Goal: Transaction & Acquisition: Purchase product/service

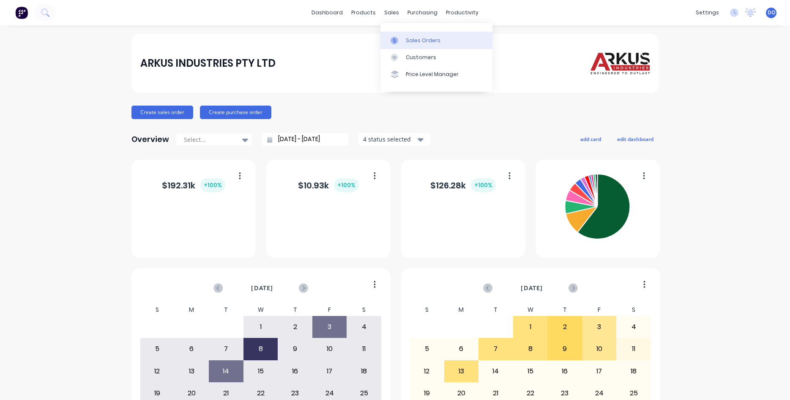
click at [411, 38] on div "Sales Orders" at bounding box center [423, 41] width 35 height 8
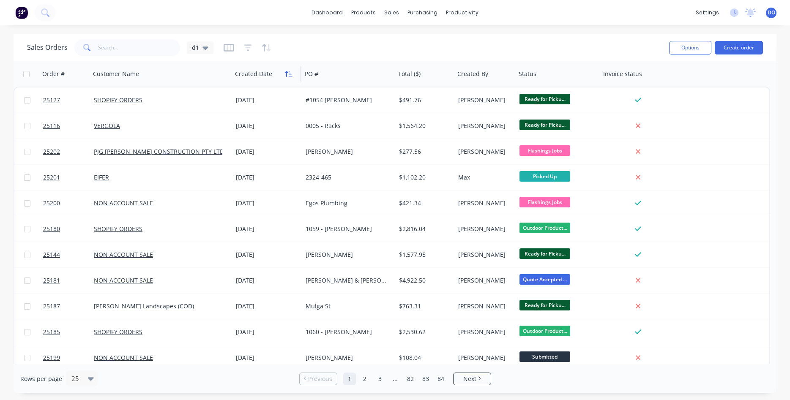
click at [287, 76] on icon "button" at bounding box center [289, 74] width 8 height 7
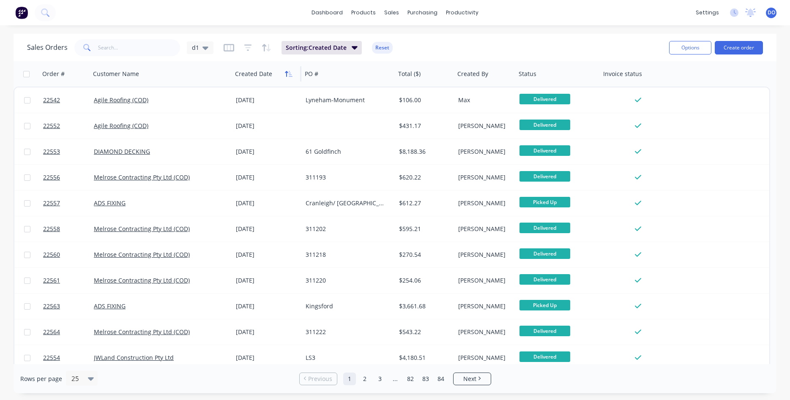
click at [287, 75] on icon "button" at bounding box center [289, 74] width 8 height 7
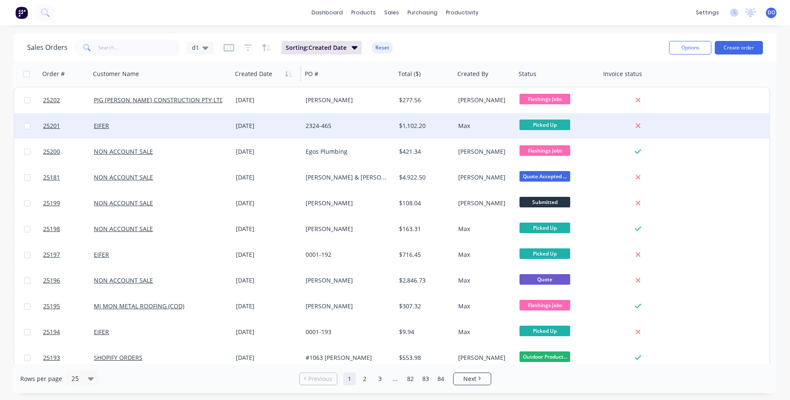
click at [277, 125] on div "[DATE]" at bounding box center [267, 126] width 63 height 8
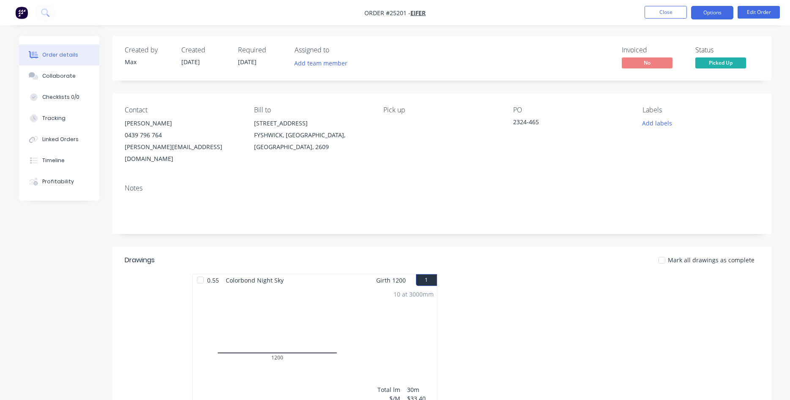
click at [706, 14] on button "Options" at bounding box center [712, 13] width 42 height 14
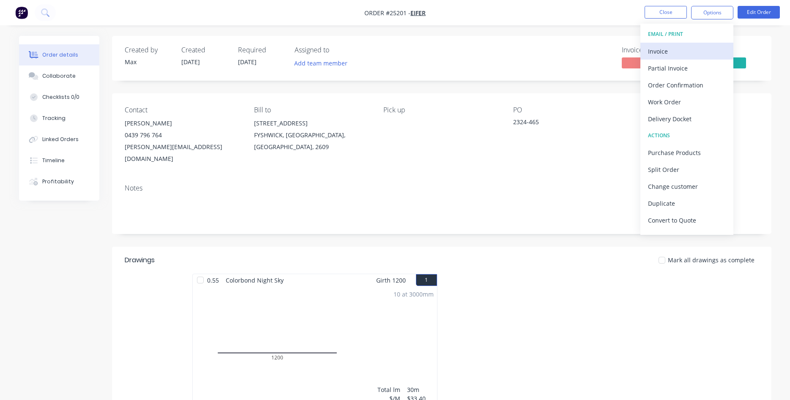
click at [658, 57] on div "Invoice" at bounding box center [687, 51] width 78 height 12
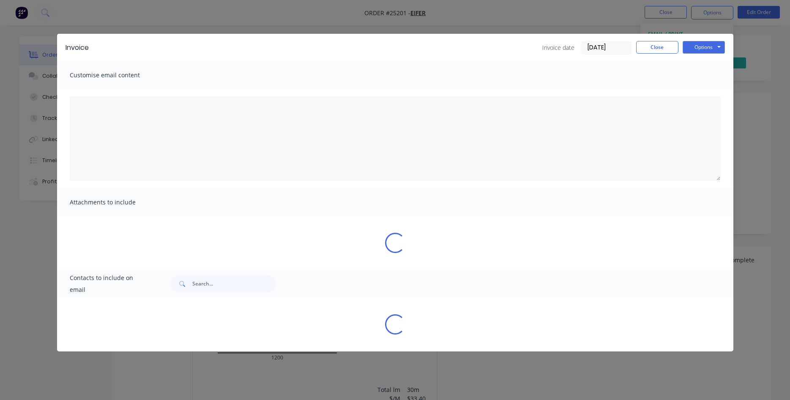
type textarea "Dear Valued Customer, Please find attached the invoice for your recent order. W…"
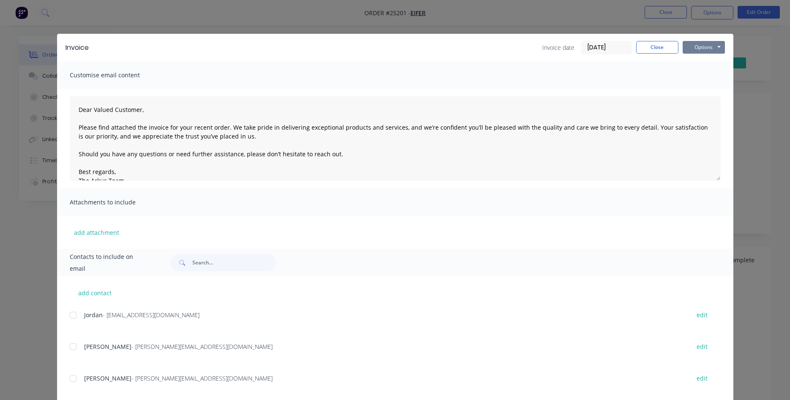
click at [703, 46] on button "Options" at bounding box center [703, 47] width 42 height 13
click at [696, 78] on button "Print" at bounding box center [709, 76] width 54 height 14
click at [650, 52] on button "Close" at bounding box center [657, 47] width 42 height 13
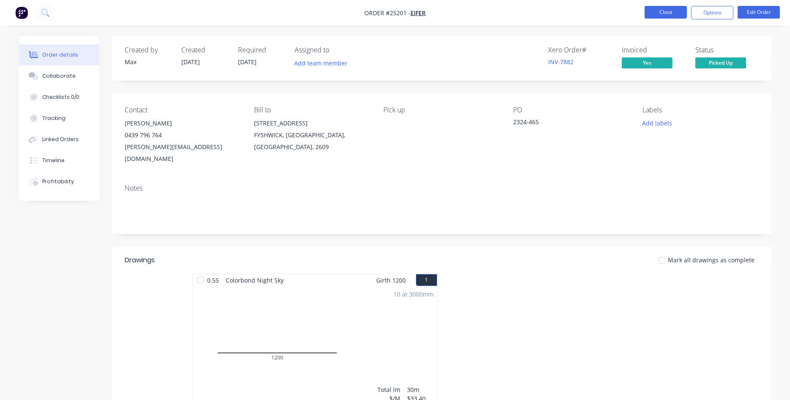
click at [659, 14] on button "Close" at bounding box center [665, 12] width 42 height 13
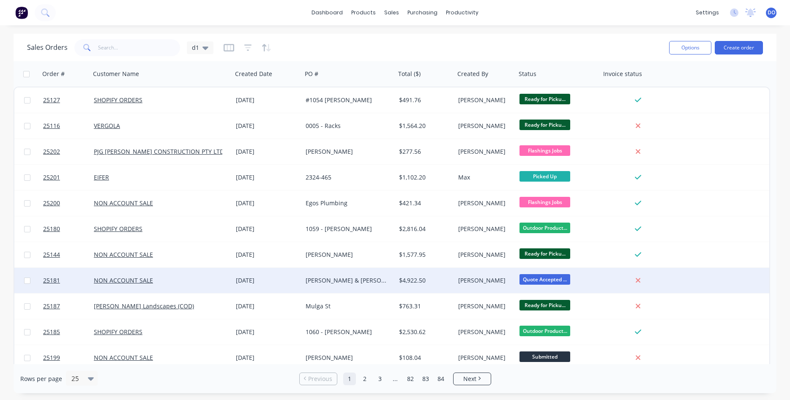
click at [312, 279] on div "[PERSON_NAME] & [PERSON_NAME] - feature screens" at bounding box center [346, 280] width 82 height 8
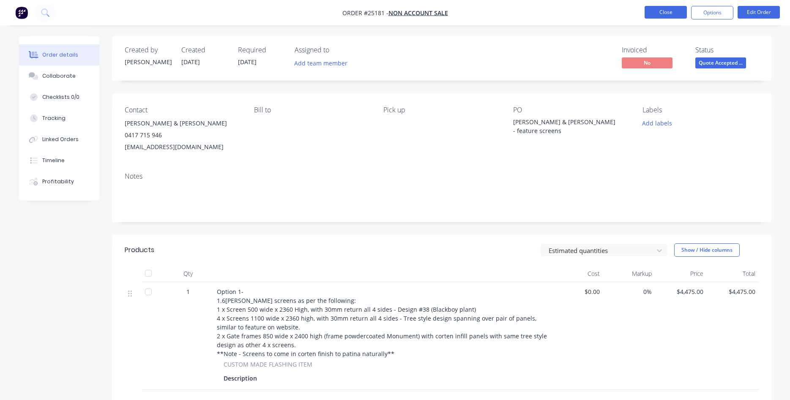
click at [650, 11] on button "Close" at bounding box center [665, 12] width 42 height 13
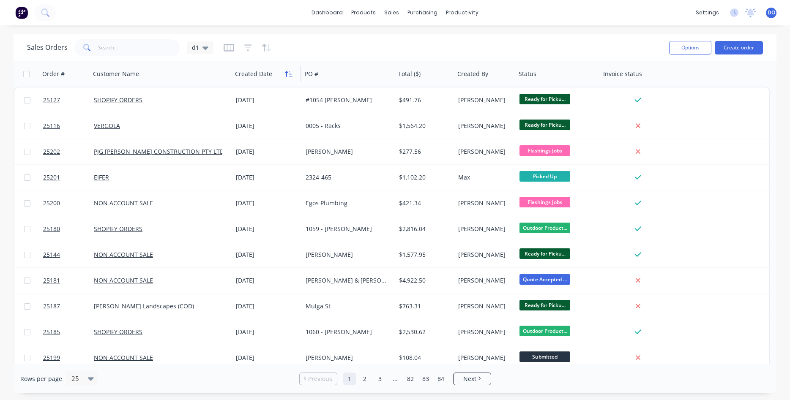
click at [286, 74] on icon "button" at bounding box center [289, 74] width 8 height 7
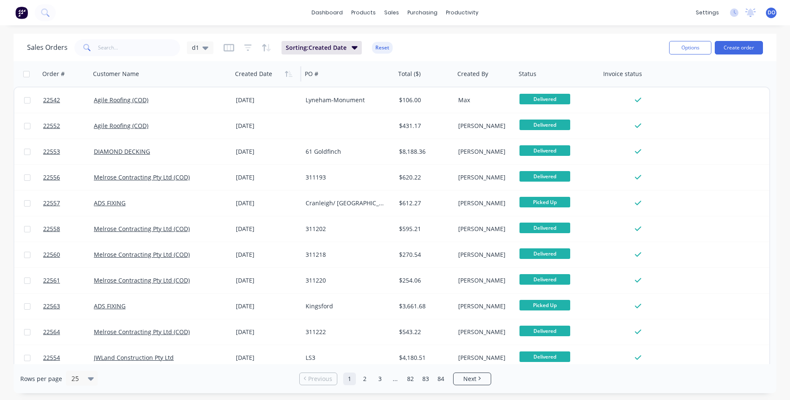
click at [286, 74] on icon "button" at bounding box center [289, 74] width 8 height 7
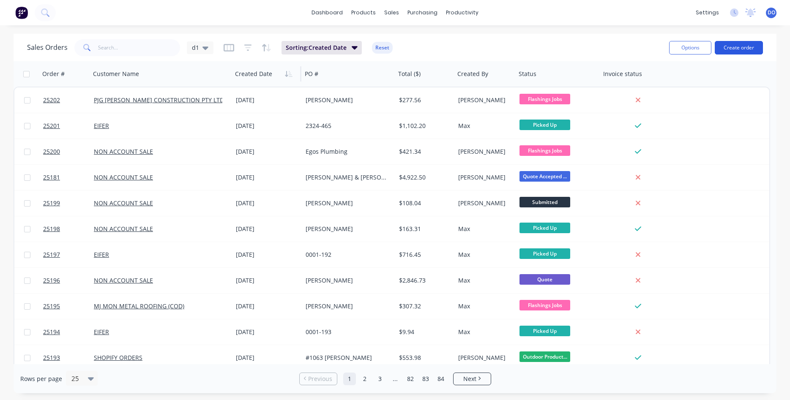
click at [745, 47] on button "Create order" at bounding box center [738, 48] width 48 height 14
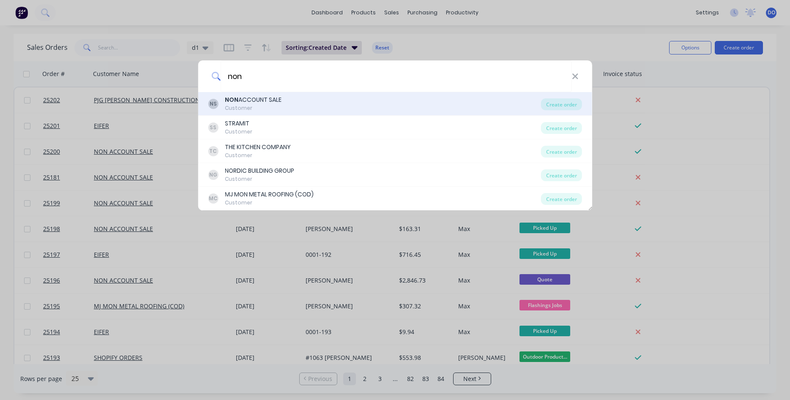
type input "non"
click at [236, 101] on b "NON" at bounding box center [232, 99] width 14 height 8
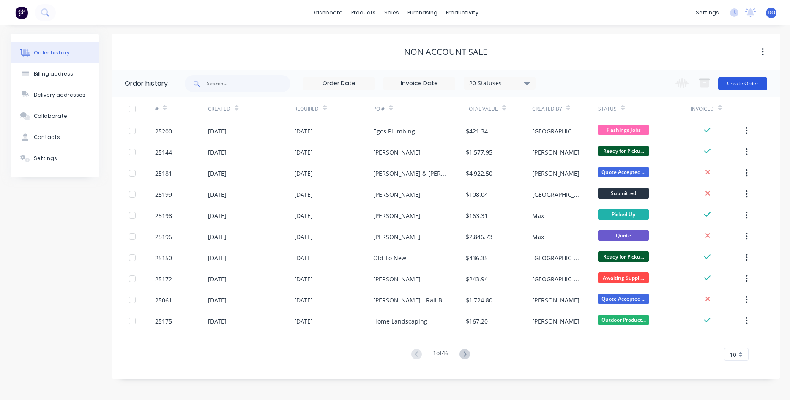
click at [743, 84] on button "Create Order" at bounding box center [742, 84] width 49 height 14
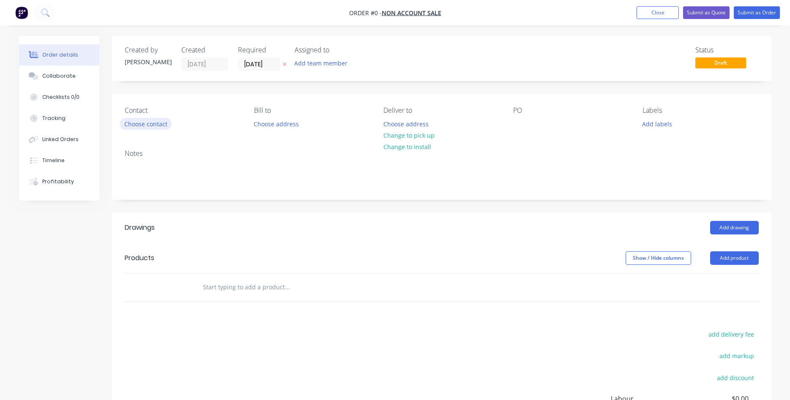
click at [156, 122] on button "Choose contact" at bounding box center [146, 123] width 52 height 11
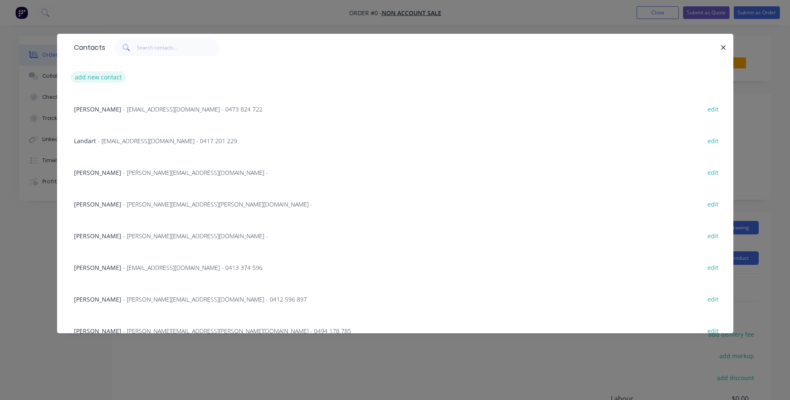
click at [93, 78] on button "add new contact" at bounding box center [99, 76] width 56 height 11
select select "AU"
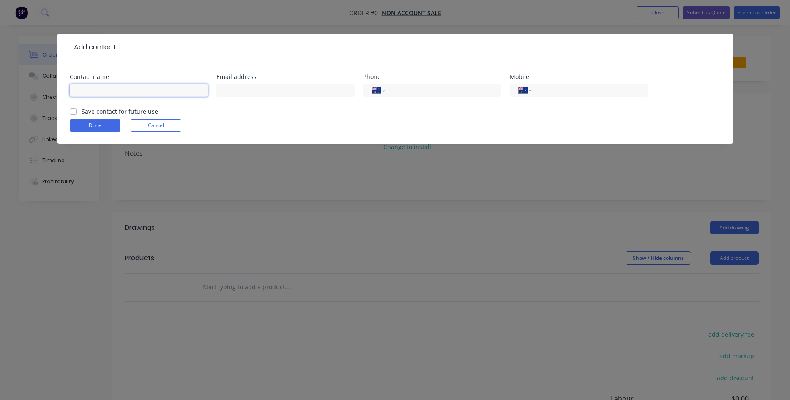
click at [114, 90] on input "text" at bounding box center [139, 90] width 138 height 13
type input "[PERSON_NAME]"
type input "[EMAIL_ADDRESS][DOMAIN_NAME]"
type input "0439 771 636"
click at [82, 111] on label "Save contact for future use" at bounding box center [120, 111] width 76 height 9
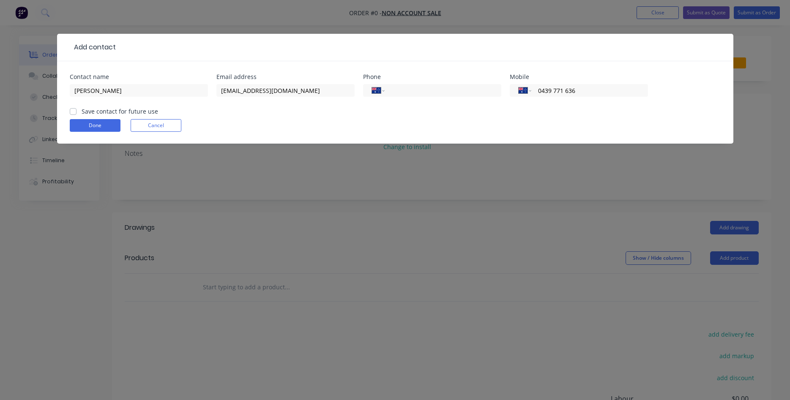
click at [71, 111] on input "Save contact for future use" at bounding box center [73, 111] width 7 height 8
checkbox input "true"
click at [87, 124] on button "Done" at bounding box center [95, 125] width 51 height 13
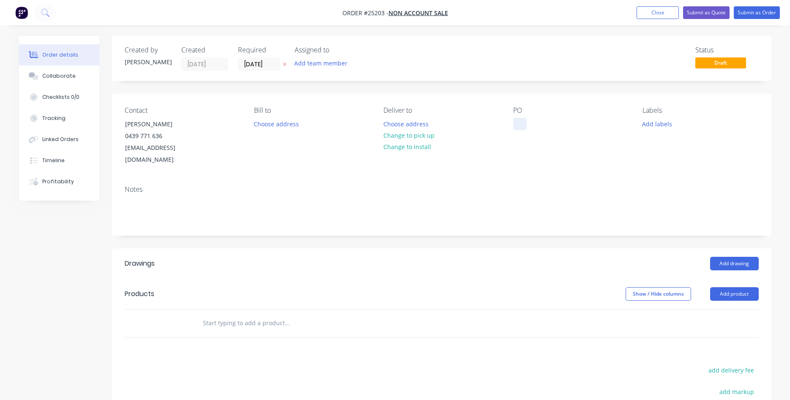
click at [520, 126] on div at bounding box center [520, 124] width 14 height 12
click at [404, 126] on button "Choose address" at bounding box center [406, 123] width 54 height 11
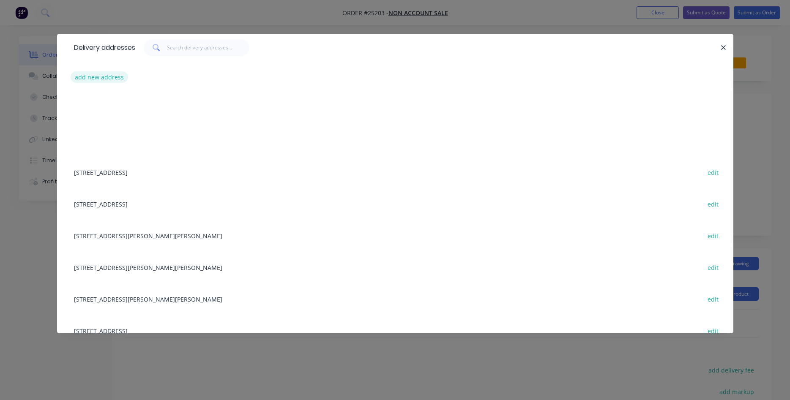
click at [100, 76] on button "add new address" at bounding box center [100, 76] width 58 height 11
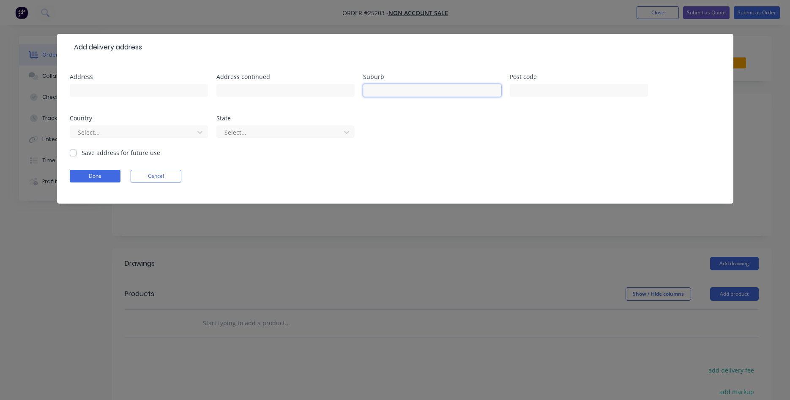
click at [408, 89] on input "text" at bounding box center [432, 90] width 138 height 13
type input "Woolgoolga"
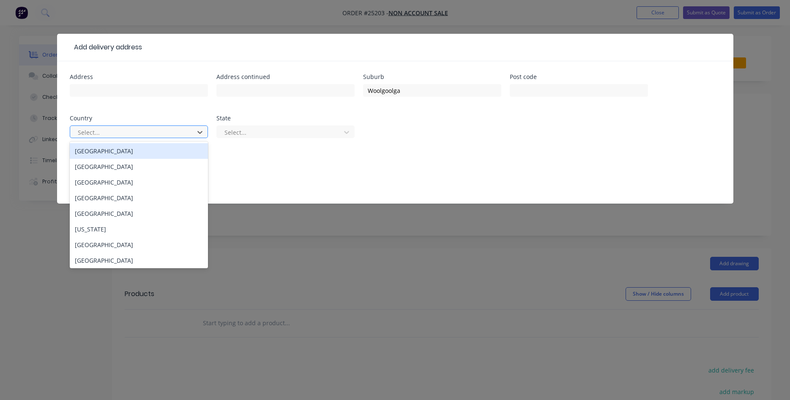
click at [174, 135] on div at bounding box center [133, 132] width 113 height 11
drag, startPoint x: 124, startPoint y: 147, endPoint x: 188, endPoint y: 139, distance: 65.2
click at [128, 147] on div "[GEOGRAPHIC_DATA]" at bounding box center [139, 151] width 138 height 16
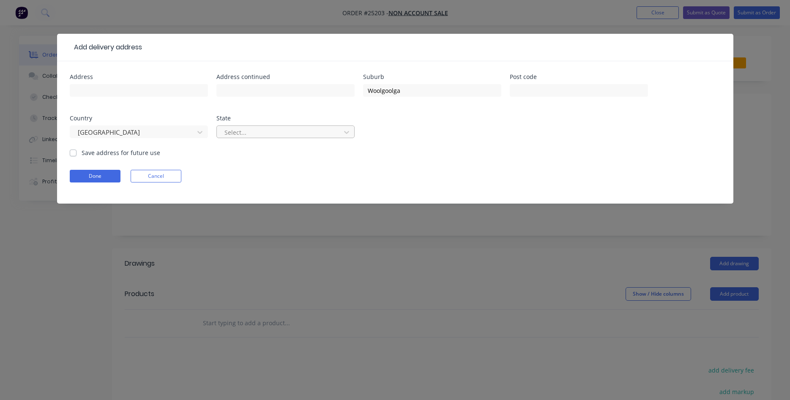
click at [256, 127] on div at bounding box center [279, 132] width 113 height 11
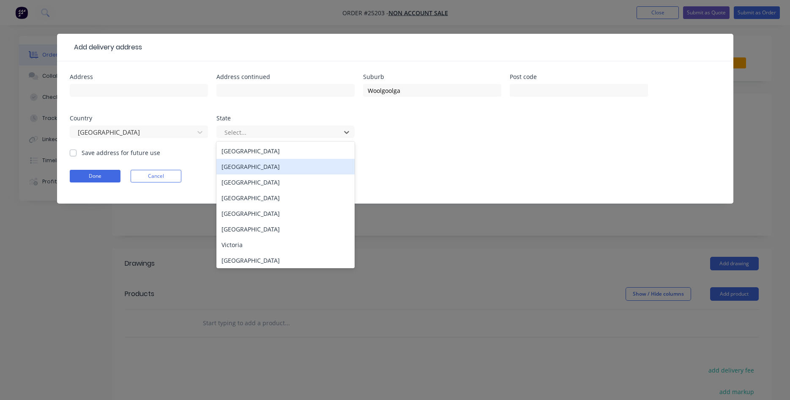
click at [249, 169] on div "[GEOGRAPHIC_DATA]" at bounding box center [285, 167] width 138 height 16
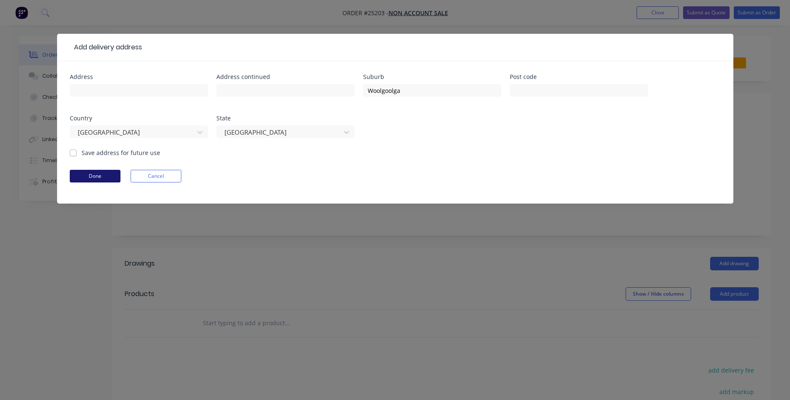
click at [90, 174] on button "Done" at bounding box center [95, 176] width 51 height 13
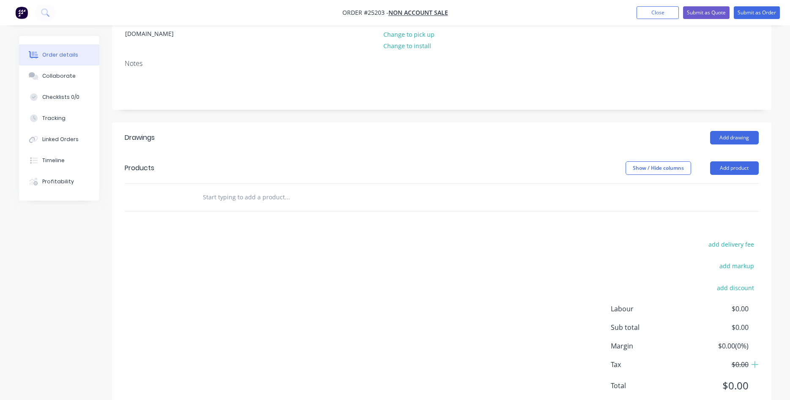
scroll to position [129, 0]
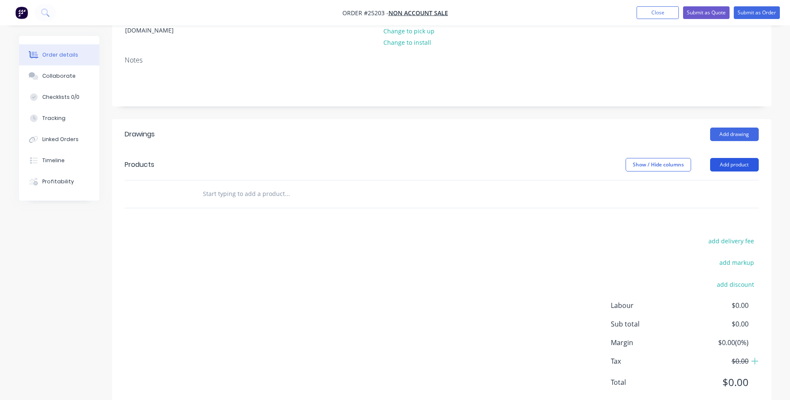
click at [723, 158] on button "Add product" at bounding box center [734, 165] width 49 height 14
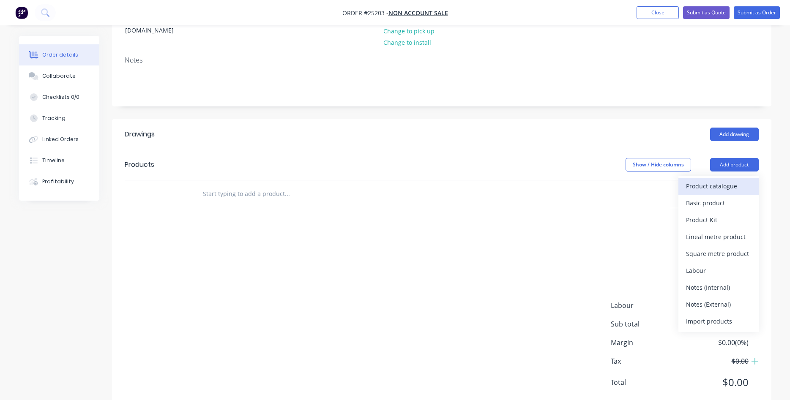
click at [710, 180] on div "Product catalogue" at bounding box center [718, 186] width 65 height 12
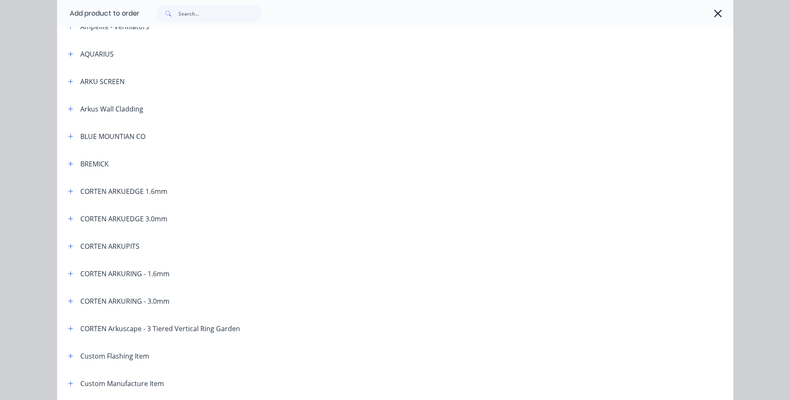
scroll to position [193, 0]
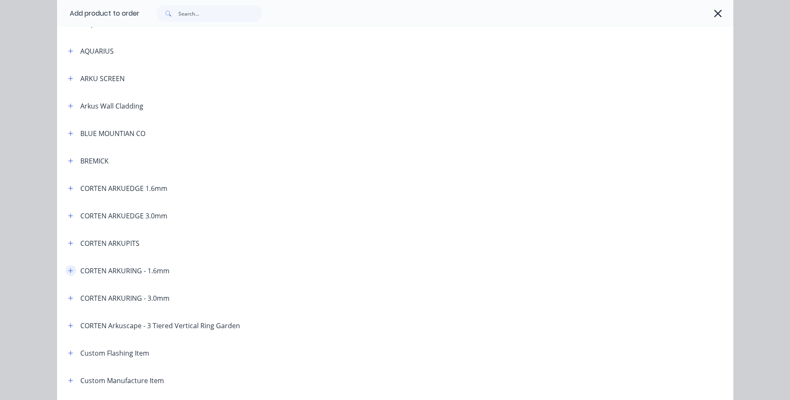
click at [71, 272] on icon "button" at bounding box center [70, 271] width 5 height 6
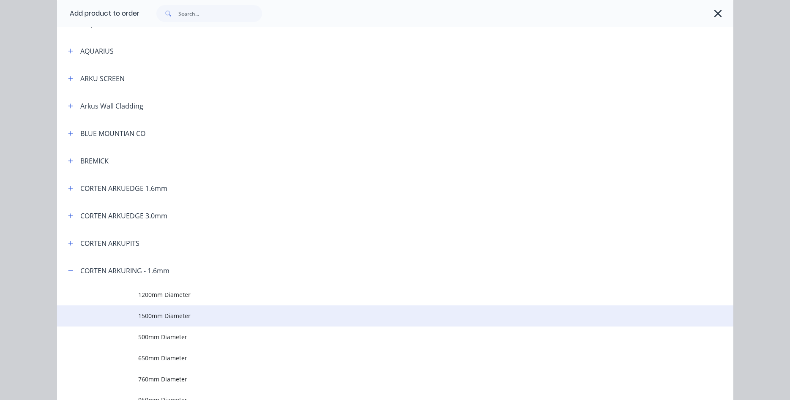
click at [165, 313] on span "1500mm Diameter" at bounding box center [376, 315] width 476 height 9
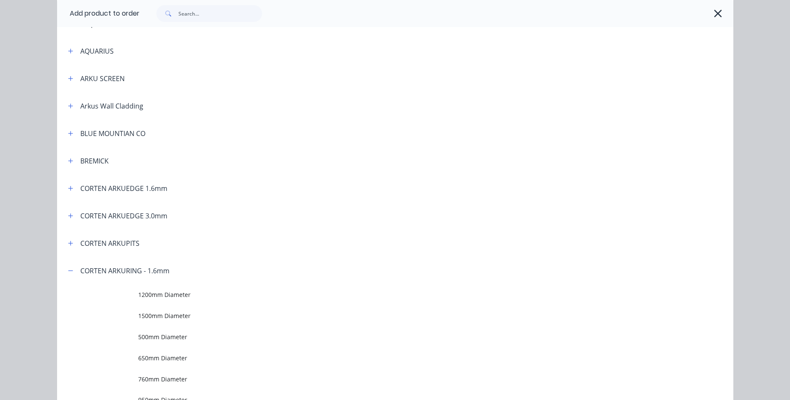
scroll to position [0, 0]
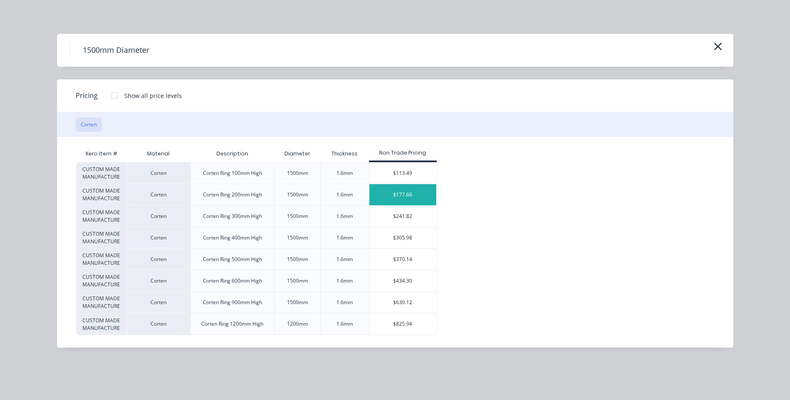
click at [414, 196] on div "$177.66" at bounding box center [402, 194] width 67 height 21
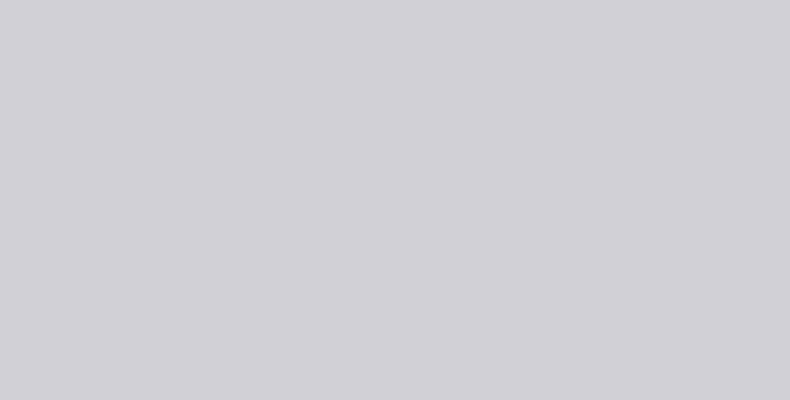
type input "$177.66"
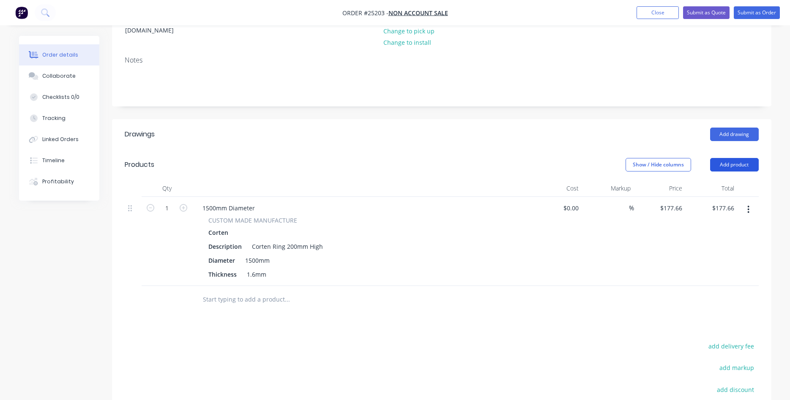
click at [737, 158] on button "Add product" at bounding box center [734, 165] width 49 height 14
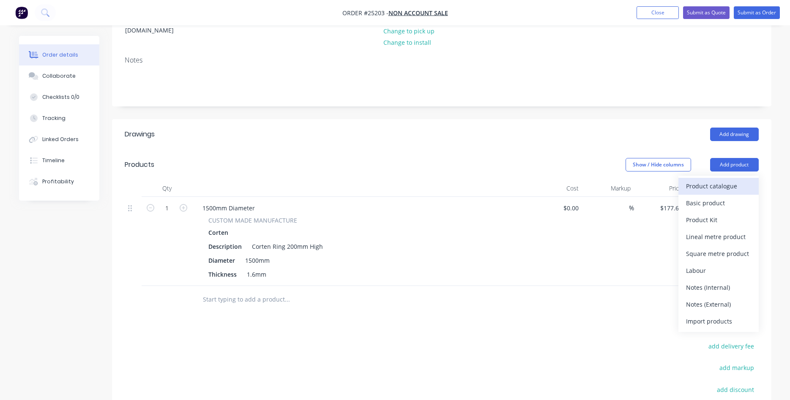
click at [699, 180] on div "Product catalogue" at bounding box center [718, 186] width 65 height 12
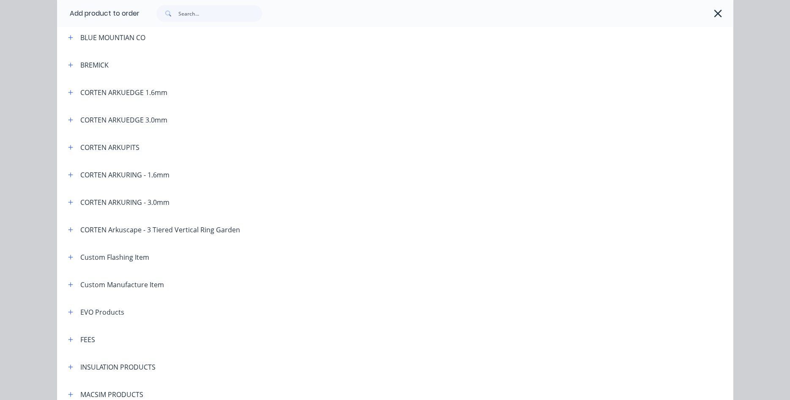
scroll to position [289, 0]
click at [74, 342] on button "button" at bounding box center [70, 339] width 11 height 11
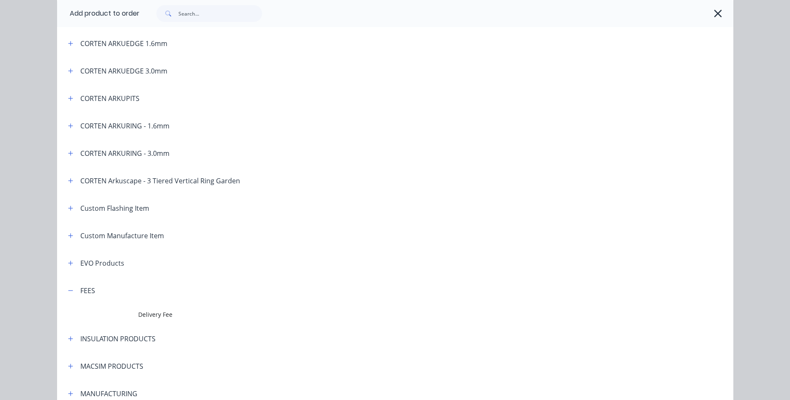
scroll to position [385, 0]
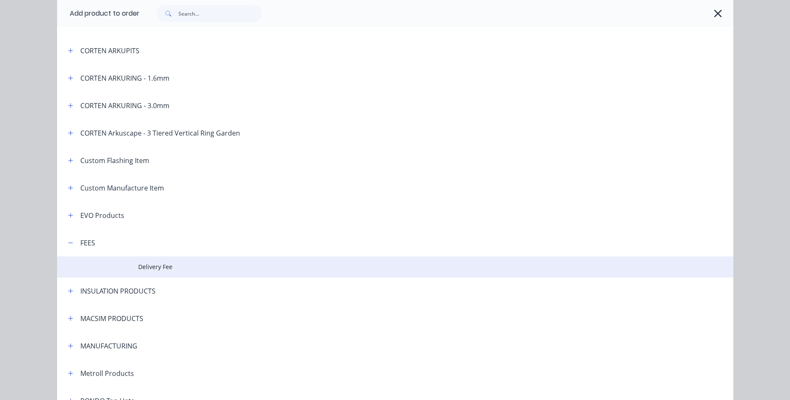
click at [157, 266] on span "Delivery Fee" at bounding box center [376, 266] width 476 height 9
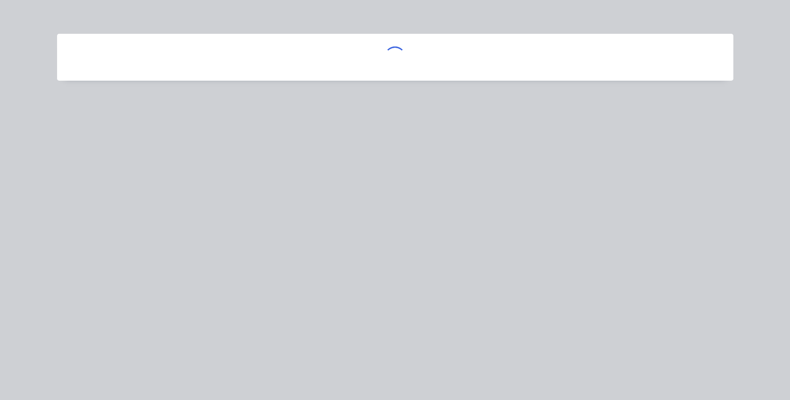
scroll to position [0, 0]
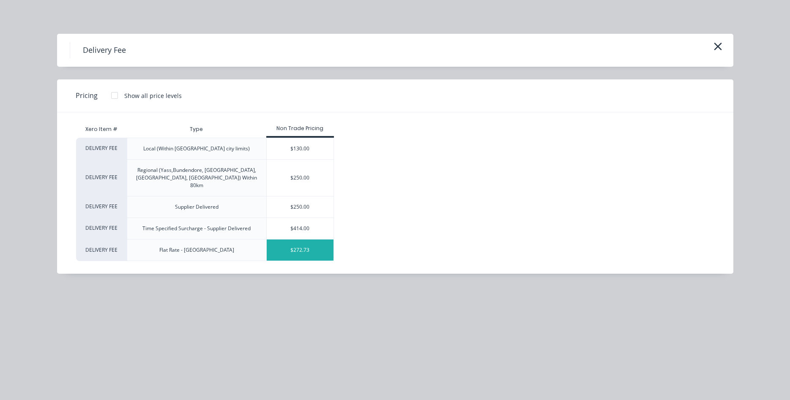
click at [294, 242] on div "$272.73" at bounding box center [300, 250] width 67 height 21
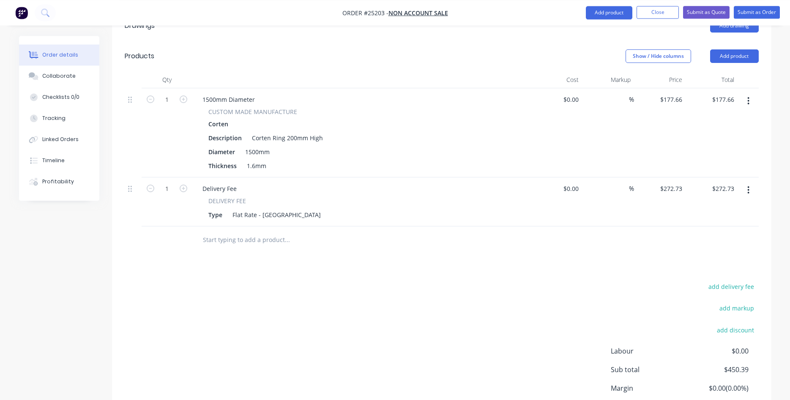
scroll to position [166, 0]
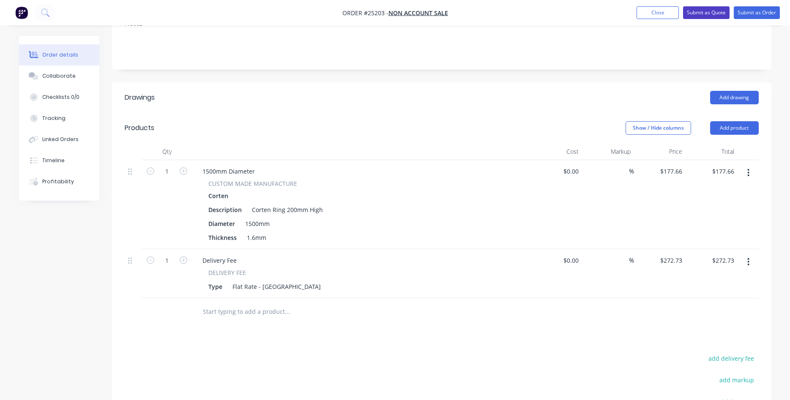
click at [715, 10] on button "Submit as Quote" at bounding box center [706, 12] width 46 height 13
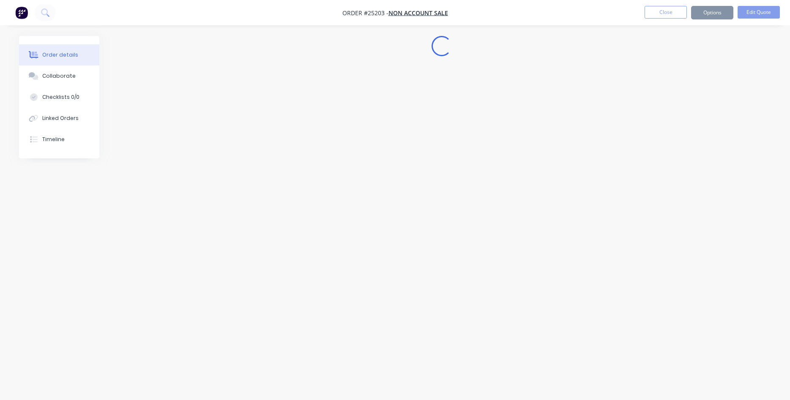
scroll to position [0, 0]
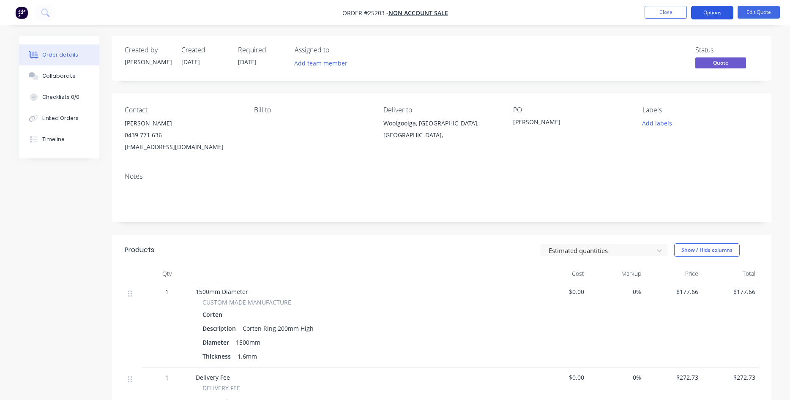
click at [712, 11] on button "Options" at bounding box center [712, 13] width 42 height 14
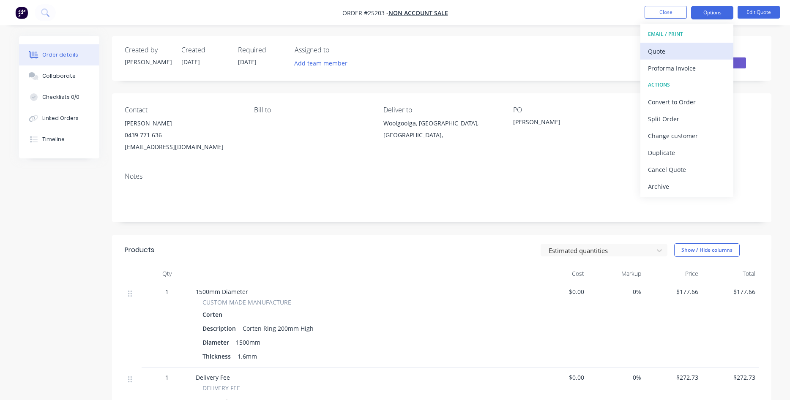
click at [671, 53] on div "Quote" at bounding box center [687, 51] width 78 height 12
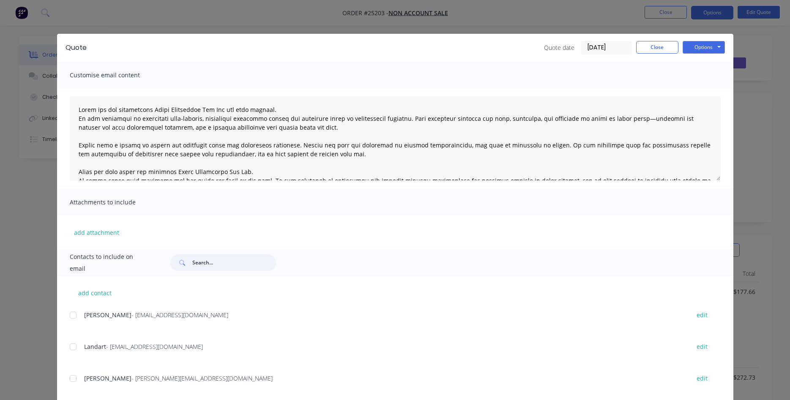
click at [216, 259] on input "text" at bounding box center [234, 262] width 84 height 17
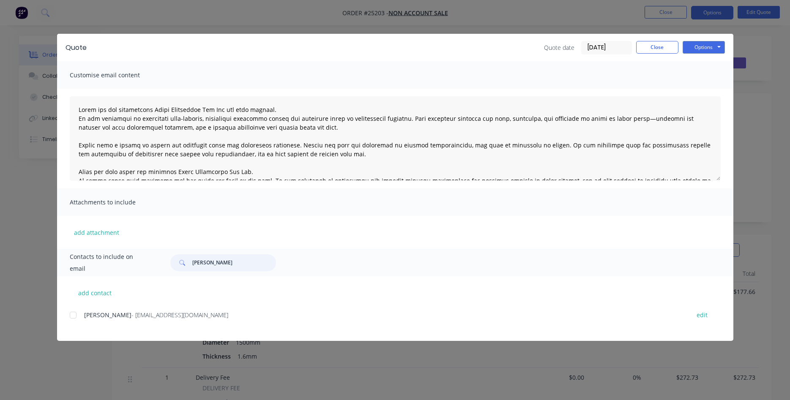
click at [73, 318] on div at bounding box center [73, 315] width 17 height 17
type input "[PERSON_NAME]"
click at [706, 52] on button "Options" at bounding box center [703, 47] width 42 height 13
click at [706, 89] on button "Email" at bounding box center [709, 90] width 54 height 14
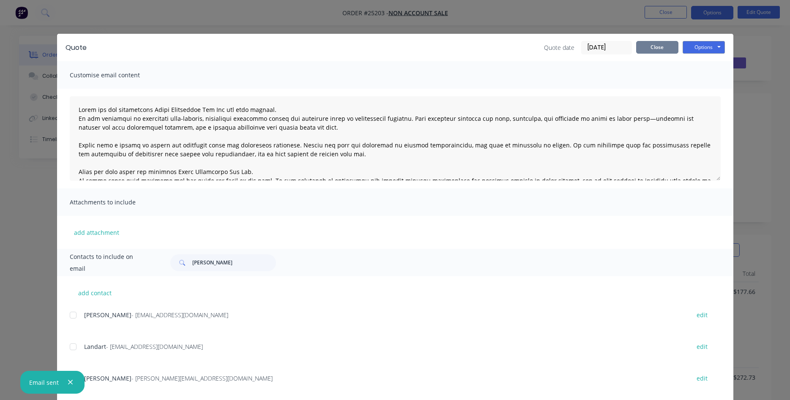
click at [659, 49] on button "Close" at bounding box center [657, 47] width 42 height 13
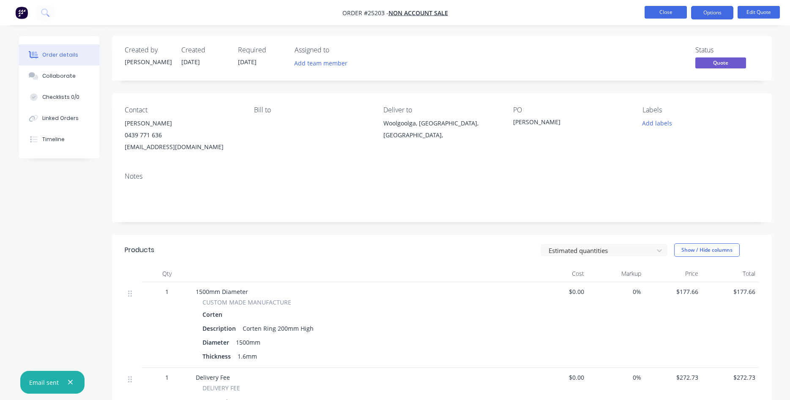
click at [672, 16] on button "Close" at bounding box center [665, 12] width 42 height 13
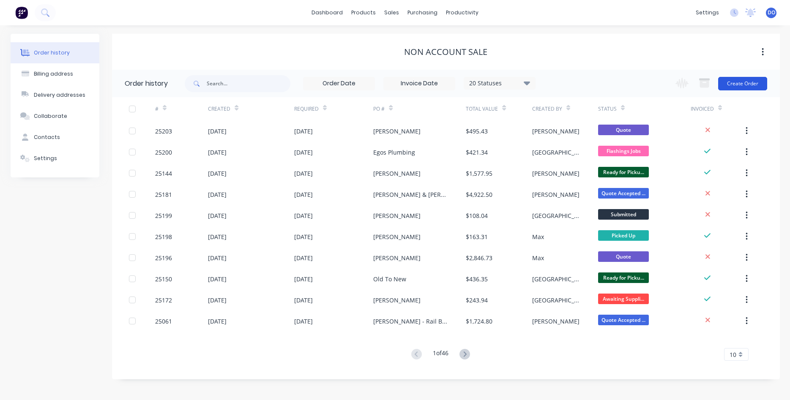
click at [735, 83] on button "Create Order" at bounding box center [742, 84] width 49 height 14
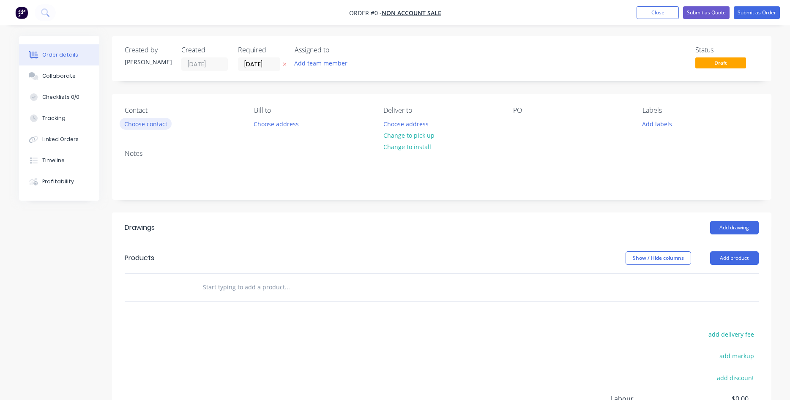
click at [160, 127] on button "Choose contact" at bounding box center [146, 123] width 52 height 11
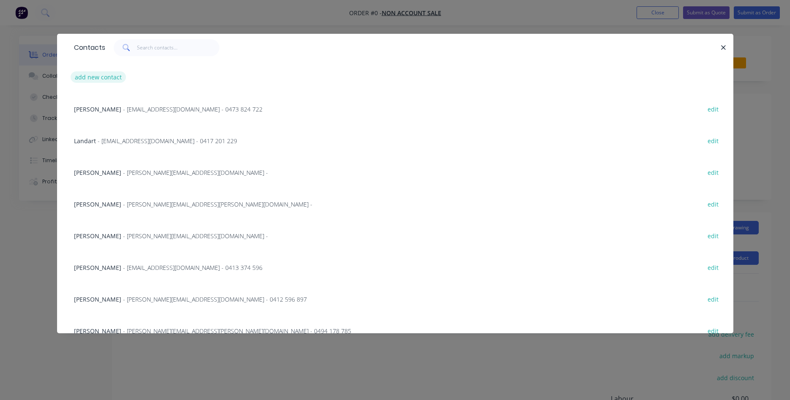
click at [101, 80] on button "add new contact" at bounding box center [99, 76] width 56 height 11
select select "AU"
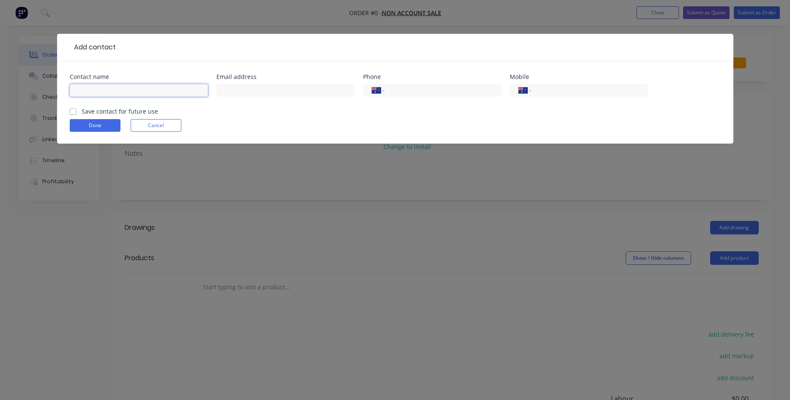
click at [113, 94] on input "text" at bounding box center [139, 90] width 138 height 13
type input "[PERSON_NAME]"
type input "[EMAIL_ADDRESS][DOMAIN_NAME]"
type input "0418 466 736"
click at [82, 112] on label "Save contact for future use" at bounding box center [120, 111] width 76 height 9
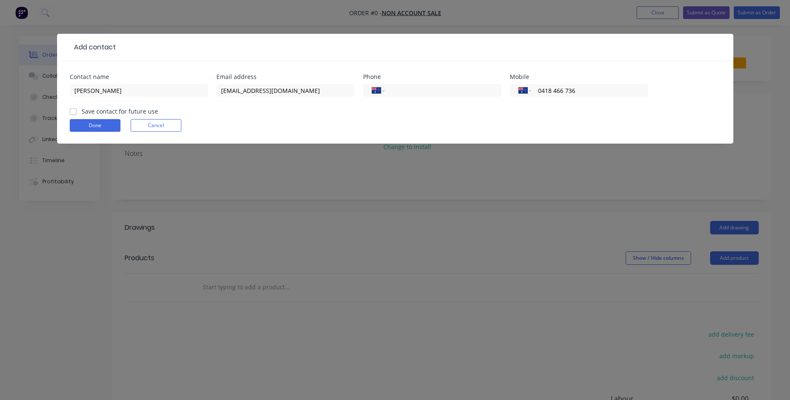
click at [72, 112] on input "Save contact for future use" at bounding box center [73, 111] width 7 height 8
checkbox input "true"
click at [89, 120] on button "Done" at bounding box center [95, 125] width 51 height 13
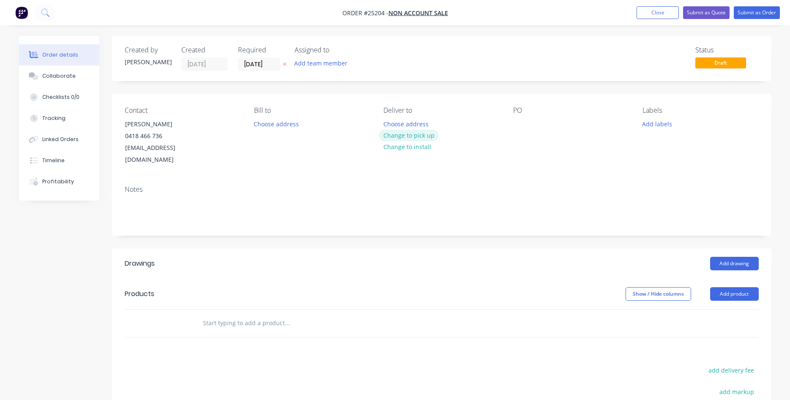
click at [418, 134] on button "Change to pick up" at bounding box center [409, 135] width 60 height 11
click at [518, 119] on div at bounding box center [520, 124] width 14 height 12
click at [725, 287] on button "Add product" at bounding box center [734, 294] width 49 height 14
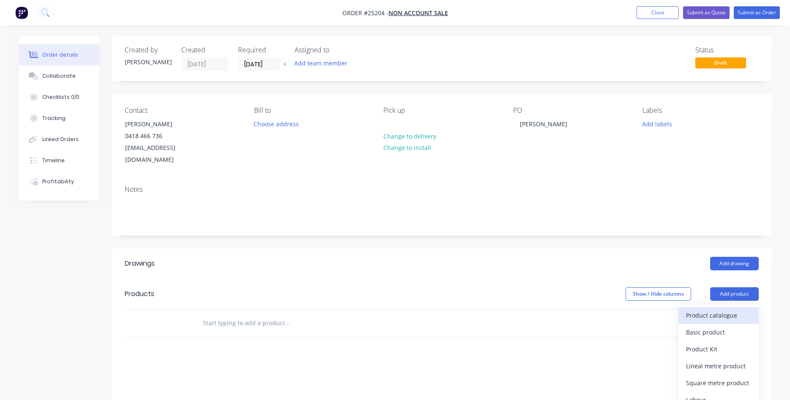
click at [706, 309] on div "Product catalogue" at bounding box center [718, 315] width 65 height 12
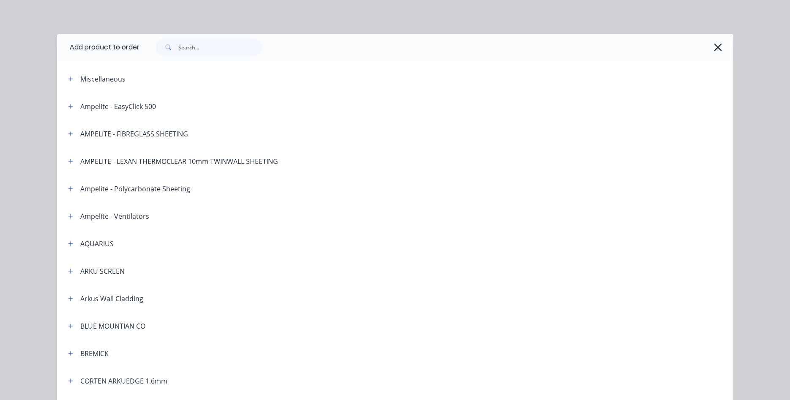
scroll to position [144, 0]
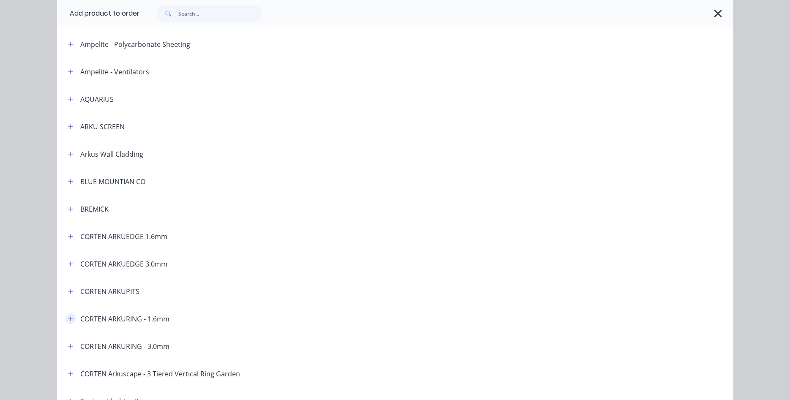
click at [72, 318] on icon "button" at bounding box center [70, 319] width 5 height 6
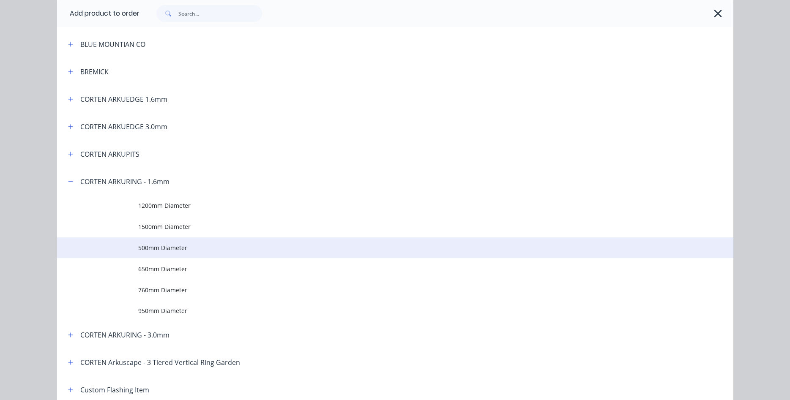
scroll to position [289, 0]
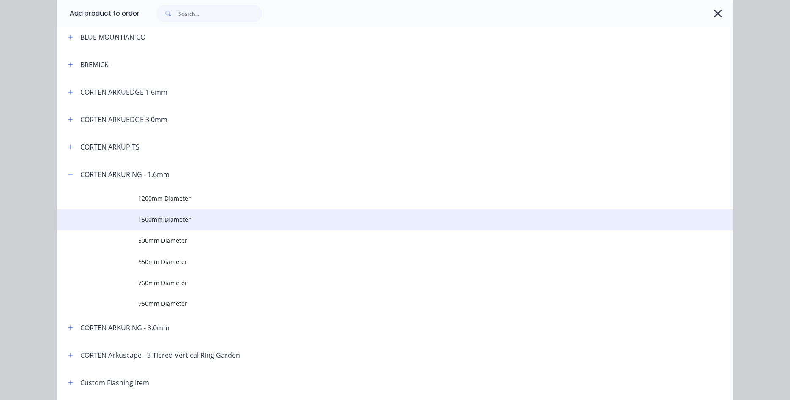
click at [166, 218] on span "1500mm Diameter" at bounding box center [376, 219] width 476 height 9
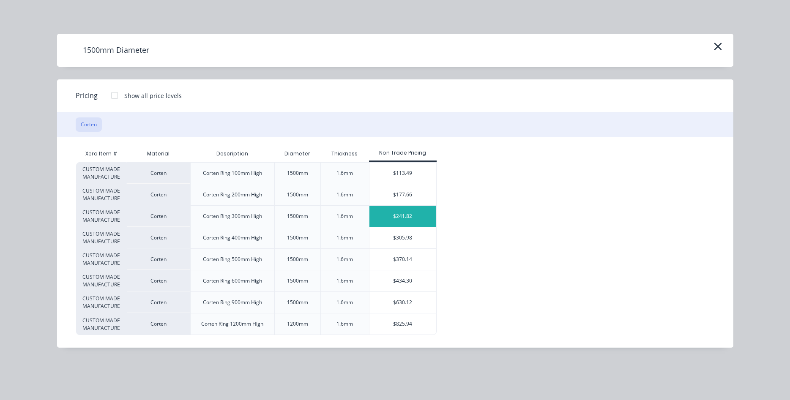
click at [406, 217] on div "$241.82" at bounding box center [402, 216] width 67 height 21
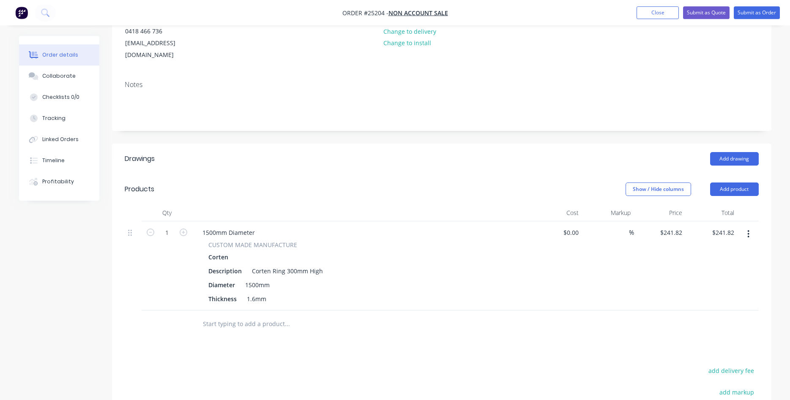
scroll to position [129, 0]
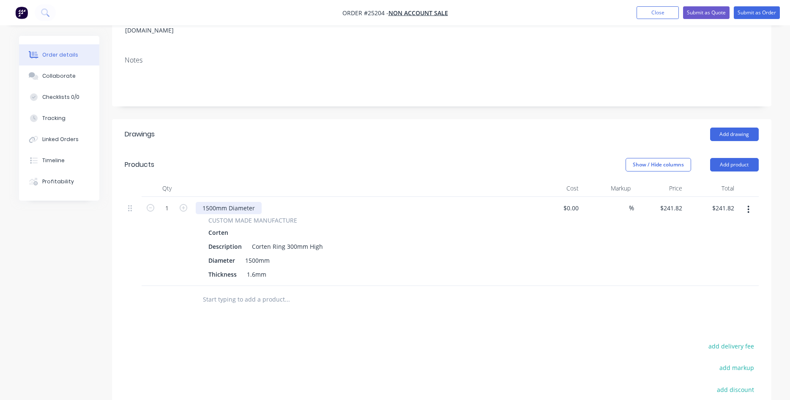
click at [207, 202] on div "1500mm Diameter" at bounding box center [229, 208] width 66 height 12
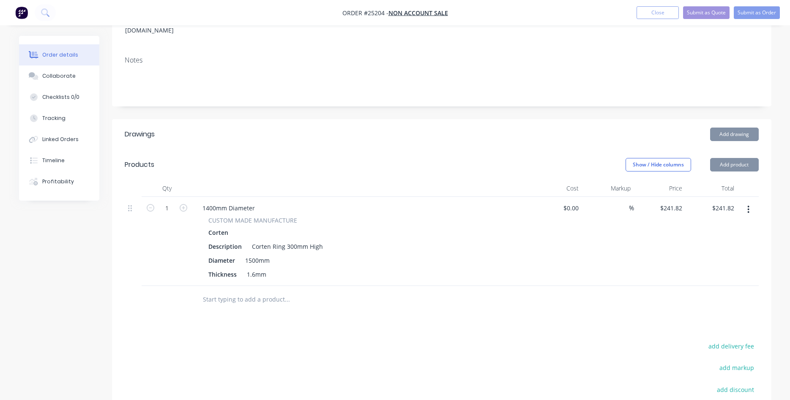
click at [251, 254] on div "1500mm" at bounding box center [257, 260] width 31 height 12
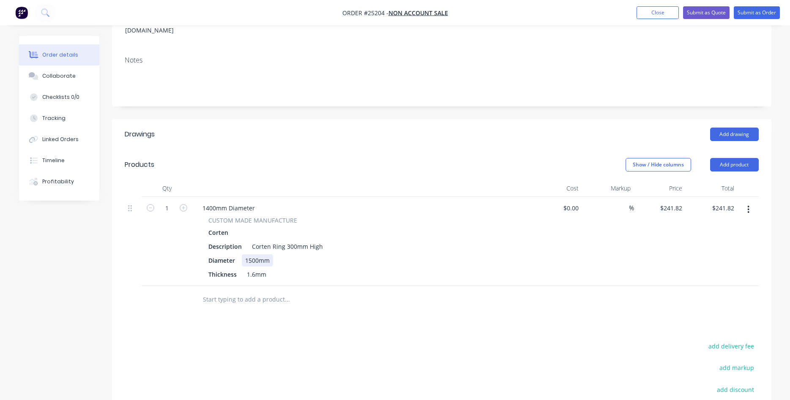
click at [258, 254] on div "1500mm" at bounding box center [257, 260] width 31 height 12
click at [253, 254] on div "1500mm" at bounding box center [257, 260] width 31 height 12
click at [321, 254] on div "Diameter 1400mm" at bounding box center [359, 260] width 309 height 12
click at [656, 286] on div at bounding box center [442, 299] width 634 height 27
click at [705, 14] on button "Submit as Quote" at bounding box center [706, 12] width 46 height 13
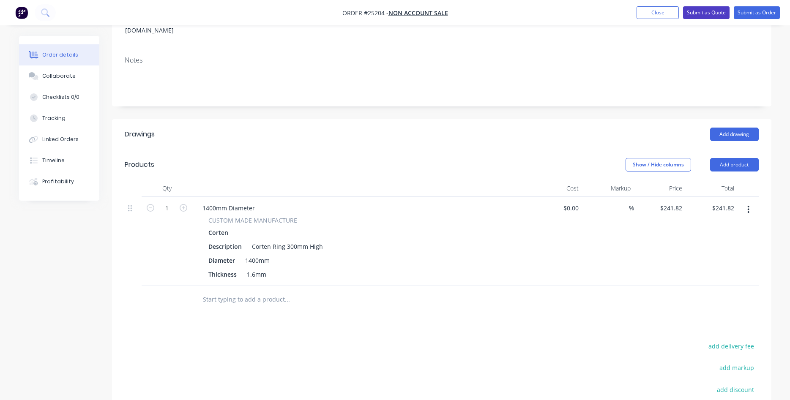
scroll to position [0, 0]
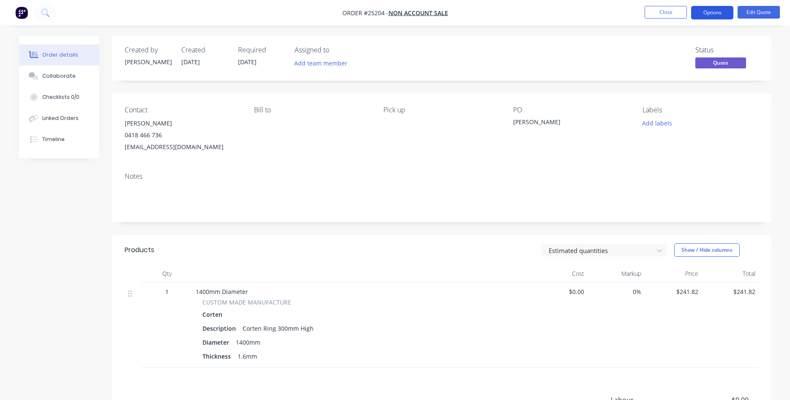
click at [717, 16] on button "Options" at bounding box center [712, 13] width 42 height 14
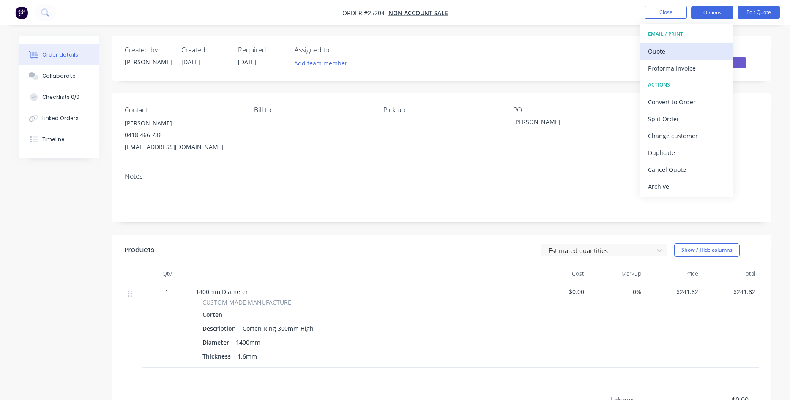
click at [665, 52] on div "Quote" at bounding box center [687, 51] width 78 height 12
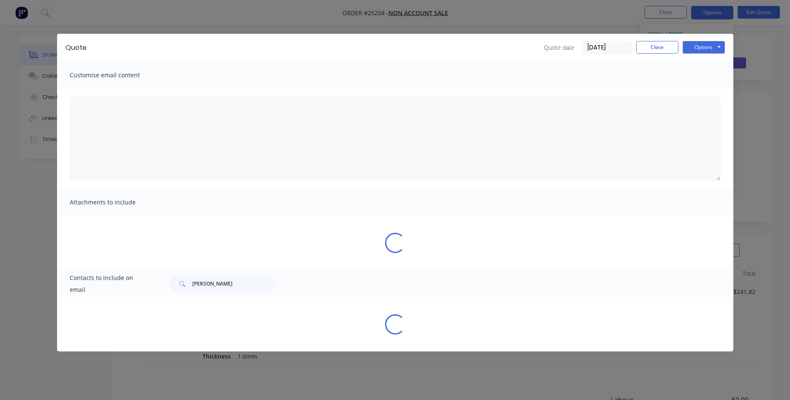
type textarea "Lorem ips dol sitametcons Adipi Elitseddoe Tem Inc utl etdo magnaal. En adm ven…"
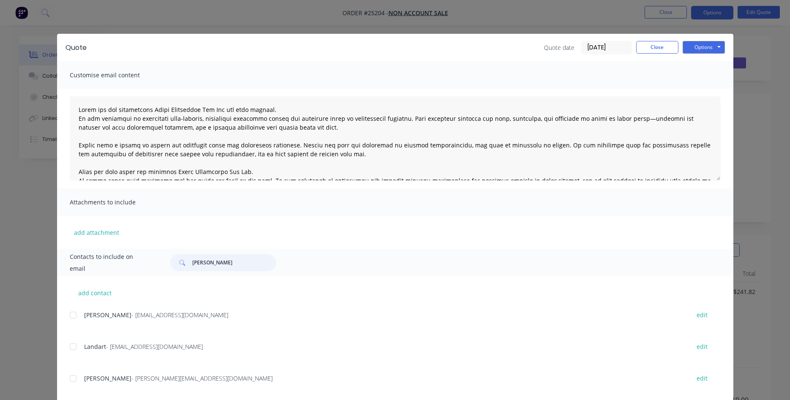
drag, startPoint x: 222, startPoint y: 259, endPoint x: 150, endPoint y: 267, distance: 73.2
click at [192, 267] on input "[PERSON_NAME]" at bounding box center [234, 262] width 84 height 17
type input "[PERSON_NAME]"
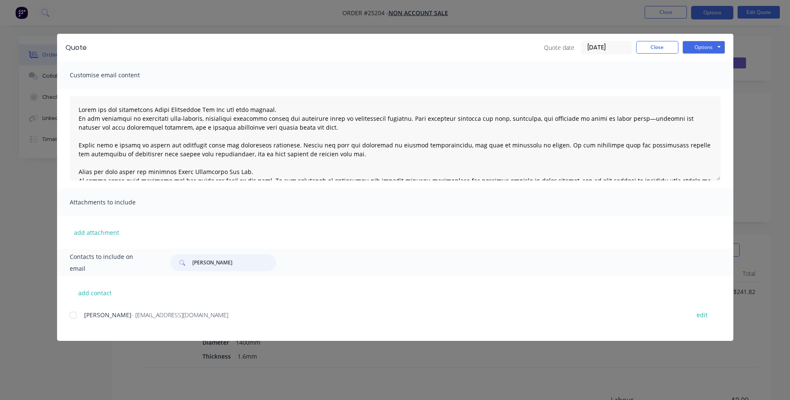
click at [70, 315] on div at bounding box center [73, 315] width 17 height 17
click at [697, 50] on button "Options" at bounding box center [703, 47] width 42 height 13
click at [706, 88] on button "Email" at bounding box center [709, 90] width 54 height 14
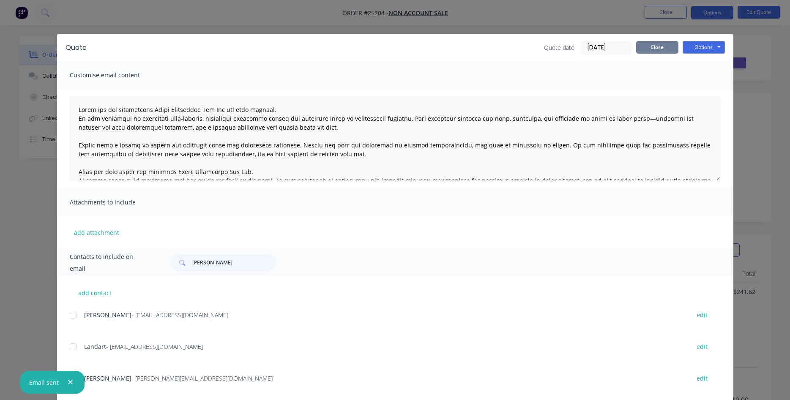
click at [664, 41] on button "Close" at bounding box center [657, 47] width 42 height 13
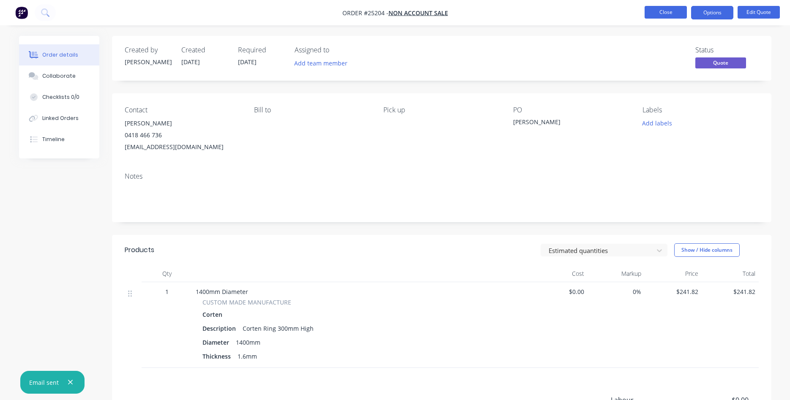
click at [670, 13] on button "Close" at bounding box center [665, 12] width 42 height 13
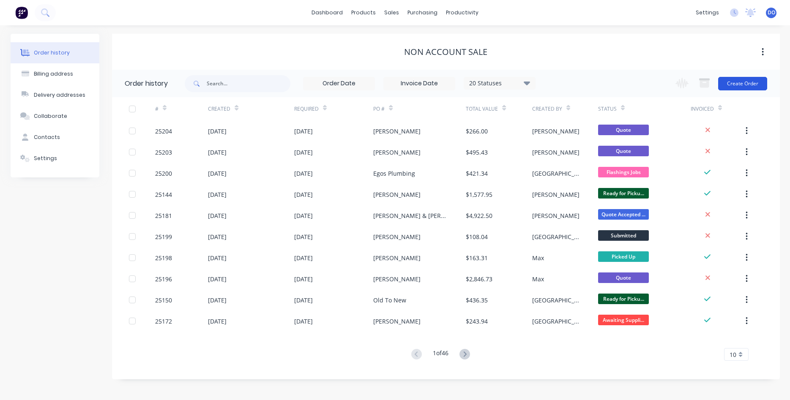
click at [749, 82] on button "Create Order" at bounding box center [742, 84] width 49 height 14
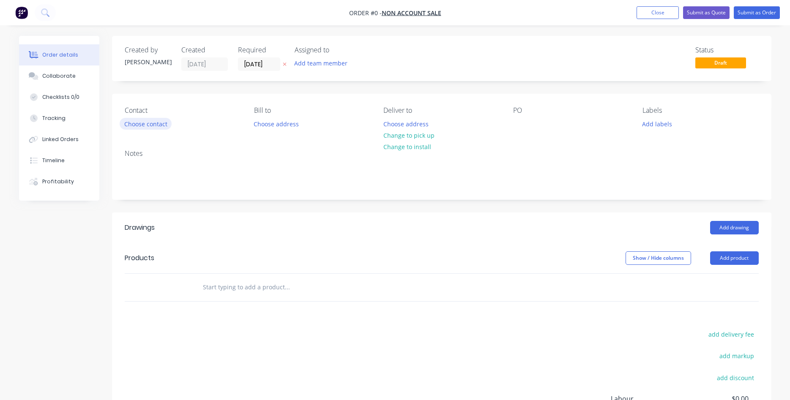
click at [143, 126] on button "Choose contact" at bounding box center [146, 123] width 52 height 11
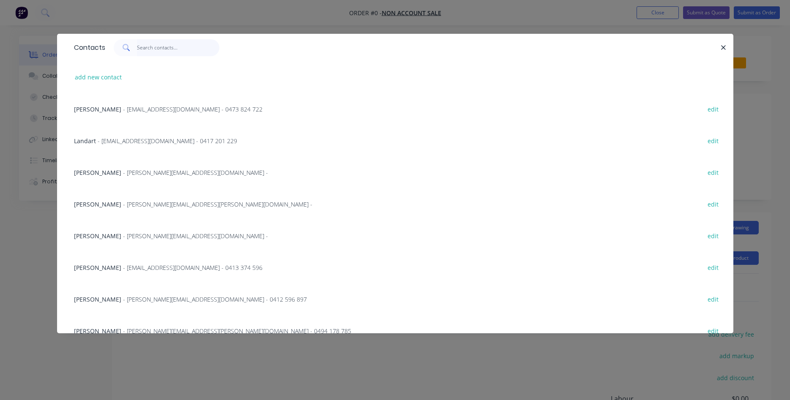
click at [156, 52] on input "text" at bounding box center [178, 47] width 82 height 17
click at [86, 76] on button "add new contact" at bounding box center [99, 76] width 56 height 11
select select "AU"
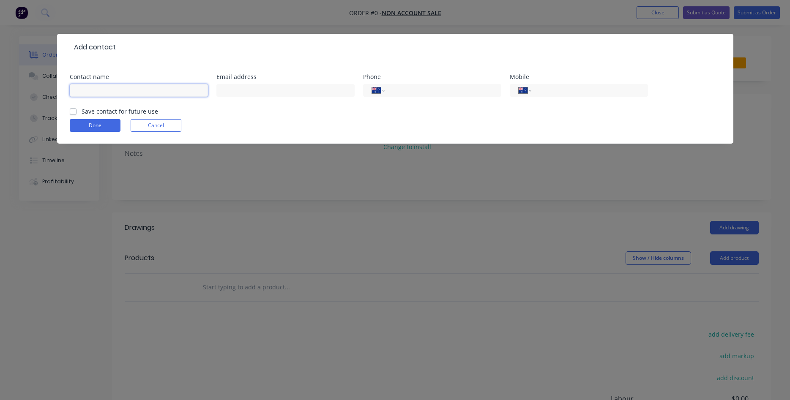
click at [145, 90] on input "text" at bounding box center [139, 90] width 138 height 13
type input "[PERSON_NAME]"
type input "[PERSON_NAME][EMAIL_ADDRESS][PERSON_NAME][DOMAIN_NAME]"
type input "0418 811 840"
click at [82, 114] on label "Save contact for future use" at bounding box center [120, 111] width 76 height 9
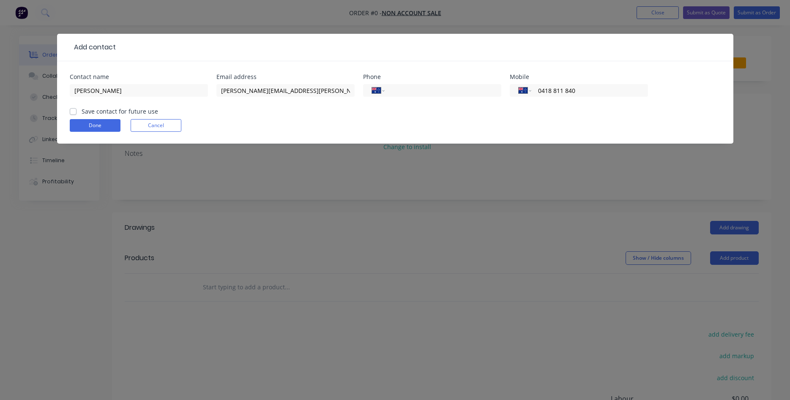
click at [72, 114] on input "Save contact for future use" at bounding box center [73, 111] width 7 height 8
checkbox input "true"
drag, startPoint x: 90, startPoint y: 117, endPoint x: 94, endPoint y: 120, distance: 4.8
click at [91, 119] on form "Contact name [PERSON_NAME] Email address [PERSON_NAME][EMAIL_ADDRESS][PERSON_NA…" at bounding box center [395, 109] width 651 height 70
click at [97, 123] on button "Done" at bounding box center [95, 125] width 51 height 13
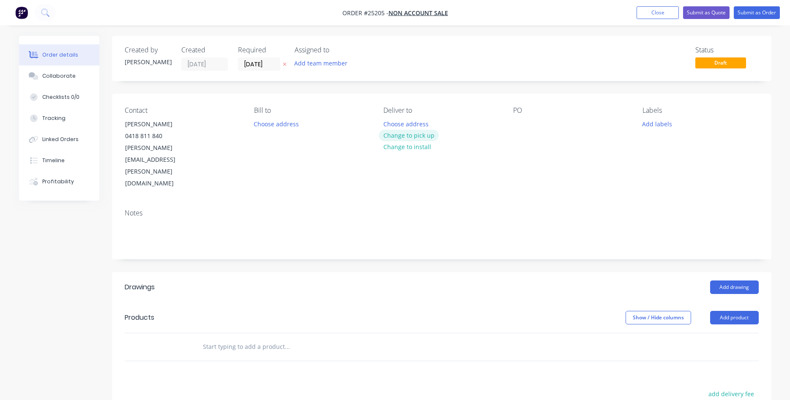
click at [421, 137] on button "Change to pick up" at bounding box center [409, 135] width 60 height 11
click at [522, 118] on div at bounding box center [520, 124] width 14 height 12
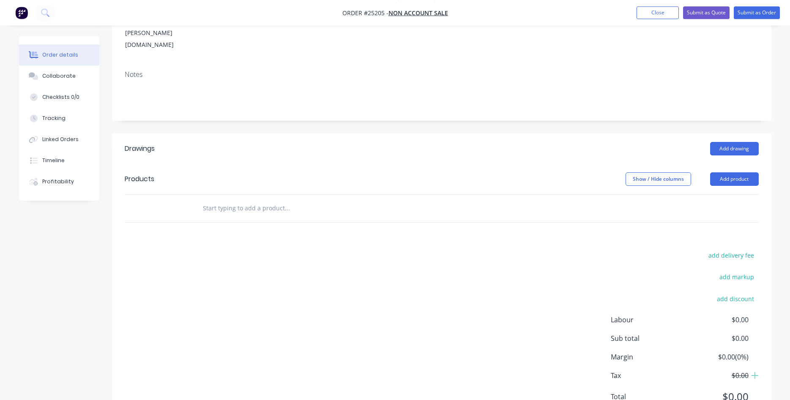
scroll to position [141, 0]
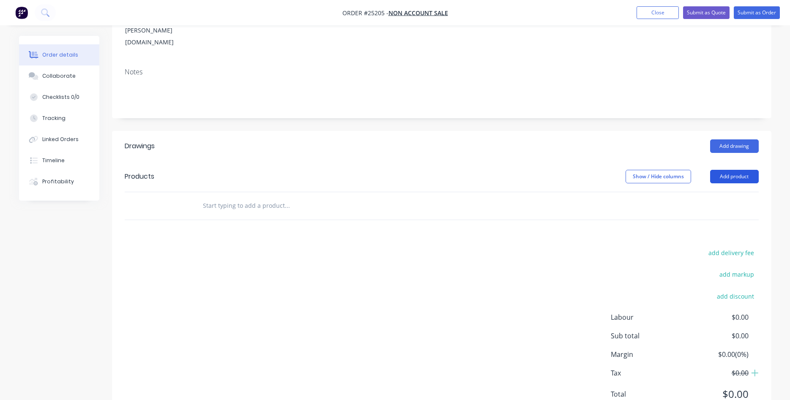
click at [730, 170] on button "Add product" at bounding box center [734, 177] width 49 height 14
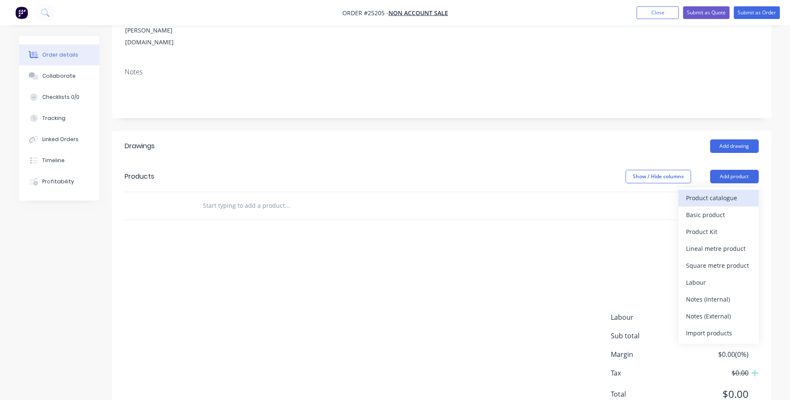
click at [718, 192] on div "Product catalogue" at bounding box center [718, 198] width 65 height 12
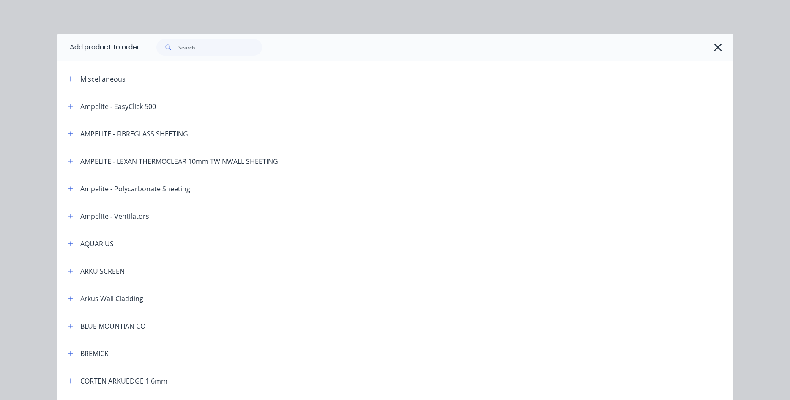
scroll to position [193, 0]
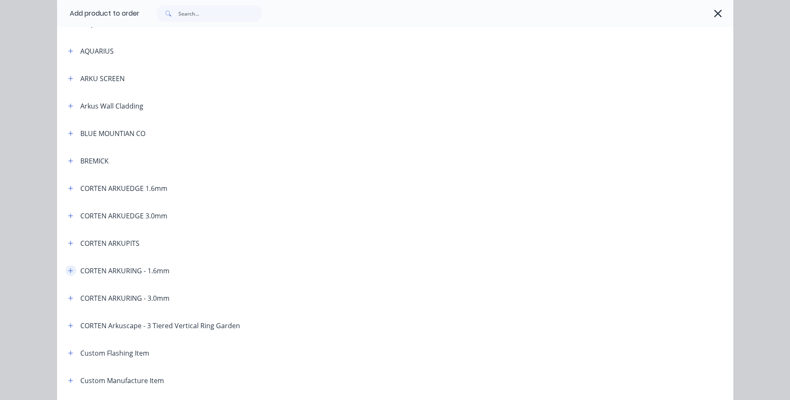
click at [72, 272] on icon "button" at bounding box center [70, 271] width 5 height 6
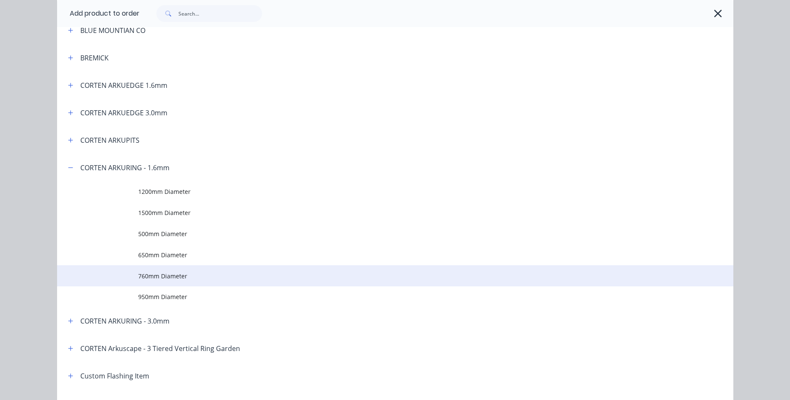
scroll to position [337, 0]
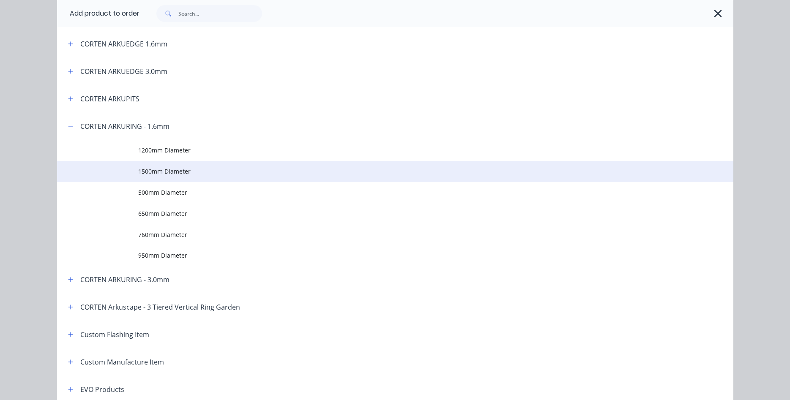
click at [179, 170] on span "1500mm Diameter" at bounding box center [376, 171] width 476 height 9
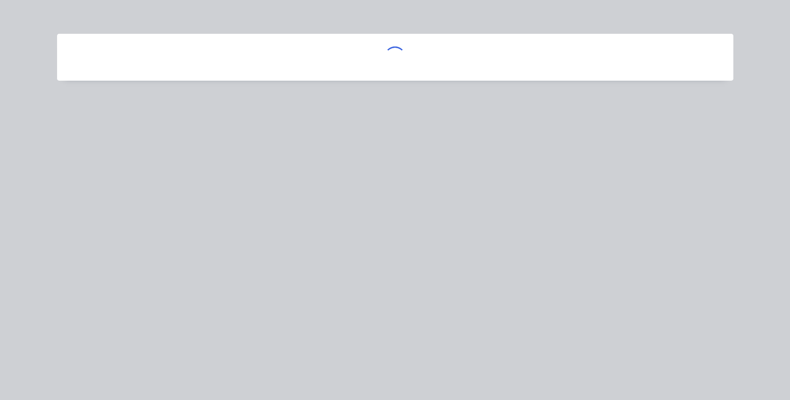
scroll to position [0, 0]
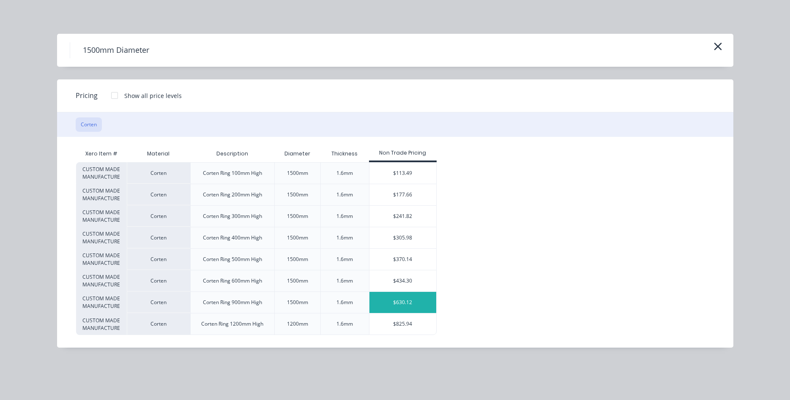
click at [398, 300] on div "$630.12" at bounding box center [402, 302] width 67 height 21
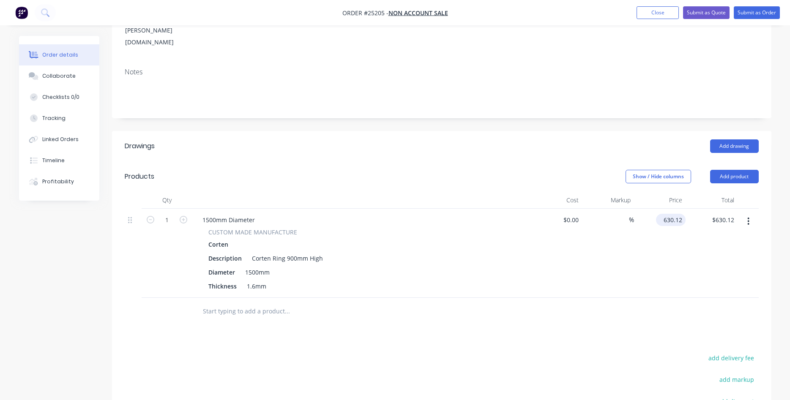
click at [667, 214] on input "630.12" at bounding box center [672, 220] width 26 height 12
click at [667, 214] on input "630.12" at bounding box center [673, 220] width 23 height 12
type input "$770.12"
click at [288, 252] on div "Corten Ring 900mm High" at bounding box center [287, 258] width 78 height 12
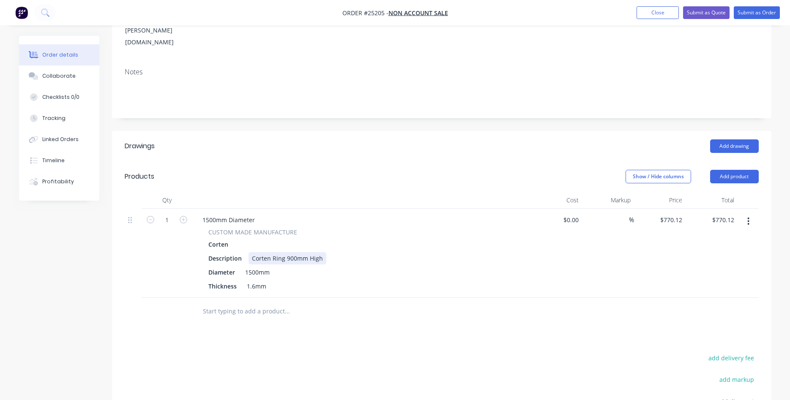
click at [289, 252] on div "Corten Ring 900mm High" at bounding box center [287, 258] width 78 height 12
click at [252, 266] on div "1500mm" at bounding box center [257, 272] width 31 height 12
click at [212, 214] on div "1500mm Diameter" at bounding box center [229, 220] width 66 height 12
click at [209, 214] on div "1500mm Diameter" at bounding box center [229, 220] width 66 height 12
click at [401, 214] on div "1800mm Diameter" at bounding box center [361, 220] width 331 height 12
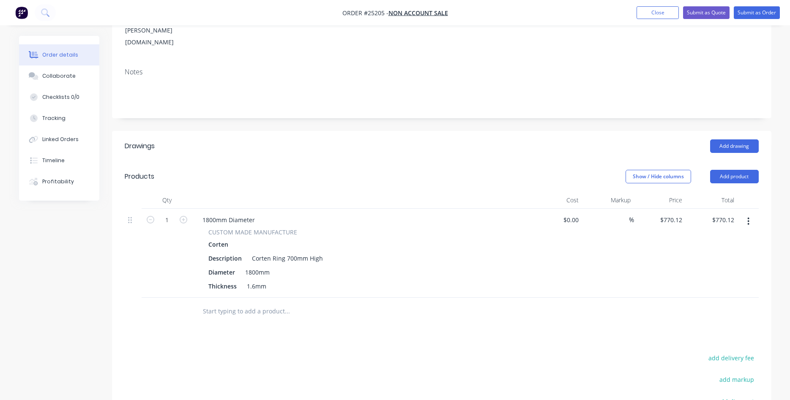
click at [281, 214] on div "1800mm Diameter" at bounding box center [361, 220] width 331 height 12
click at [258, 214] on div "1800mm Diameter" at bounding box center [229, 220] width 66 height 12
click at [748, 218] on icon "button" at bounding box center [748, 222] width 2 height 8
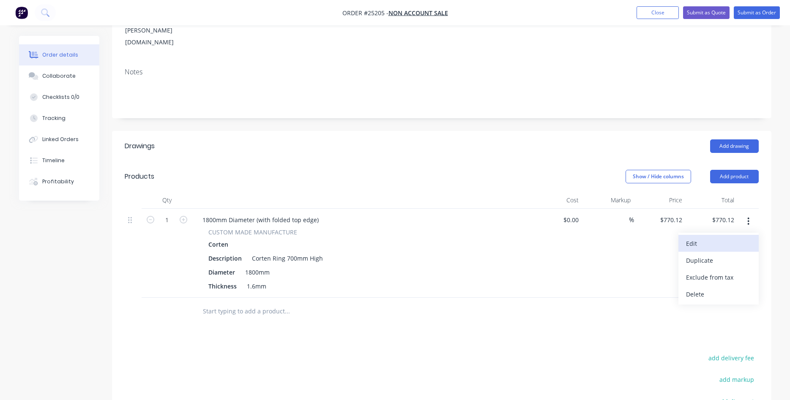
click at [715, 237] on div "Edit" at bounding box center [718, 243] width 65 height 12
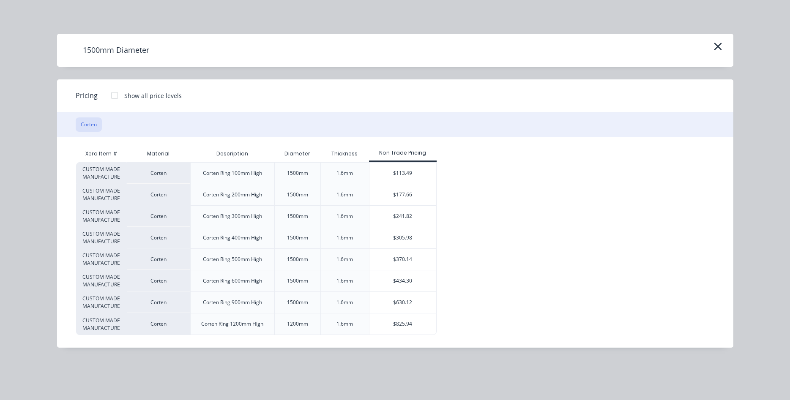
drag, startPoint x: 721, startPoint y: 44, endPoint x: 708, endPoint y: 44, distance: 12.7
click at [720, 44] on icon "button" at bounding box center [718, 47] width 8 height 8
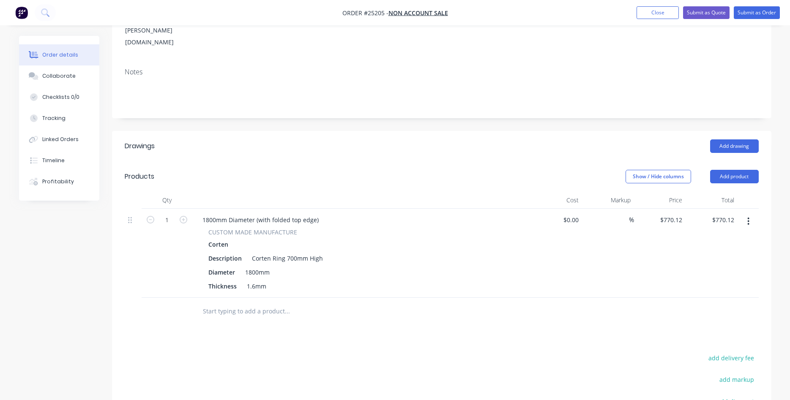
click at [746, 214] on button "button" at bounding box center [748, 221] width 20 height 15
click at [698, 288] on div "Delete" at bounding box center [718, 294] width 65 height 12
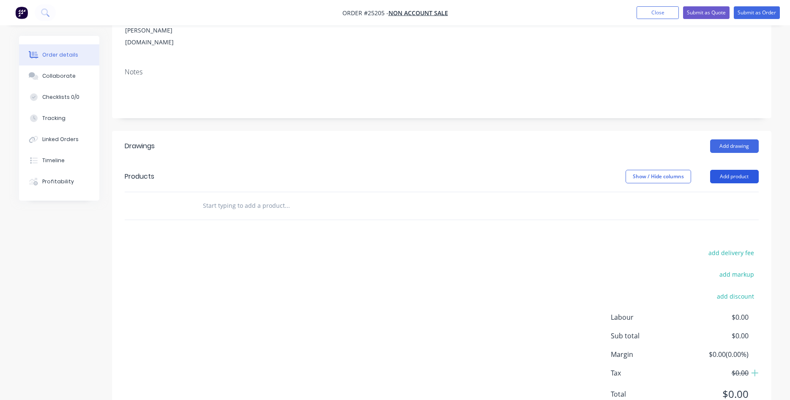
click at [732, 170] on button "Add product" at bounding box center [734, 177] width 49 height 14
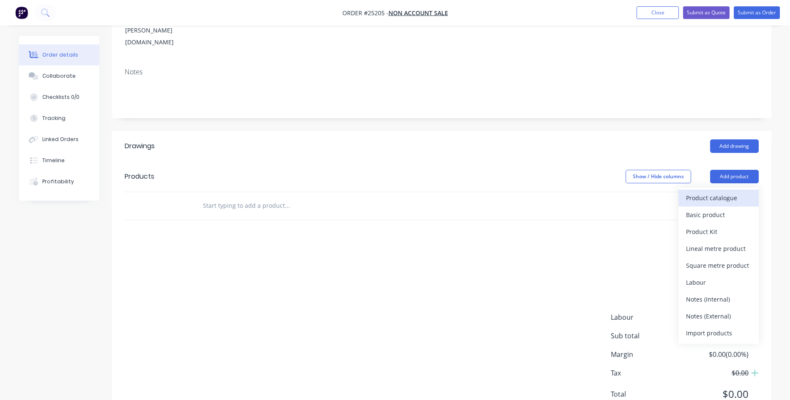
click at [702, 192] on div "Product catalogue" at bounding box center [718, 198] width 65 height 12
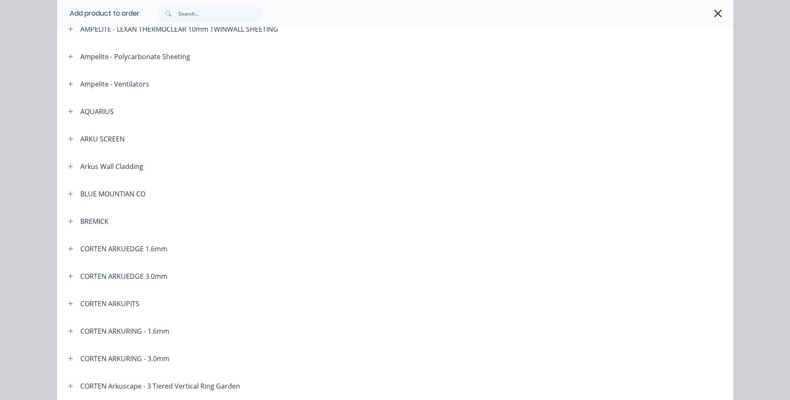
scroll to position [144, 0]
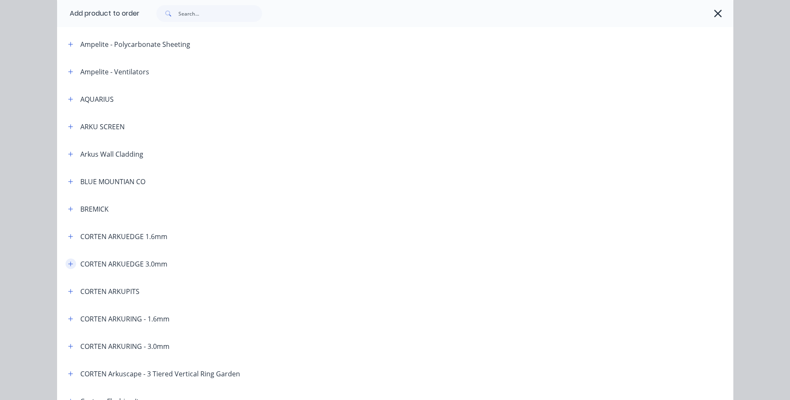
click at [71, 264] on icon "button" at bounding box center [70, 264] width 5 height 5
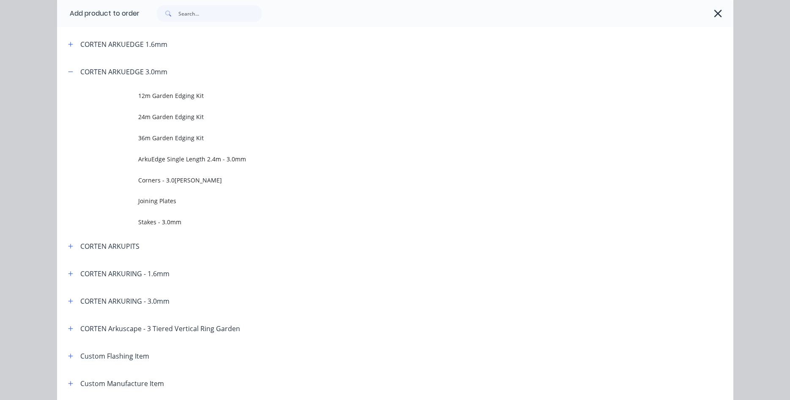
scroll to position [337, 0]
click at [68, 300] on icon "button" at bounding box center [70, 301] width 5 height 6
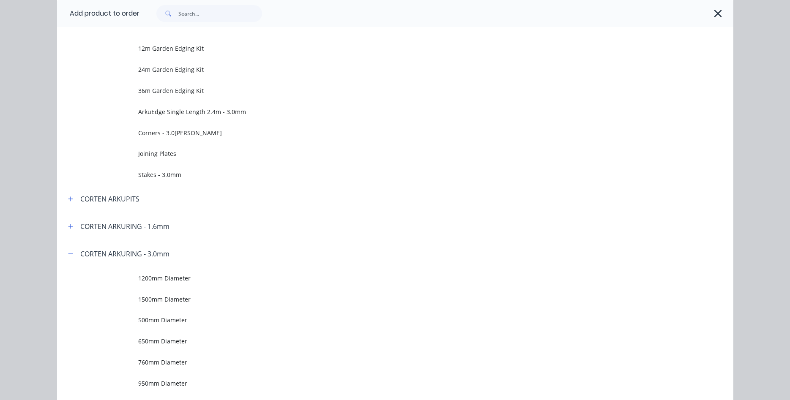
scroll to position [530, 0]
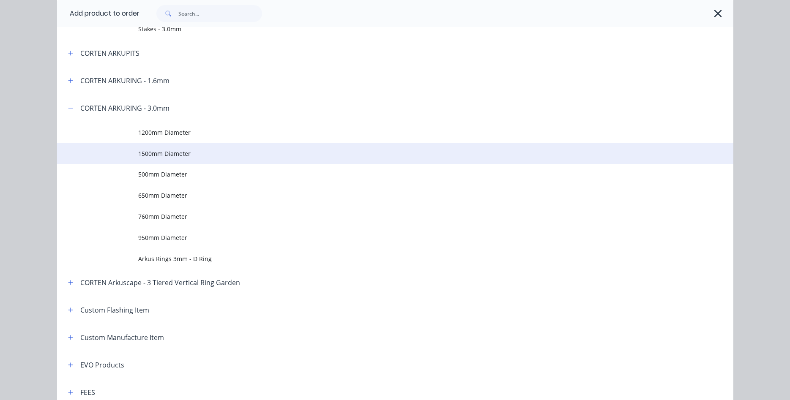
click at [167, 158] on span "1500mm Diameter" at bounding box center [376, 153] width 476 height 9
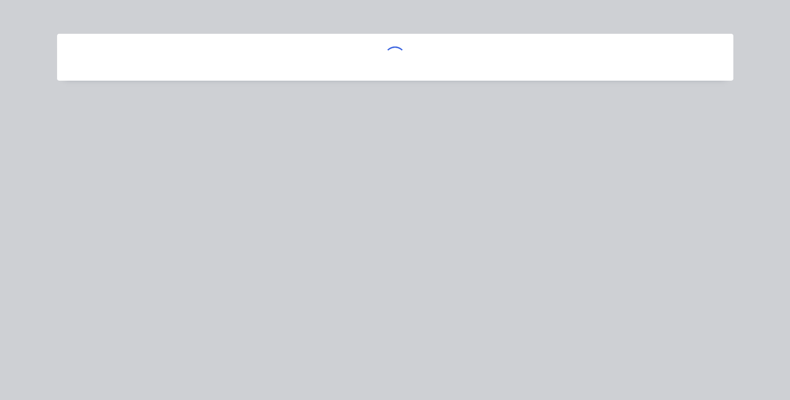
scroll to position [0, 0]
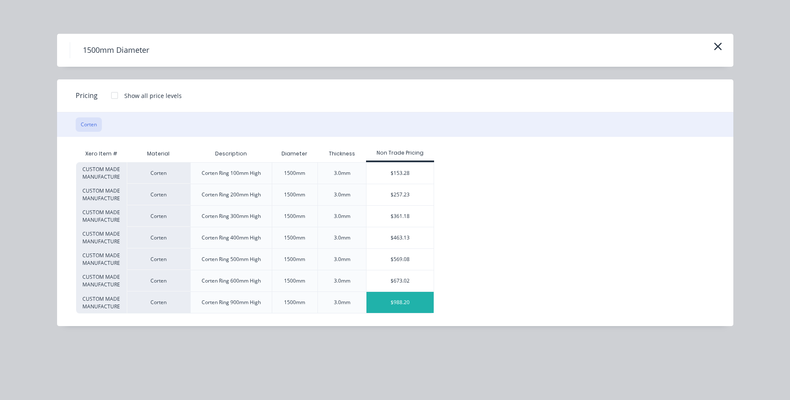
click at [394, 300] on div "$988.20" at bounding box center [399, 302] width 67 height 21
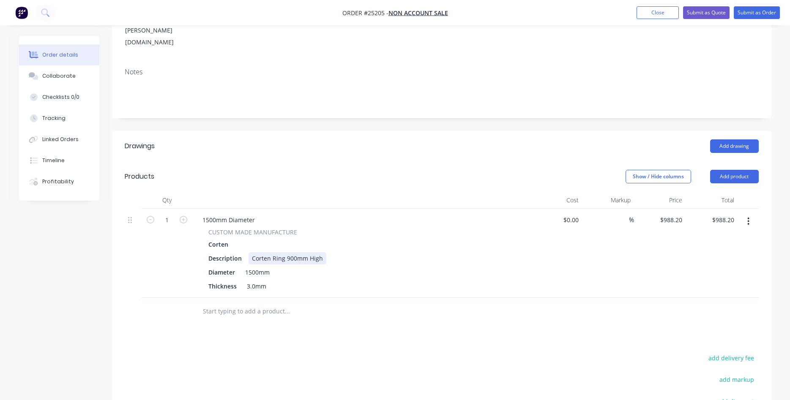
click at [288, 252] on div "Corten Ring 900mm High" at bounding box center [287, 258] width 78 height 12
click at [252, 266] on div "1500mm" at bounding box center [257, 272] width 31 height 12
click at [207, 214] on div "1500mm Diameter" at bounding box center [229, 220] width 66 height 12
click at [263, 214] on div "1800mm Diameter" at bounding box center [361, 220] width 331 height 12
click at [259, 214] on div "1800mm Diameter" at bounding box center [229, 220] width 66 height 12
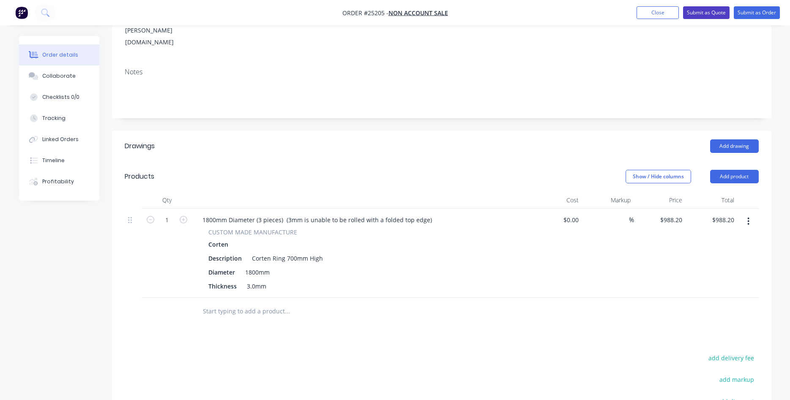
click at [694, 16] on button "Submit as Quote" at bounding box center [706, 12] width 46 height 13
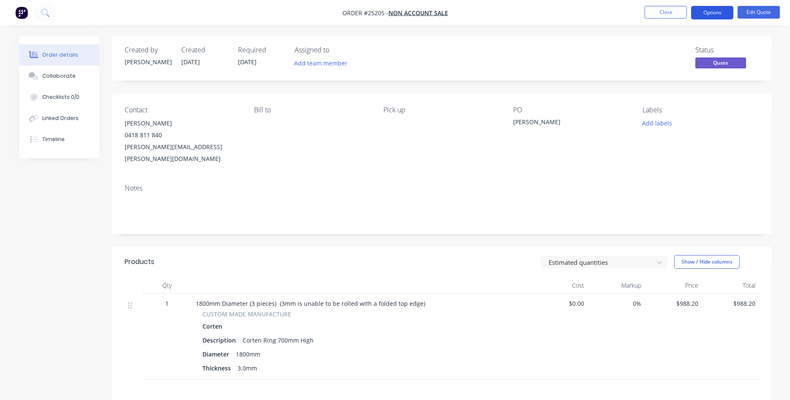
click at [716, 16] on button "Options" at bounding box center [712, 13] width 42 height 14
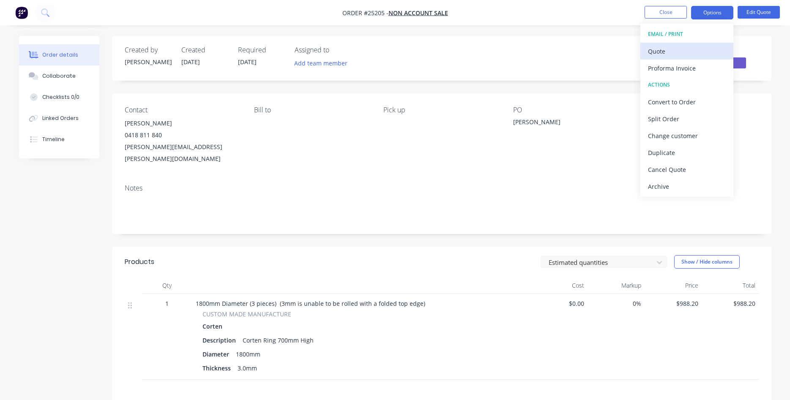
click at [672, 53] on div "Quote" at bounding box center [687, 51] width 78 height 12
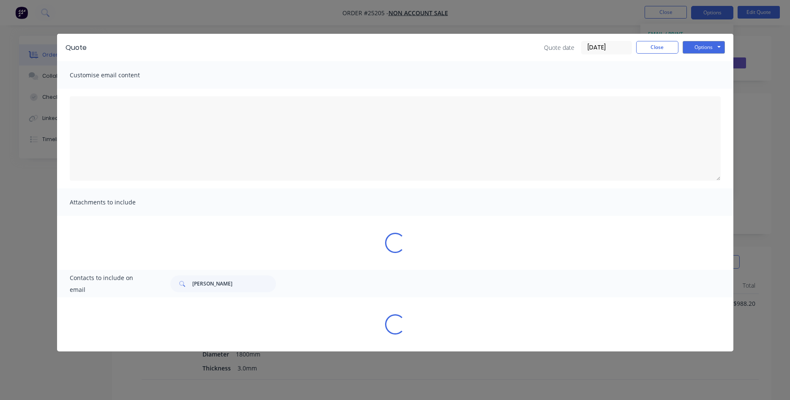
type textarea "Lorem ips dol sitametcons Adipi Elitseddoe Tem Inc utl etdo magnaal. En adm ven…"
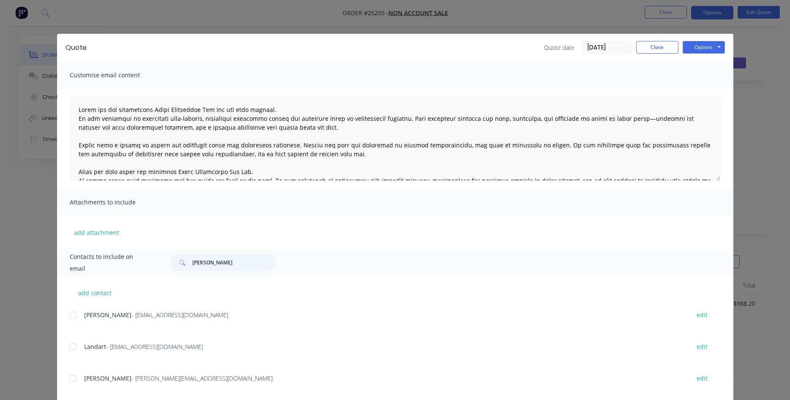
drag, startPoint x: 212, startPoint y: 260, endPoint x: 174, endPoint y: 271, distance: 39.7
click at [192, 271] on input "[PERSON_NAME]" at bounding box center [234, 262] width 84 height 17
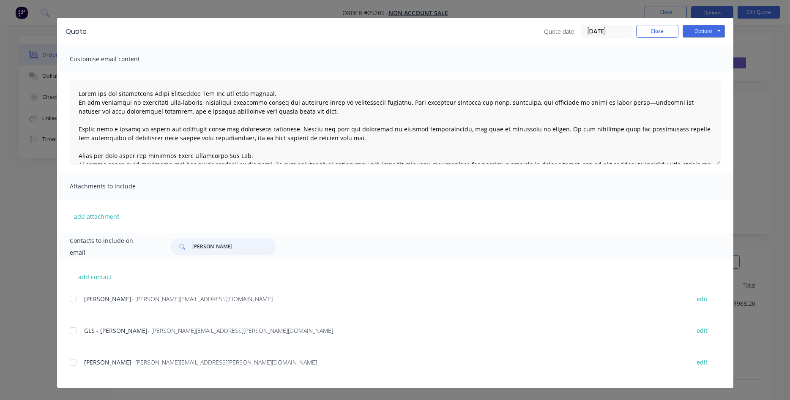
click at [73, 362] on div at bounding box center [73, 362] width 17 height 17
type input "[PERSON_NAME]"
click at [698, 30] on button "Options" at bounding box center [703, 31] width 42 height 13
click at [704, 73] on button "Email" at bounding box center [709, 74] width 54 height 14
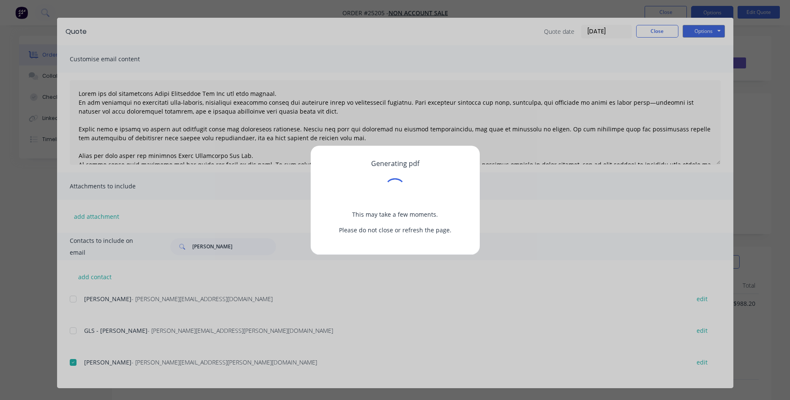
scroll to position [0, 0]
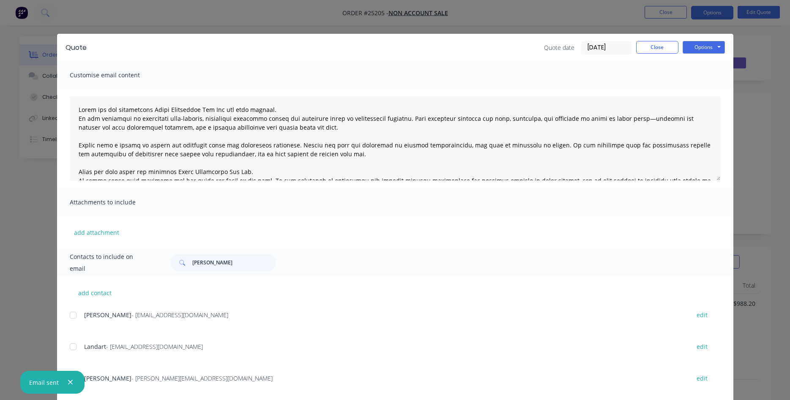
click at [650, 39] on div "Quote Quote date [DATE] Close Options Preview Print Email" at bounding box center [395, 47] width 676 height 27
drag, startPoint x: 652, startPoint y: 44, endPoint x: 657, endPoint y: 39, distance: 7.2
click at [654, 44] on button "Close" at bounding box center [657, 47] width 42 height 13
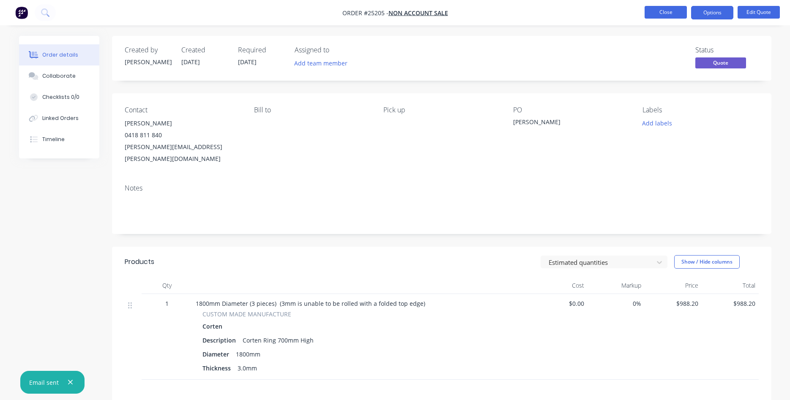
click at [665, 10] on button "Close" at bounding box center [665, 12] width 42 height 13
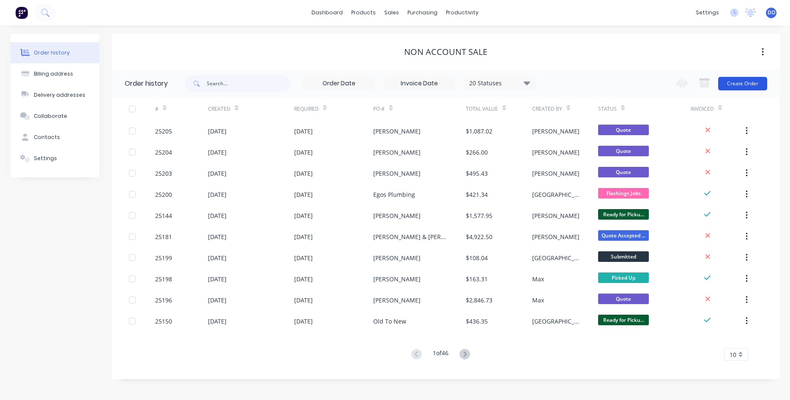
click at [736, 87] on button "Create Order" at bounding box center [742, 84] width 49 height 14
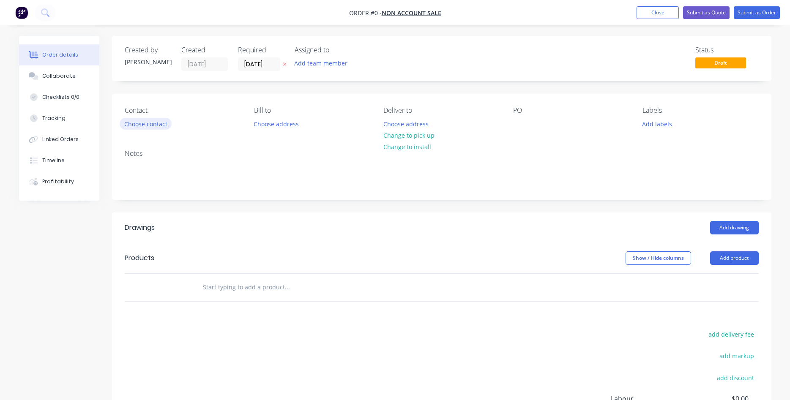
click at [157, 123] on button "Choose contact" at bounding box center [146, 123] width 52 height 11
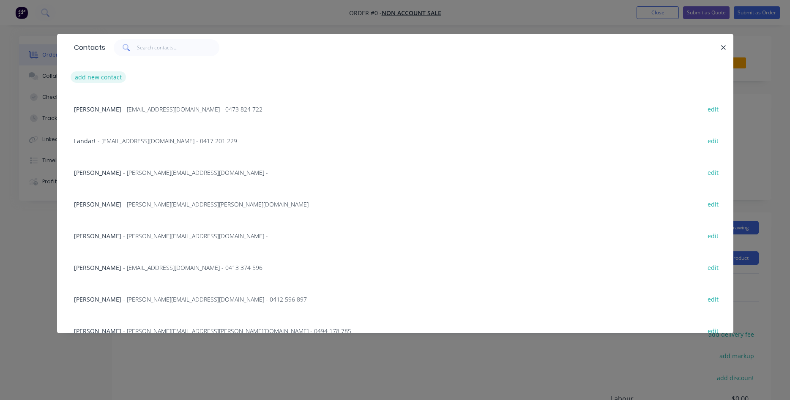
click at [106, 75] on button "add new contact" at bounding box center [99, 76] width 56 height 11
select select "AU"
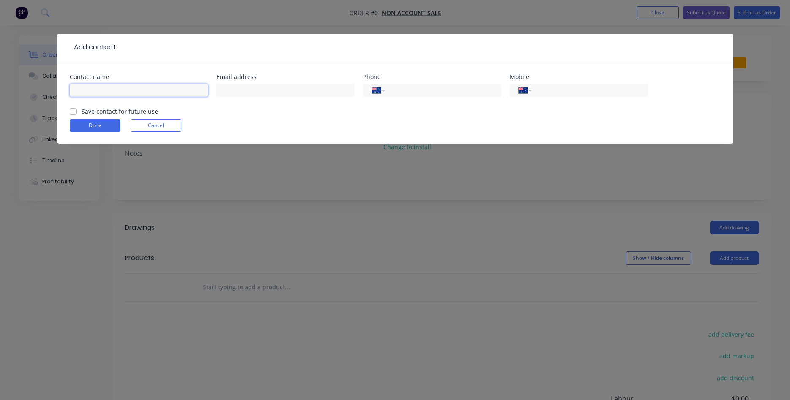
click at [101, 87] on input "text" at bounding box center [139, 90] width 138 height 13
type input "[PERSON_NAME] Way Landscapes"
type input "[PERSON_NAME][EMAIL_ADDRESS][DOMAIN_NAME]"
type input "0402 955 734"
click at [82, 113] on label "Save contact for future use" at bounding box center [120, 111] width 76 height 9
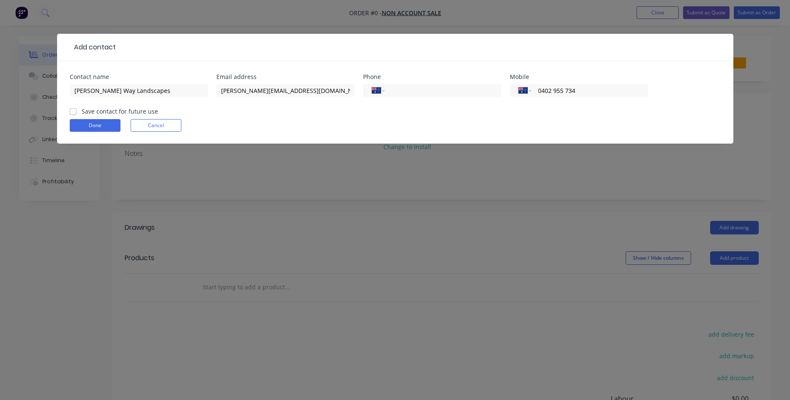
click at [73, 113] on input "Save contact for future use" at bounding box center [73, 111] width 7 height 8
checkbox input "true"
click at [87, 126] on button "Done" at bounding box center [95, 125] width 51 height 13
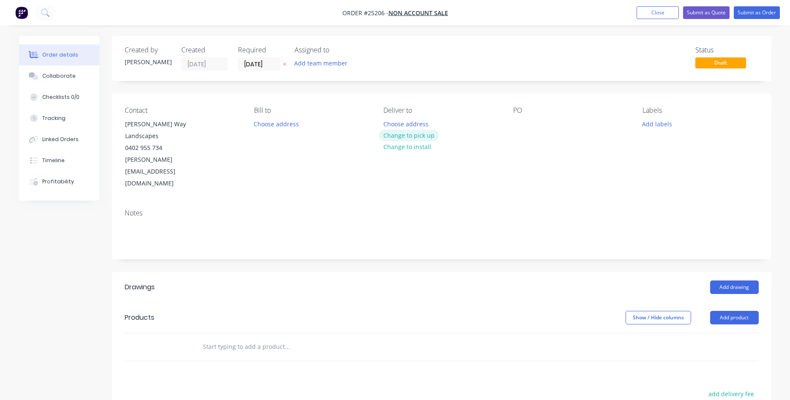
click at [416, 138] on button "Change to pick up" at bounding box center [409, 135] width 60 height 11
drag, startPoint x: 518, startPoint y: 122, endPoint x: 526, endPoint y: 115, distance: 10.8
click at [518, 122] on div at bounding box center [520, 124] width 14 height 12
click at [734, 311] on button "Add product" at bounding box center [734, 318] width 49 height 14
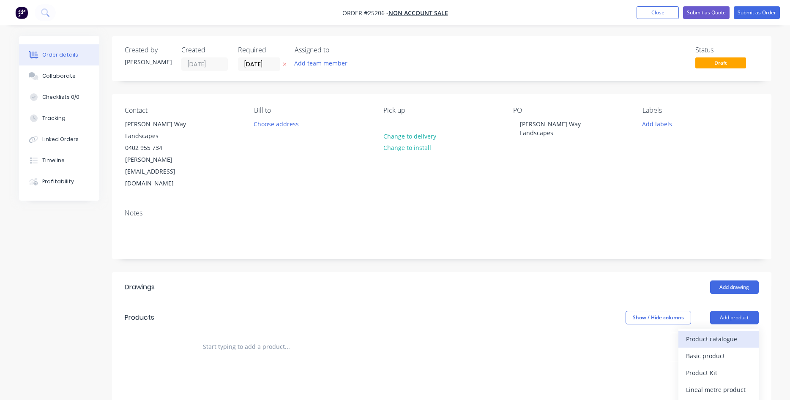
click at [711, 333] on div "Product catalogue" at bounding box center [718, 339] width 65 height 12
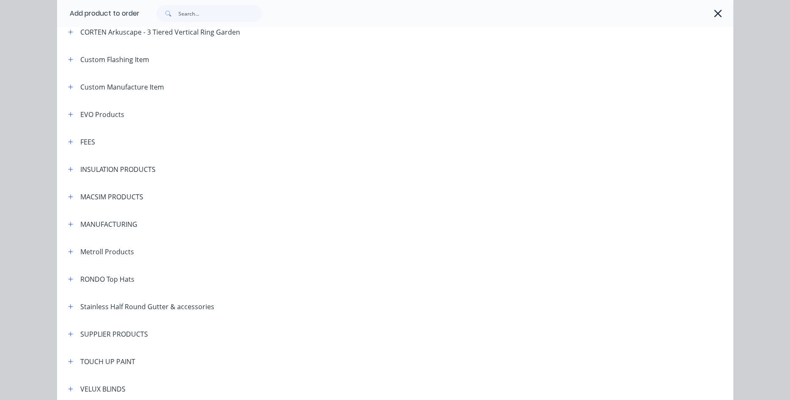
scroll to position [578, 0]
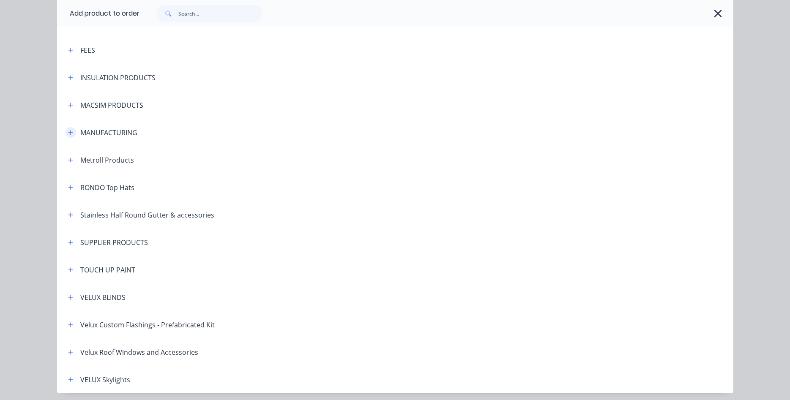
click at [71, 129] on button "button" at bounding box center [70, 132] width 11 height 11
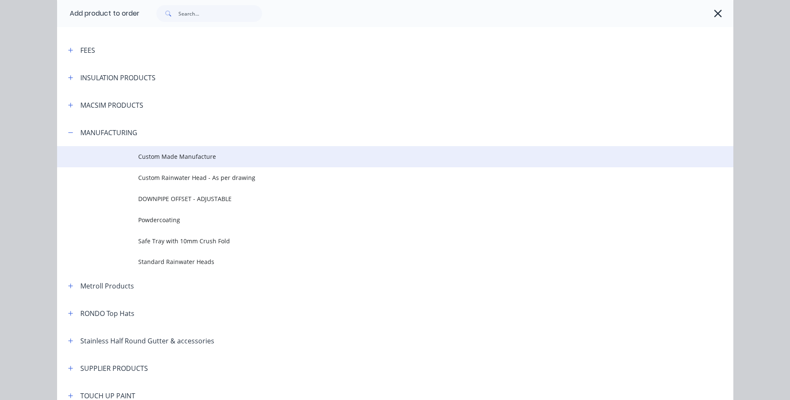
click at [169, 153] on span "Custom Made Manufacture" at bounding box center [376, 156] width 476 height 9
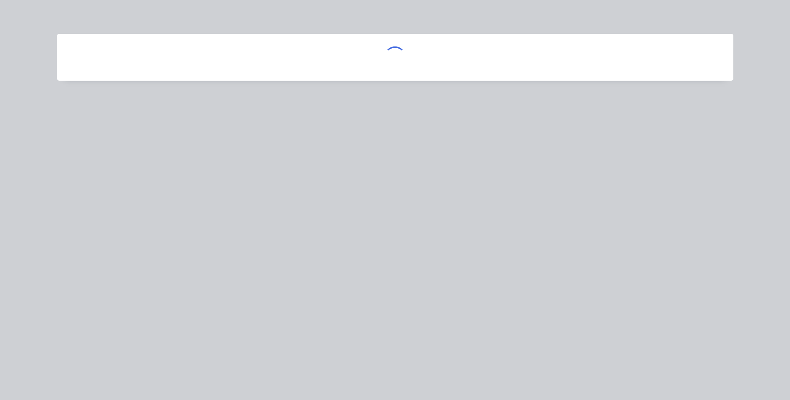
scroll to position [0, 0]
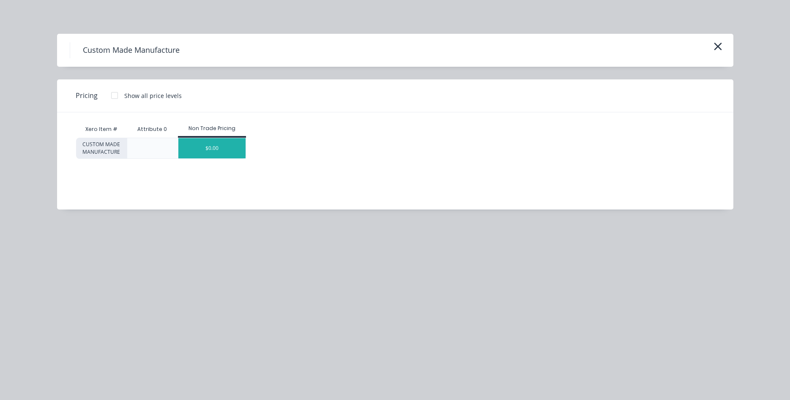
click at [215, 150] on div "$0.00" at bounding box center [211, 148] width 67 height 20
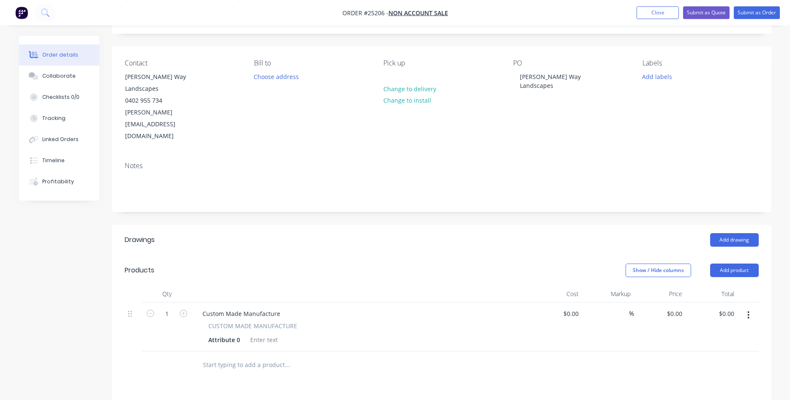
scroll to position [129, 0]
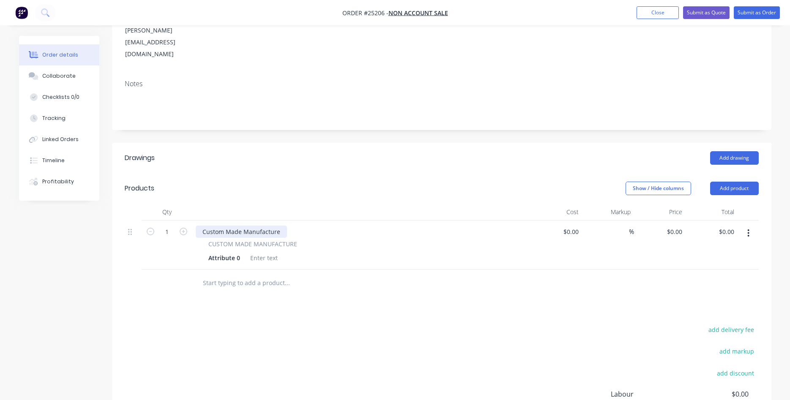
click at [262, 226] on div "Custom Made Manufacture" at bounding box center [241, 232] width 91 height 12
drag, startPoint x: 282, startPoint y: 209, endPoint x: 200, endPoint y: 208, distance: 82.4
click at [200, 226] on div "Custom Made Manufacture" at bounding box center [241, 232] width 91 height 12
drag, startPoint x: 242, startPoint y: 236, endPoint x: 198, endPoint y: 228, distance: 44.7
click at [205, 252] on div "Attribute 0" at bounding box center [224, 258] width 38 height 12
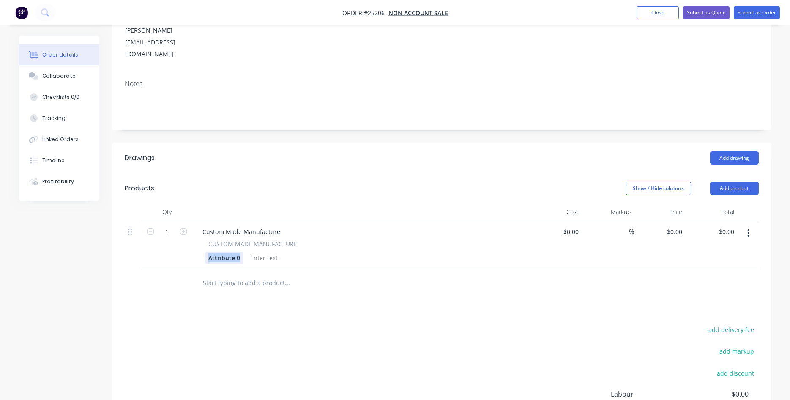
click at [221, 252] on div "Attribute 0" at bounding box center [224, 258] width 38 height 12
drag, startPoint x: 241, startPoint y: 234, endPoint x: 200, endPoint y: 237, distance: 41.2
click at [205, 252] on div "Attribute 0" at bounding box center [224, 258] width 38 height 12
drag, startPoint x: 273, startPoint y: 207, endPoint x: 199, endPoint y: 199, distance: 74.3
click at [199, 226] on div "Custom Made Manufacture" at bounding box center [241, 232] width 91 height 12
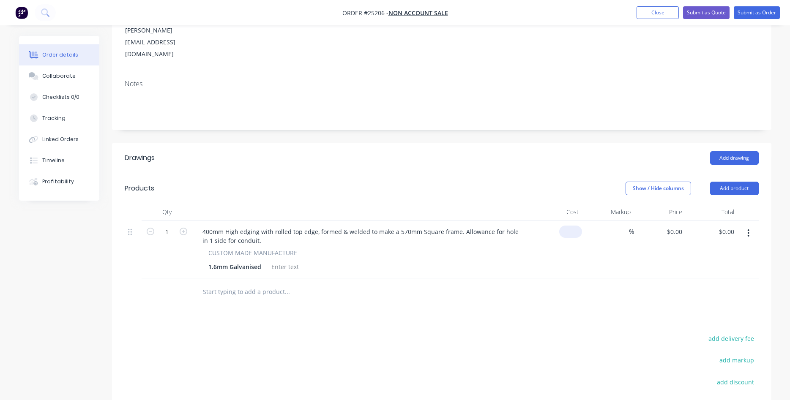
click at [577, 226] on input at bounding box center [571, 232] width 19 height 12
type input "$286.90"
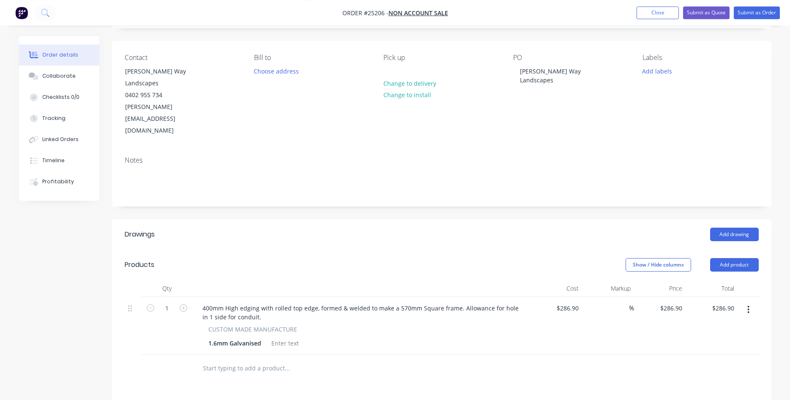
scroll to position [0, 0]
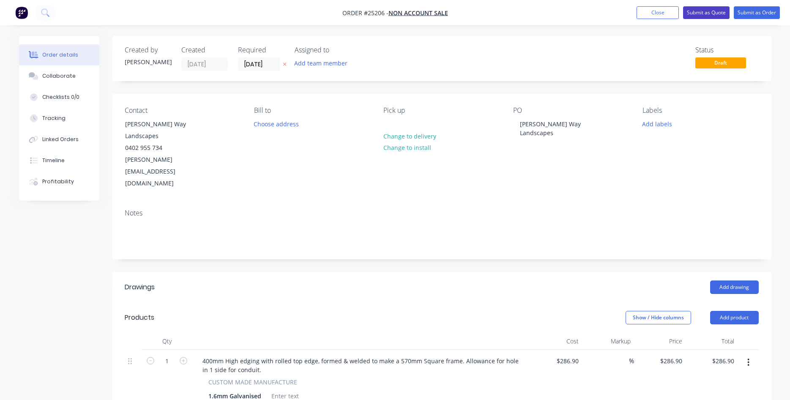
click at [711, 11] on button "Submit as Quote" at bounding box center [706, 12] width 46 height 13
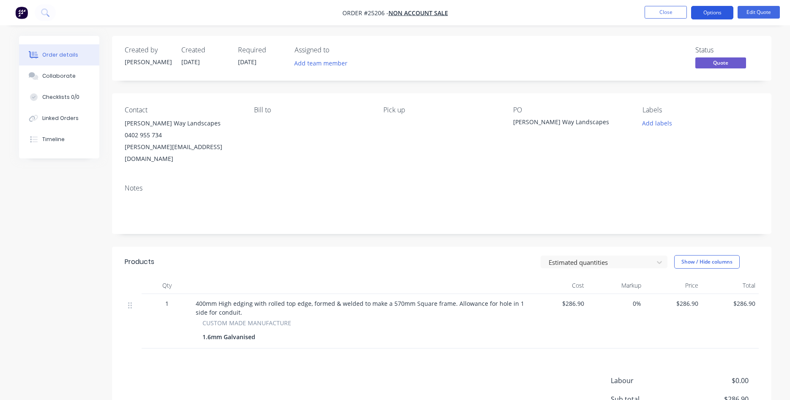
click at [712, 15] on button "Options" at bounding box center [712, 13] width 42 height 14
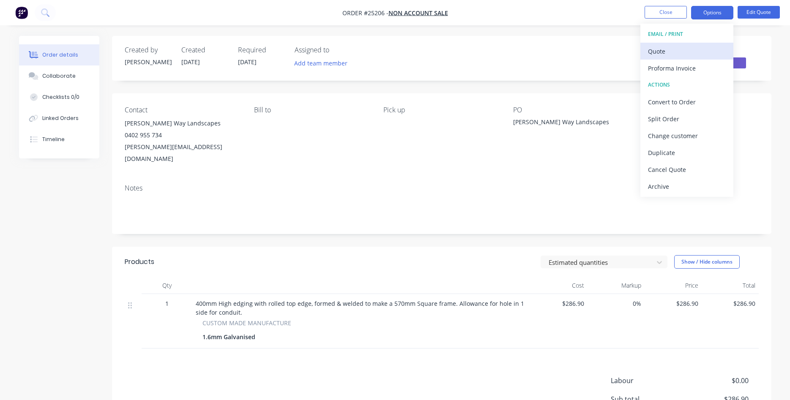
click at [657, 52] on div "Quote" at bounding box center [687, 51] width 78 height 12
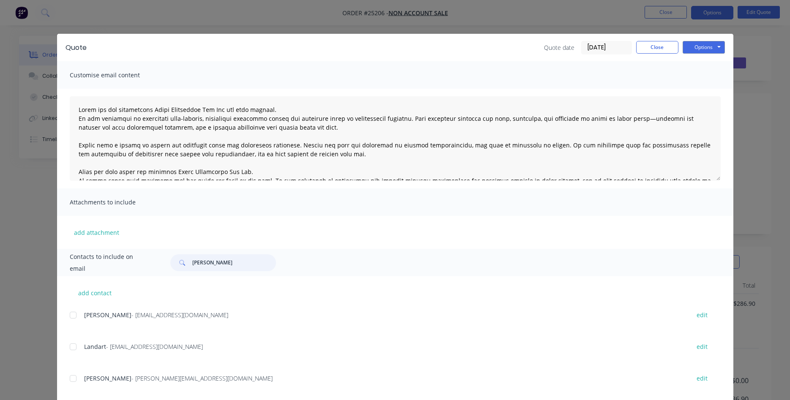
drag, startPoint x: 213, startPoint y: 262, endPoint x: 169, endPoint y: 267, distance: 45.1
click at [192, 267] on input "[PERSON_NAME]" at bounding box center [234, 262] width 84 height 17
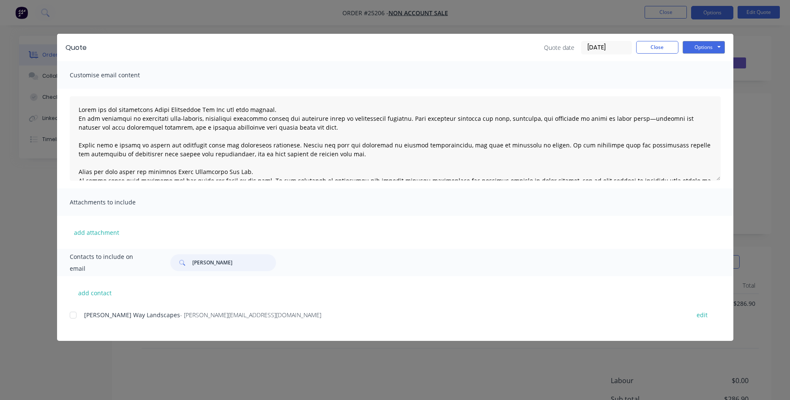
click at [73, 317] on div at bounding box center [73, 315] width 17 height 17
type input "[PERSON_NAME]"
click at [703, 49] on button "Options" at bounding box center [703, 47] width 42 height 13
click at [709, 87] on button "Email" at bounding box center [709, 90] width 54 height 14
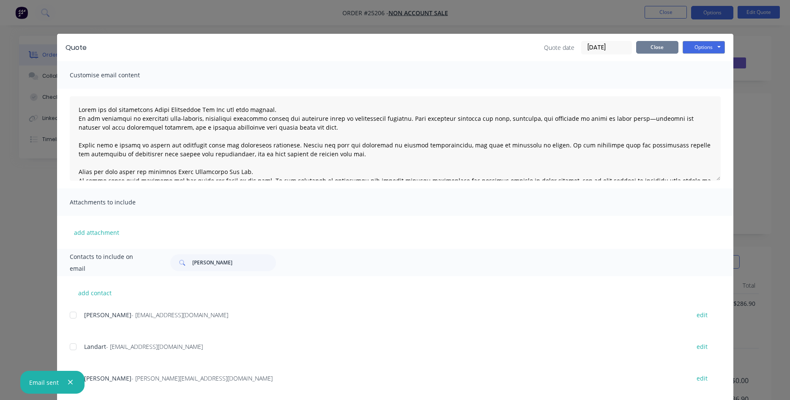
click at [656, 45] on button "Close" at bounding box center [657, 47] width 42 height 13
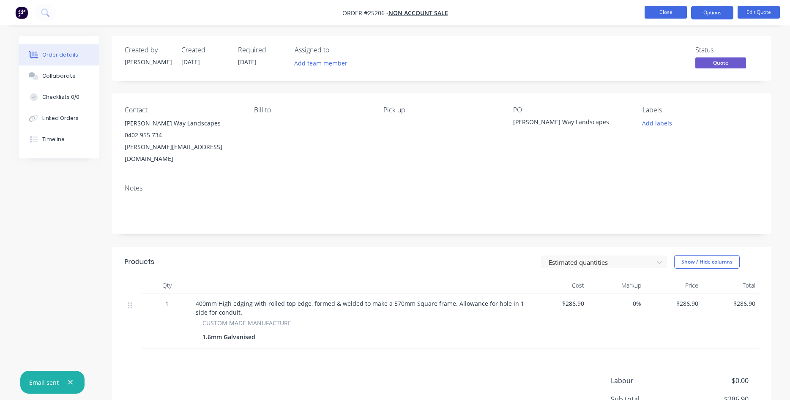
click at [675, 9] on button "Close" at bounding box center [665, 12] width 42 height 13
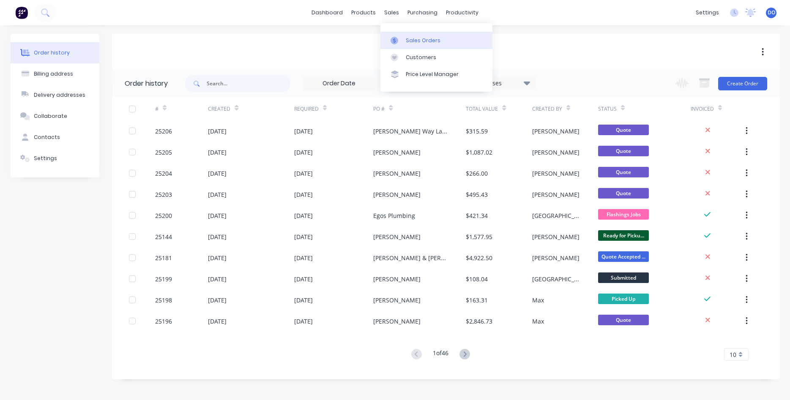
click at [407, 43] on div "Sales Orders" at bounding box center [423, 41] width 35 height 8
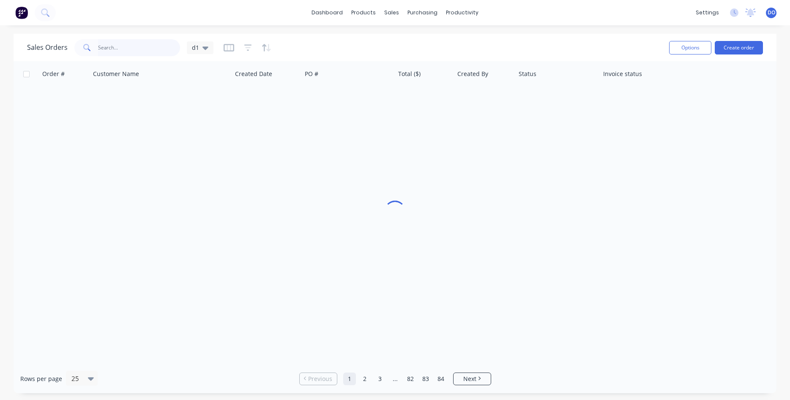
click at [123, 48] on input "text" at bounding box center [139, 47] width 82 height 17
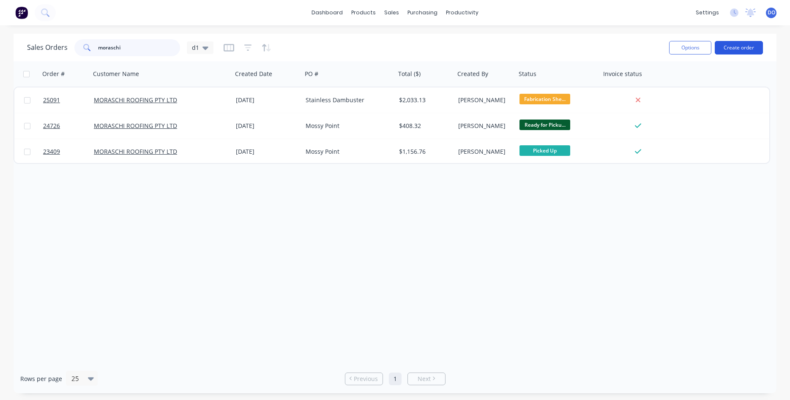
type input "moraschi"
click at [732, 49] on button "Create order" at bounding box center [738, 48] width 48 height 14
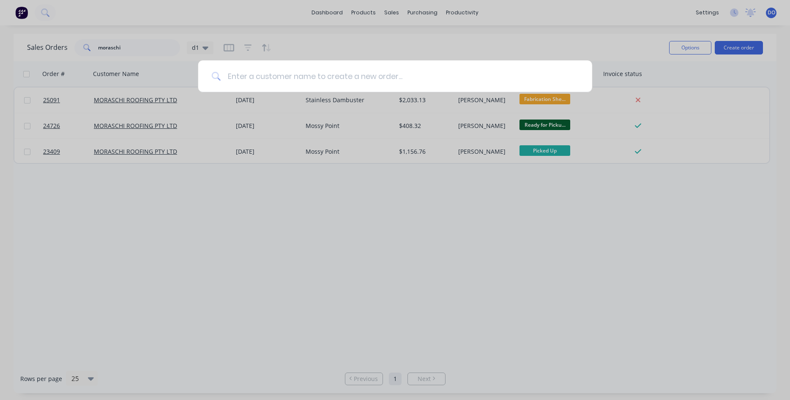
click at [295, 84] on input at bounding box center [400, 76] width 358 height 32
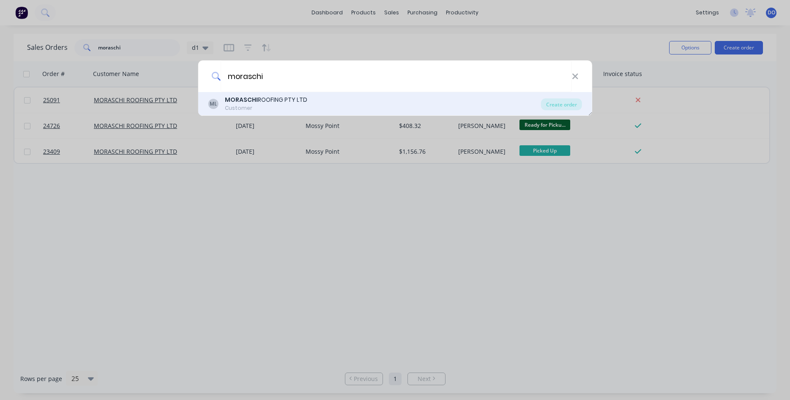
type input "moraschi"
click at [275, 102] on div "MORASCHI ROOFING PTY LTD" at bounding box center [266, 99] width 82 height 9
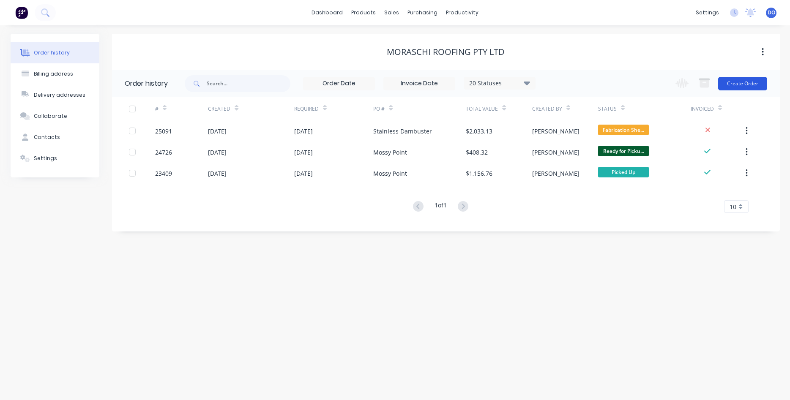
click at [743, 87] on button "Create Order" at bounding box center [742, 84] width 49 height 14
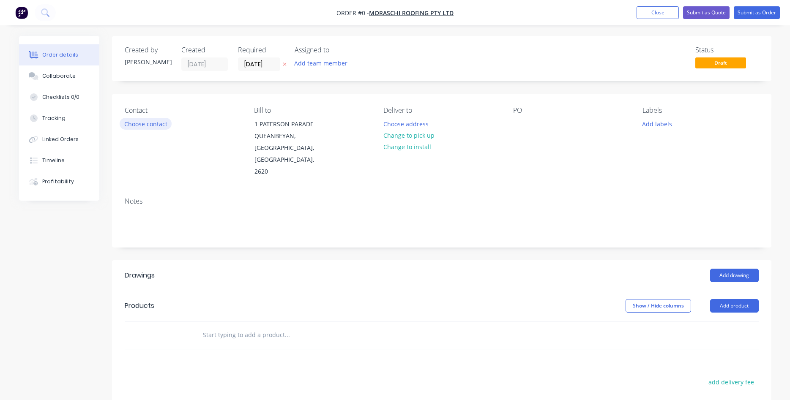
click at [135, 126] on button "Choose contact" at bounding box center [146, 123] width 52 height 11
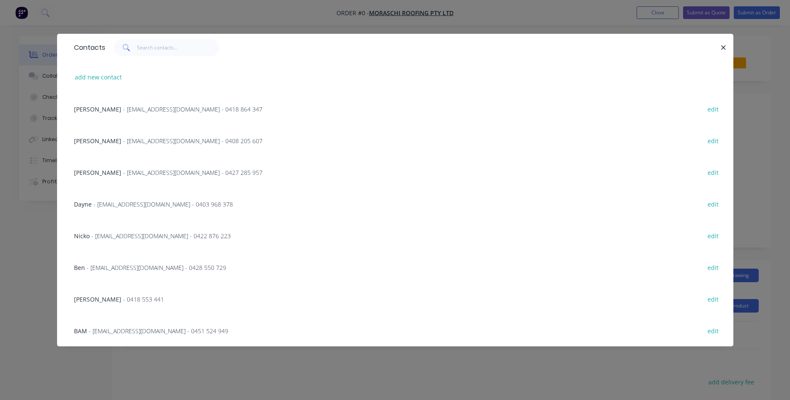
click at [95, 265] on span "- [EMAIL_ADDRESS][DOMAIN_NAME] - 0428 550 729" at bounding box center [156, 268] width 139 height 8
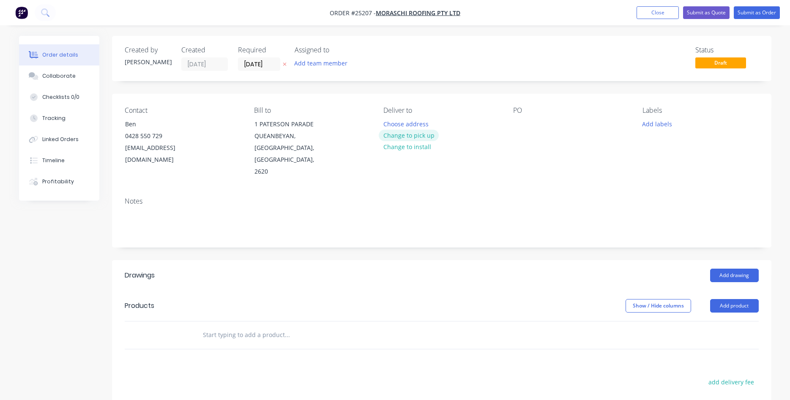
click at [410, 134] on button "Change to pick up" at bounding box center [409, 135] width 60 height 11
click at [518, 123] on div at bounding box center [520, 124] width 14 height 12
click at [539, 125] on div "Stainles RWHead Quote" at bounding box center [553, 124] width 81 height 12
click at [733, 299] on button "Add product" at bounding box center [734, 306] width 49 height 14
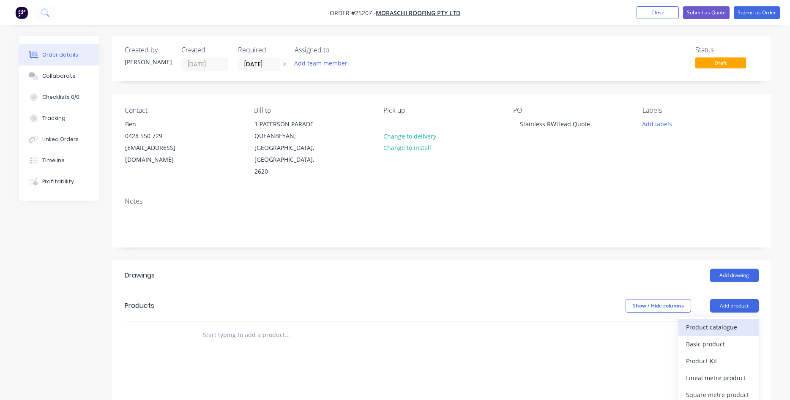
click at [709, 321] on div "Product catalogue" at bounding box center [718, 327] width 65 height 12
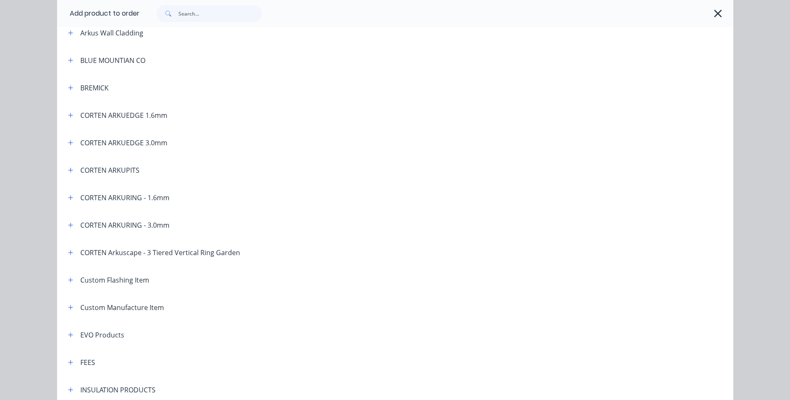
scroll to position [337, 0]
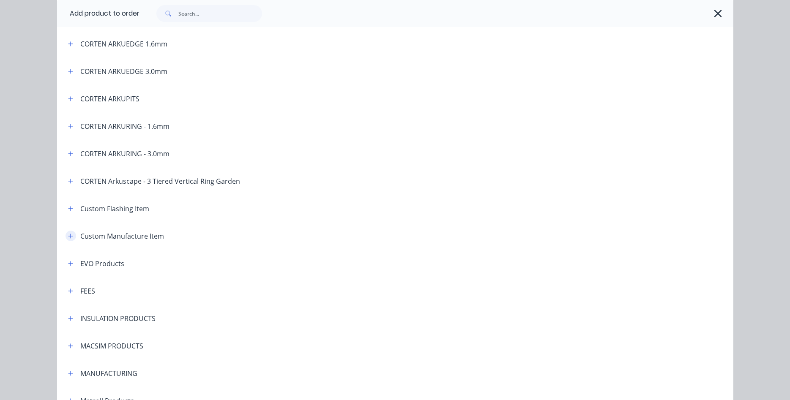
click at [71, 238] on icon "button" at bounding box center [70, 236] width 5 height 5
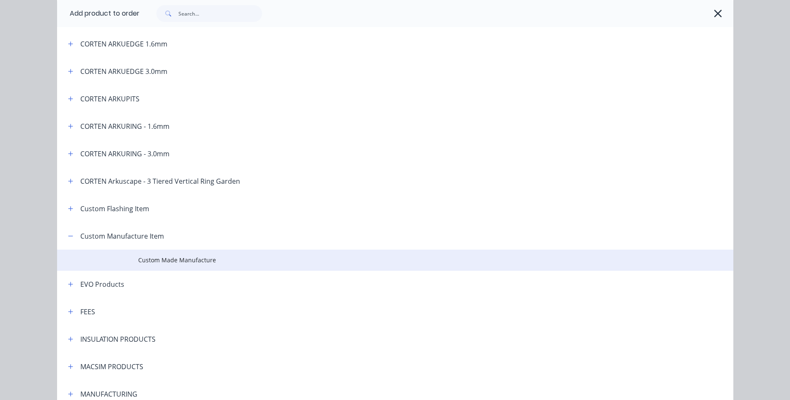
click at [165, 252] on td "Custom Made Manufacture" at bounding box center [435, 260] width 595 height 21
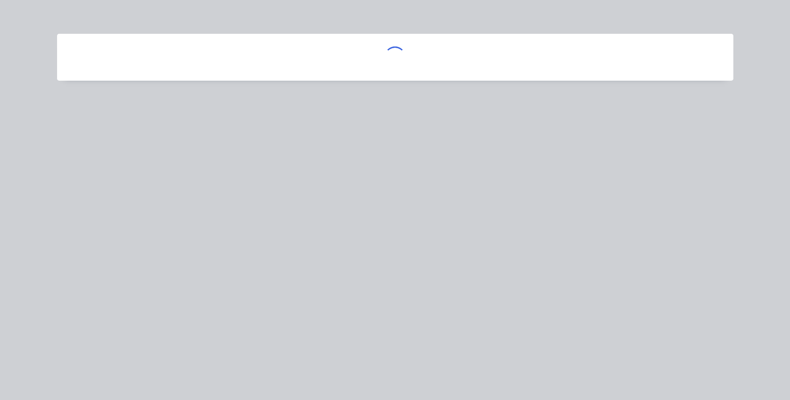
scroll to position [0, 0]
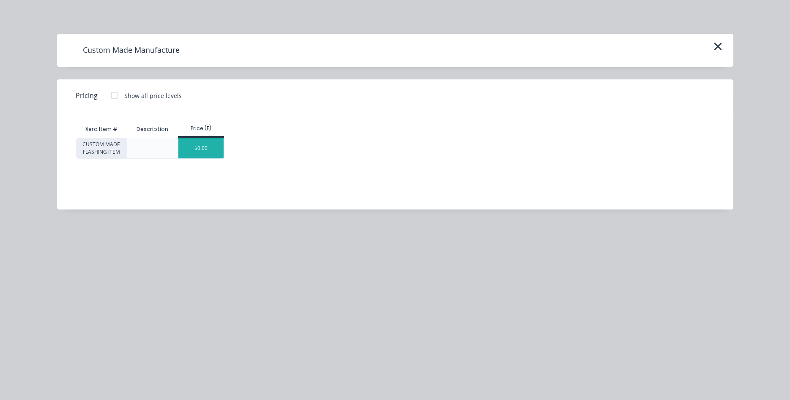
click at [199, 149] on div "$0.00" at bounding box center [200, 148] width 45 height 20
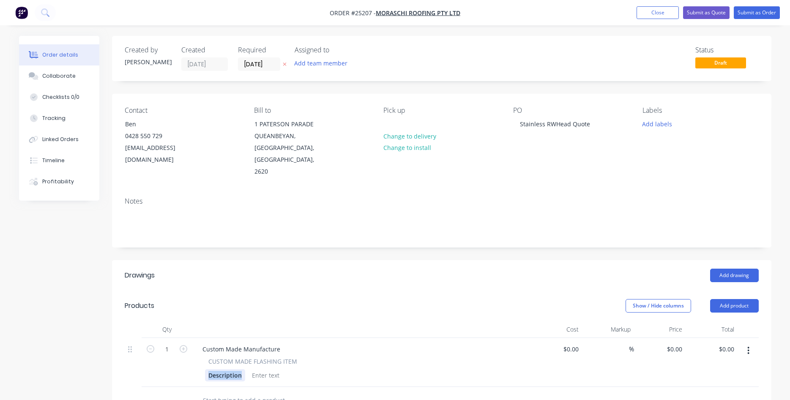
drag, startPoint x: 240, startPoint y: 362, endPoint x: 195, endPoint y: 359, distance: 45.7
click at [205, 369] on div "Description" at bounding box center [225, 375] width 40 height 12
click at [228, 343] on div "Custom Made Manufacture" at bounding box center [241, 349] width 91 height 12
drag, startPoint x: 280, startPoint y: 338, endPoint x: 172, endPoint y: 327, distance: 108.7
click at [196, 343] on div "Custom Made Manufacture" at bounding box center [241, 349] width 91 height 12
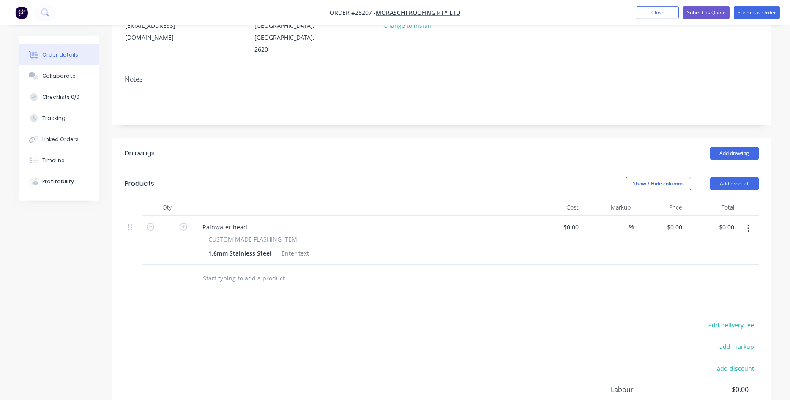
scroll to position [129, 0]
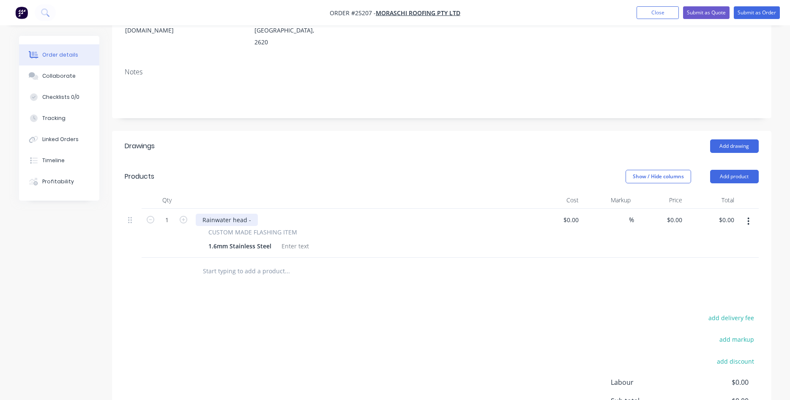
click at [255, 214] on div "Rainwater head -" at bounding box center [227, 220] width 62 height 12
click at [186, 216] on icon "button" at bounding box center [184, 220] width 8 height 8
type input "2"
click at [748, 218] on icon "button" at bounding box center [748, 222] width 2 height 8
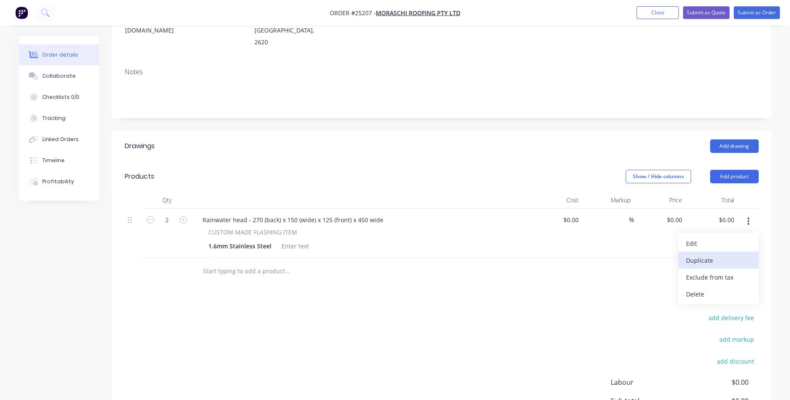
click at [712, 254] on div "Duplicate" at bounding box center [718, 260] width 65 height 12
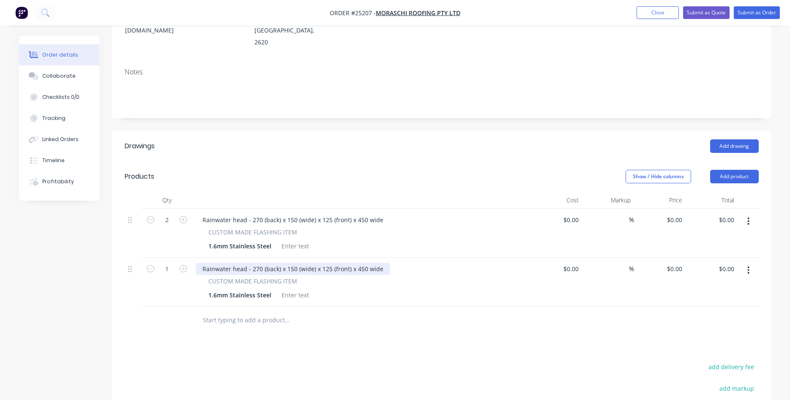
click at [384, 263] on div "Rainwater head - 270 (back) x 150 (wide) x 125 (front) x 450 wide" at bounding box center [293, 269] width 194 height 12
click at [247, 263] on div "Rainwater head - 270 (back) x 150 (wide) x 125 (front) x 450 wide" at bounding box center [293, 269] width 194 height 12
drag, startPoint x: 428, startPoint y: 255, endPoint x: 447, endPoint y: 250, distance: 20.4
click at [428, 263] on div "Rainwater head Dambuster Style - 270 (back) x 150 (wide) x 125 (front) x 450 wi…" at bounding box center [317, 269] width 243 height 12
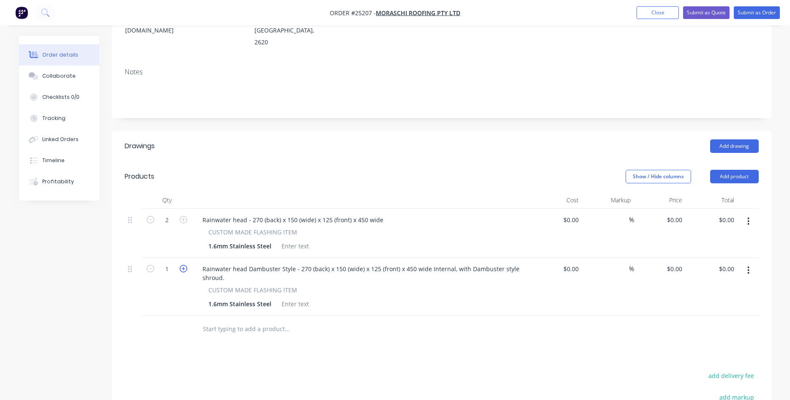
click at [182, 265] on icon "button" at bounding box center [184, 269] width 8 height 8
type input "2"
click at [381, 214] on div "Rainwater head - 270 (back) x 150 (wide) x 125 (front) x 450 wide" at bounding box center [293, 220] width 194 height 12
click at [677, 263] on input "0" at bounding box center [675, 269] width 19 height 12
type input "457.60"
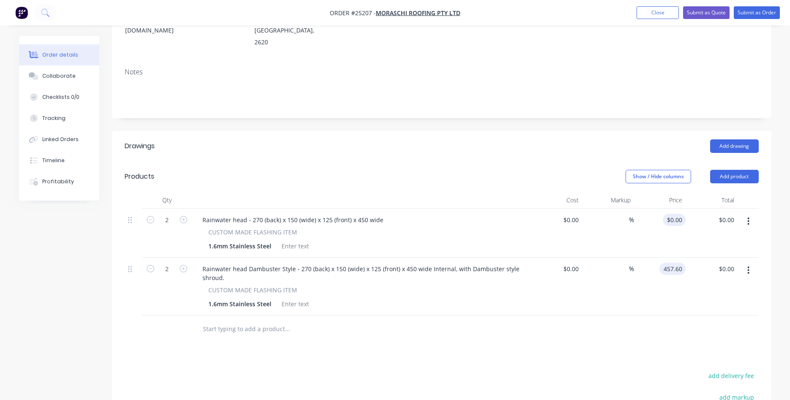
type input "0"
type input "$457.60"
type input "$915.20"
click at [677, 214] on input "0" at bounding box center [681, 220] width 10 height 12
type input "$342.80"
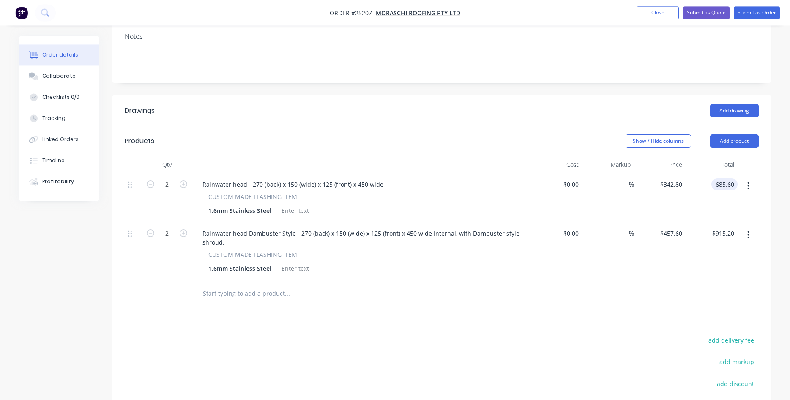
scroll to position [147, 0]
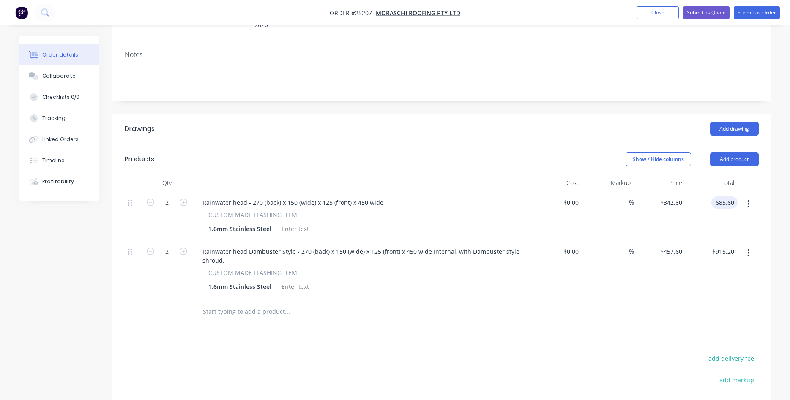
type input "$685.60"
click at [376, 191] on div "Rainwater head - 270 (back) x 150 (wide) x 125 (front) x 450 wide CUSTOM MADE F…" at bounding box center [361, 215] width 338 height 49
click at [201, 196] on div "Rainwater head - 270 (back) x 150 (wide) x 125 (front) x 450 wide" at bounding box center [293, 202] width 194 height 12
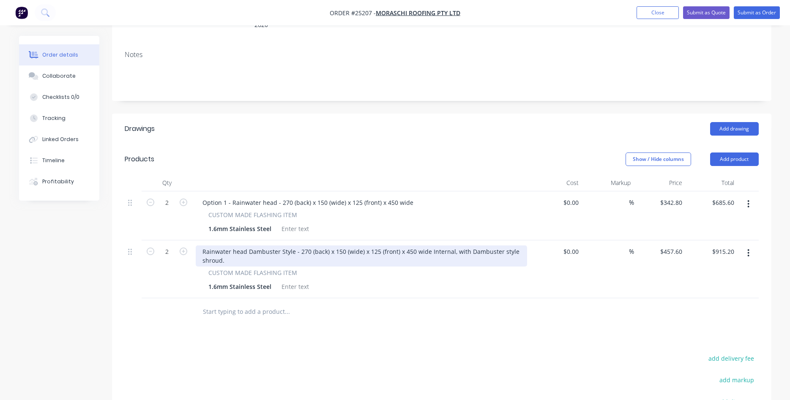
click at [203, 245] on div "Rainwater head Dambuster Style - 270 (back) x 150 (wide) x 125 (front) x 450 wi…" at bounding box center [361, 255] width 331 height 21
click at [204, 245] on div "Rainwater head Dambuster Style - 270 (back) x 150 (wide) x 125 (front) x 450 wi…" at bounding box center [361, 255] width 331 height 21
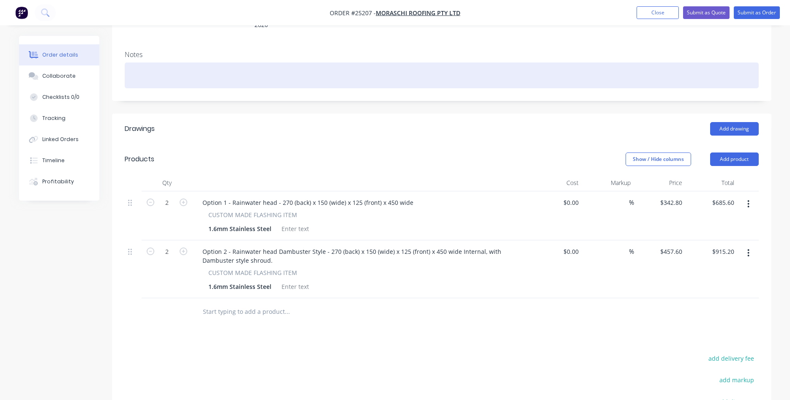
click at [413, 66] on div at bounding box center [442, 76] width 634 height 26
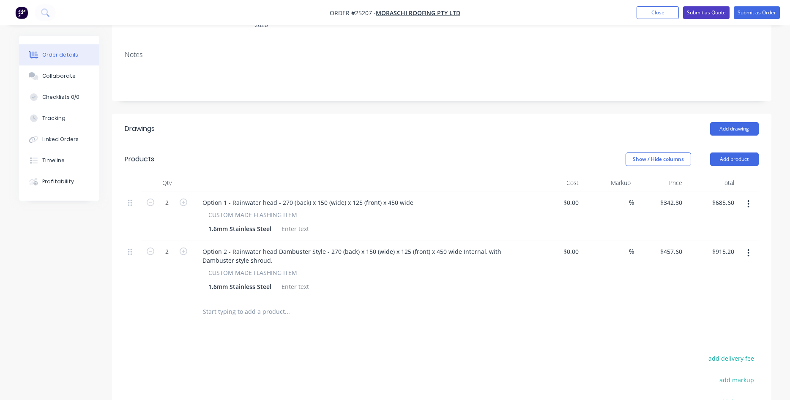
click at [710, 12] on button "Submit as Quote" at bounding box center [706, 12] width 46 height 13
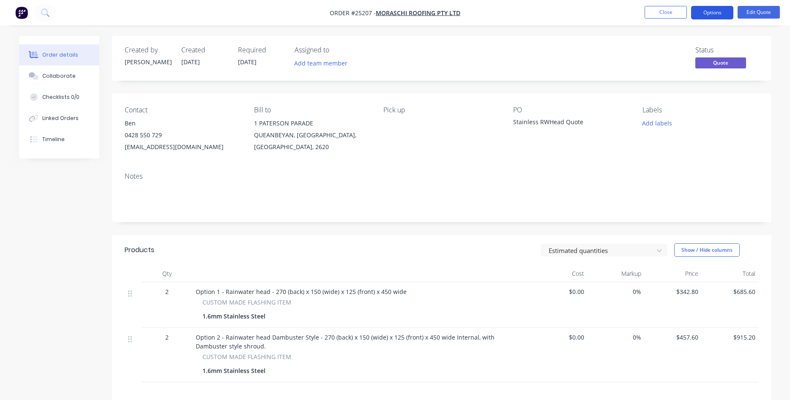
click at [713, 11] on button "Options" at bounding box center [712, 13] width 42 height 14
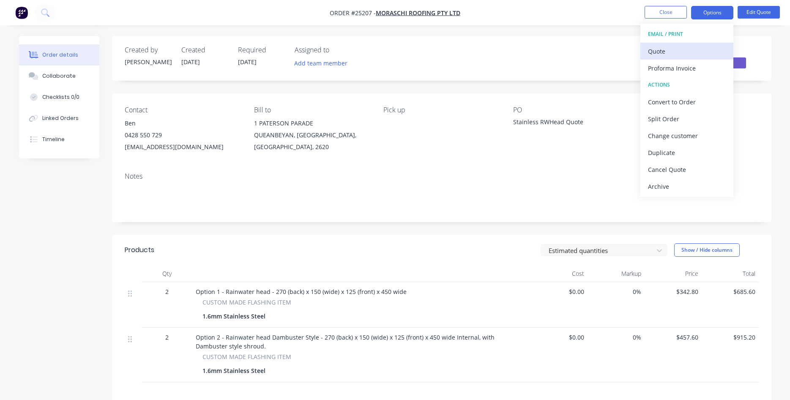
click at [678, 50] on div "Quote" at bounding box center [687, 51] width 78 height 12
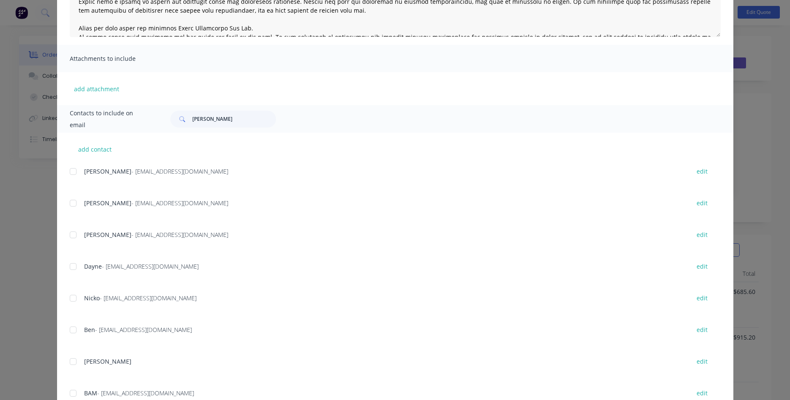
scroll to position [144, 0]
click at [71, 330] on div at bounding box center [73, 329] width 17 height 17
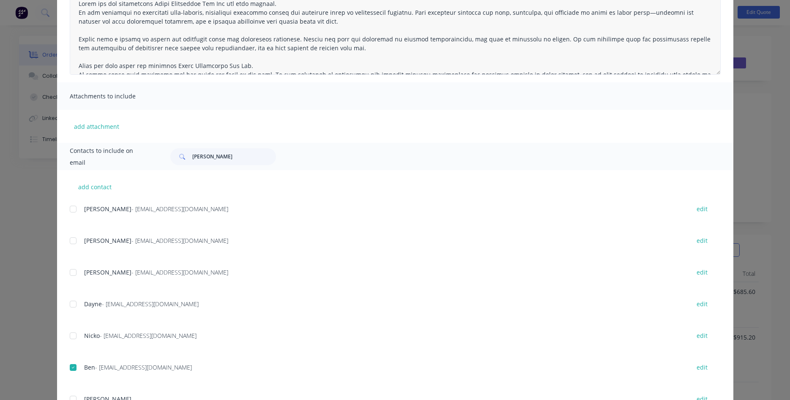
scroll to position [48, 0]
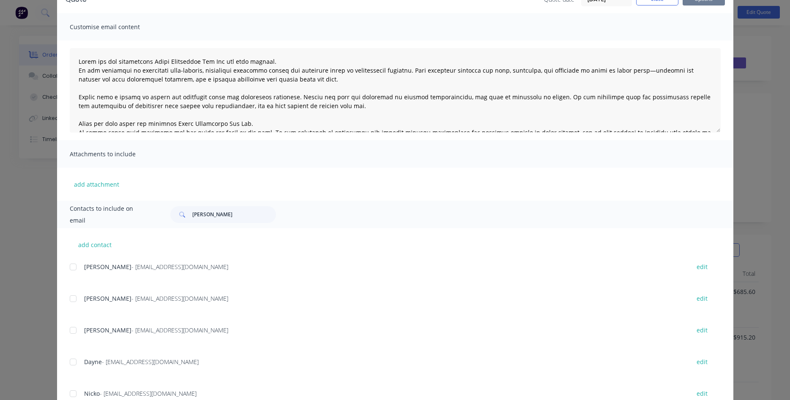
click at [698, 41] on button "Email" at bounding box center [709, 42] width 54 height 14
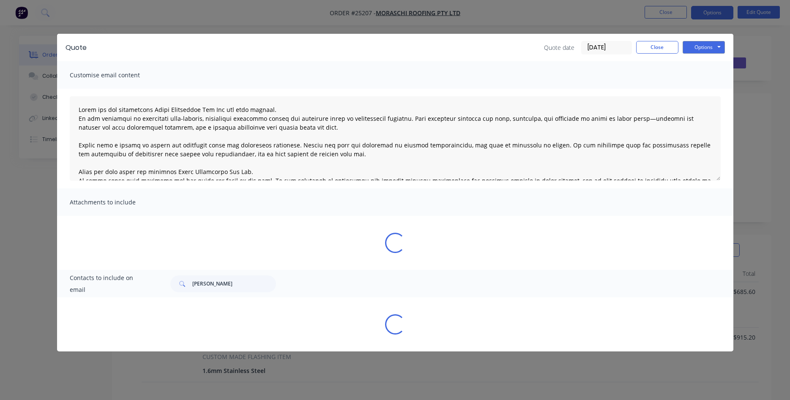
scroll to position [0, 0]
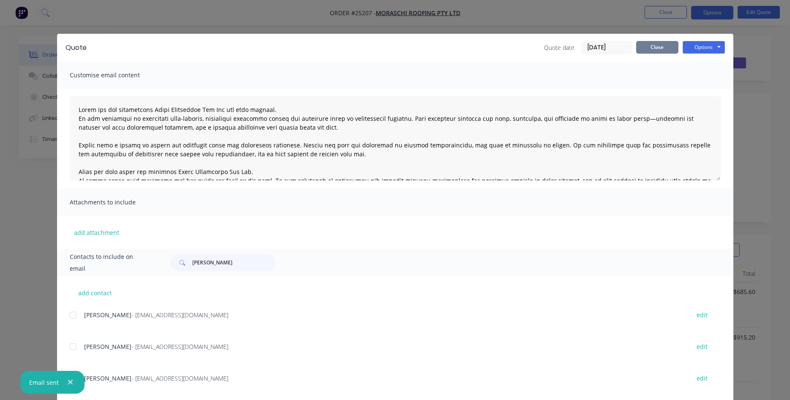
click at [643, 46] on button "Close" at bounding box center [657, 47] width 42 height 13
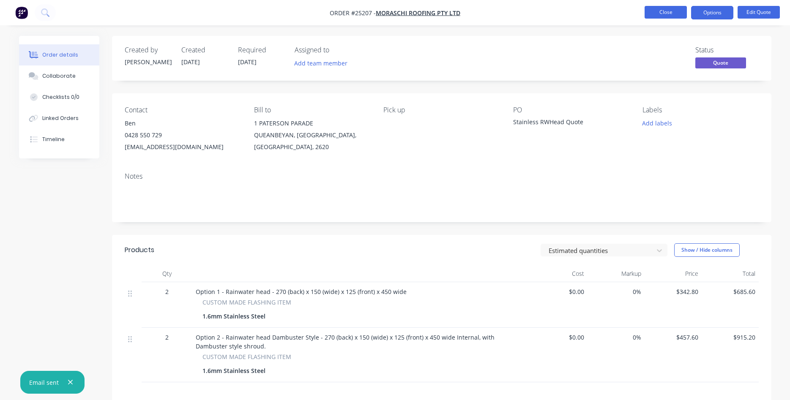
click at [668, 13] on button "Close" at bounding box center [665, 12] width 42 height 13
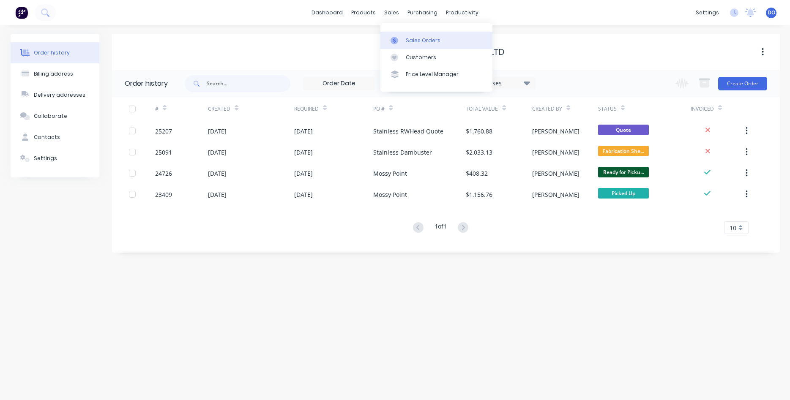
click at [405, 36] on link "Sales Orders" at bounding box center [436, 40] width 112 height 17
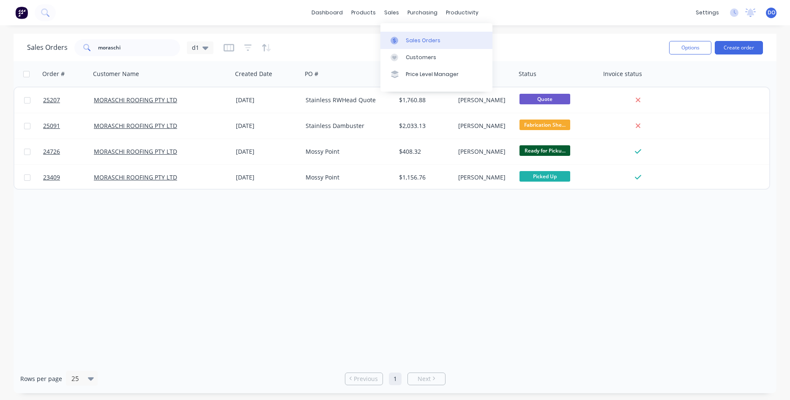
click at [418, 38] on div "Sales Orders" at bounding box center [423, 41] width 35 height 8
drag, startPoint x: 131, startPoint y: 48, endPoint x: 46, endPoint y: 39, distance: 86.2
click at [98, 39] on input "moraschi" at bounding box center [139, 47] width 82 height 17
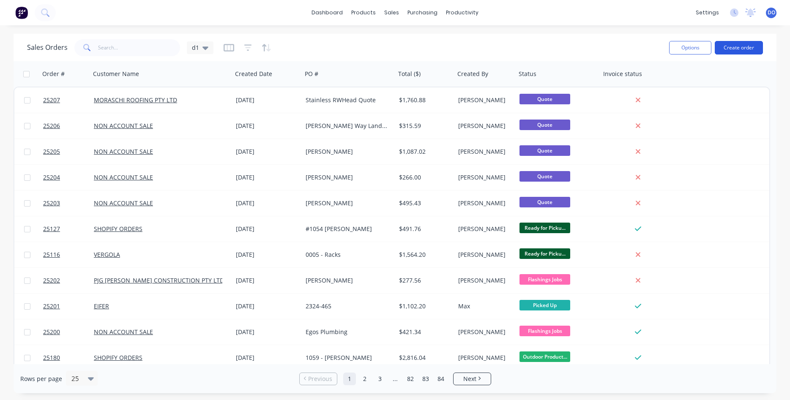
click at [739, 46] on button "Create order" at bounding box center [738, 48] width 48 height 14
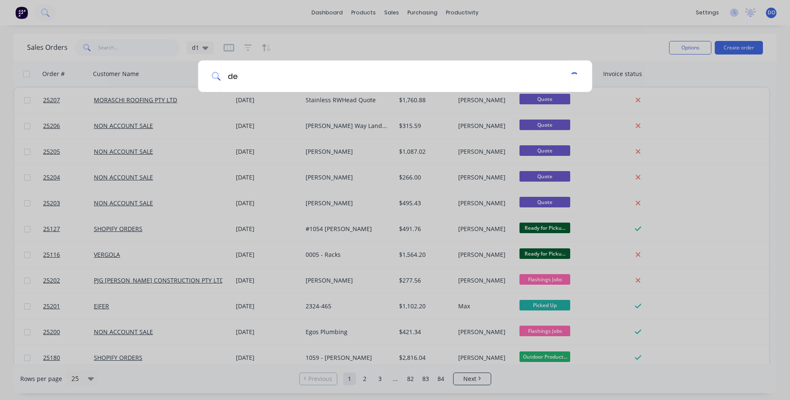
type input "d"
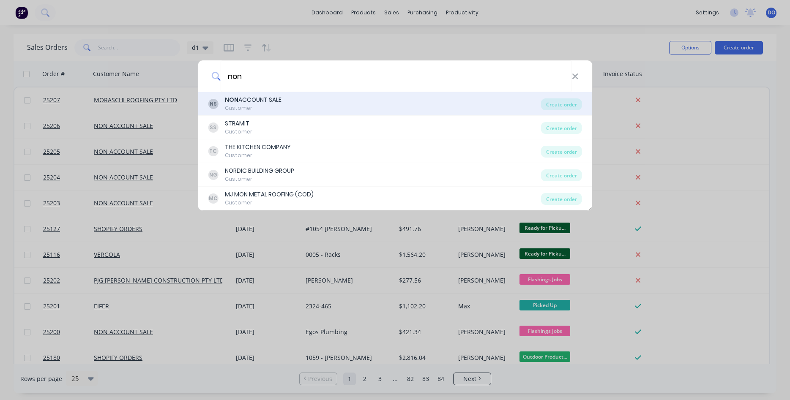
type input "non"
click at [301, 104] on div "NS NON ACCOUNT SALE Customer" at bounding box center [374, 103] width 333 height 16
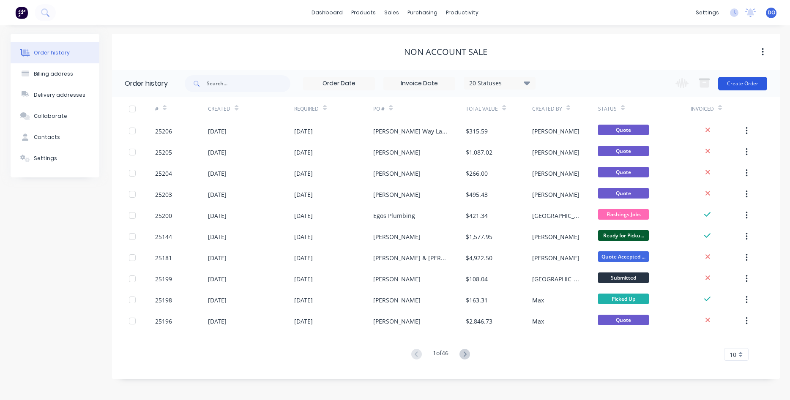
click at [744, 83] on button "Create Order" at bounding box center [742, 84] width 49 height 14
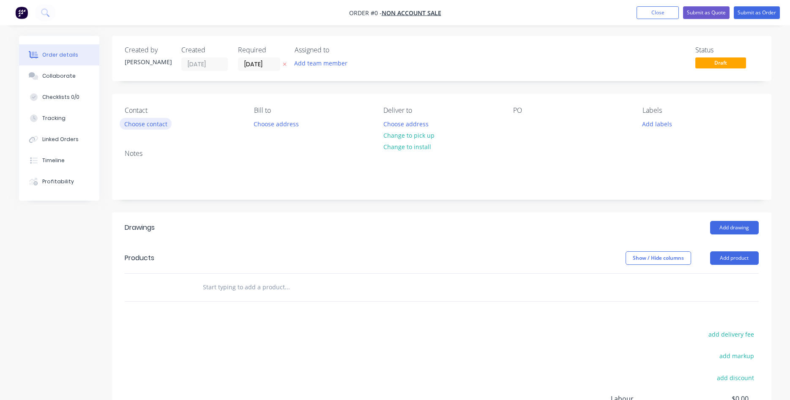
click at [143, 123] on button "Choose contact" at bounding box center [146, 123] width 52 height 11
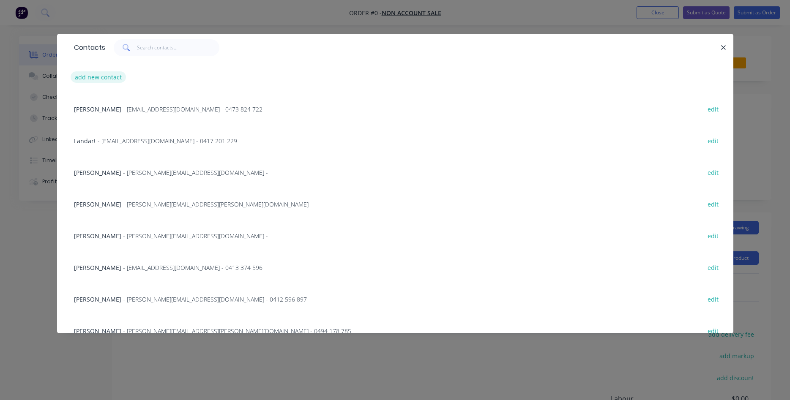
click at [109, 80] on button "add new contact" at bounding box center [99, 76] width 56 height 11
select select "AU"
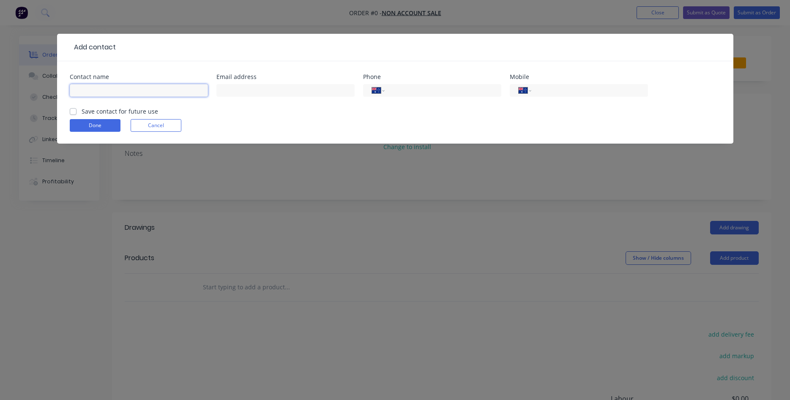
click at [95, 92] on input "text" at bounding box center [139, 90] width 138 height 13
click at [134, 89] on input "[PERSON_NAME]" at bounding box center [139, 90] width 138 height 13
type input "[PERSON_NAME]"
type input "[PERSON_NAME][EMAIL_ADDRESS][DOMAIN_NAME]"
type input "0404 444 434"
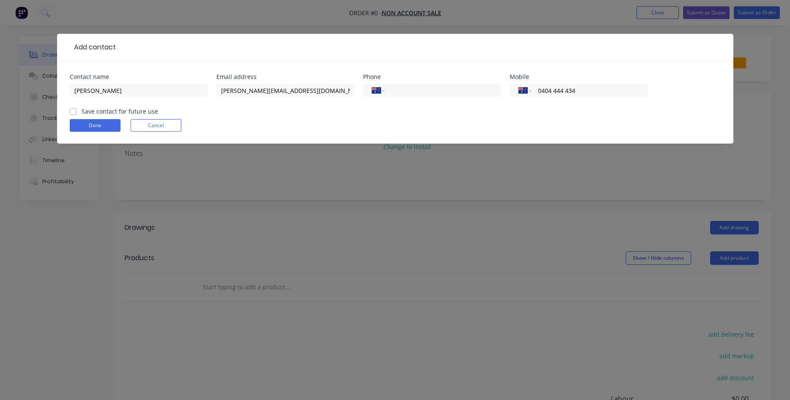
click at [82, 111] on label "Save contact for future use" at bounding box center [120, 111] width 76 height 9
click at [74, 111] on input "Save contact for future use" at bounding box center [73, 111] width 7 height 8
checkbox input "true"
click at [84, 123] on button "Done" at bounding box center [95, 125] width 51 height 13
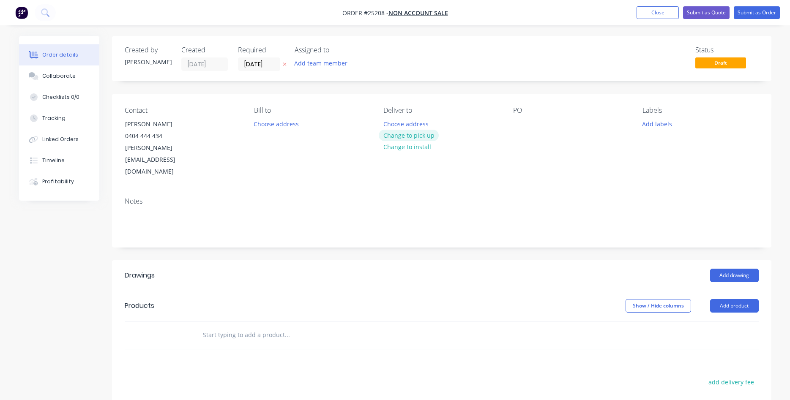
click at [412, 137] on button "Change to pick up" at bounding box center [409, 135] width 60 height 11
click at [523, 123] on div at bounding box center [520, 124] width 14 height 12
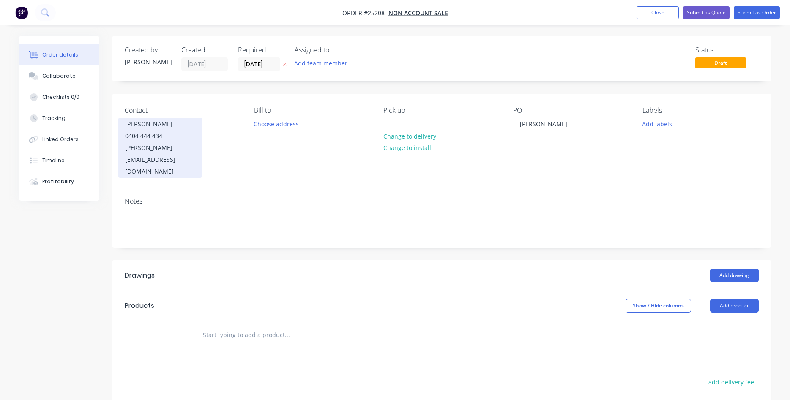
click at [132, 134] on div "0404 444 434" at bounding box center [160, 136] width 70 height 12
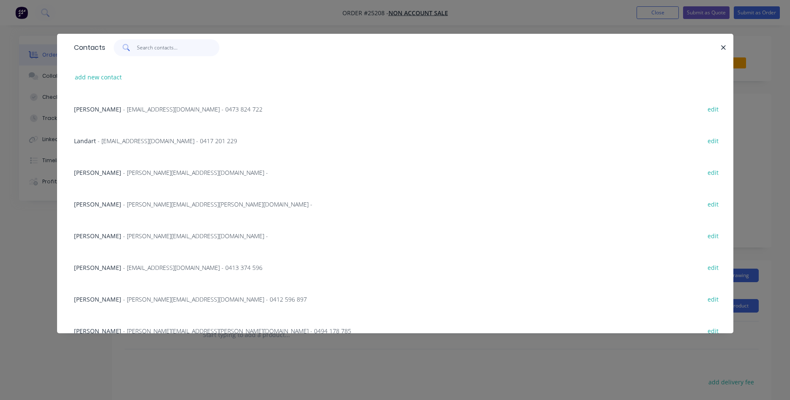
click at [155, 42] on input "text" at bounding box center [178, 47] width 82 height 17
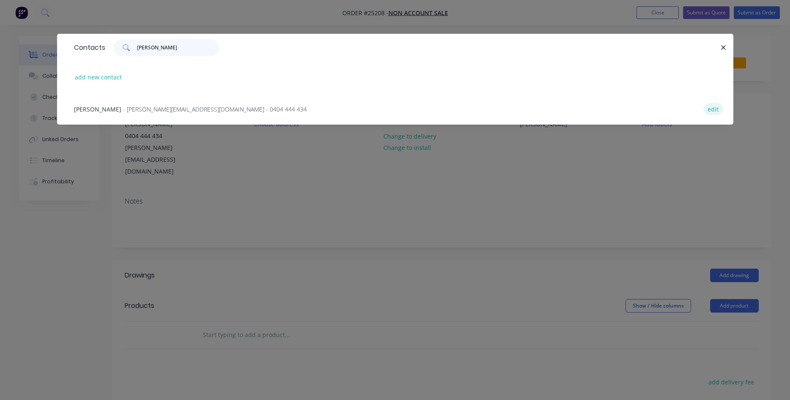
type input "[PERSON_NAME]"
click at [713, 111] on button "edit" at bounding box center [713, 108] width 20 height 11
select select "AU"
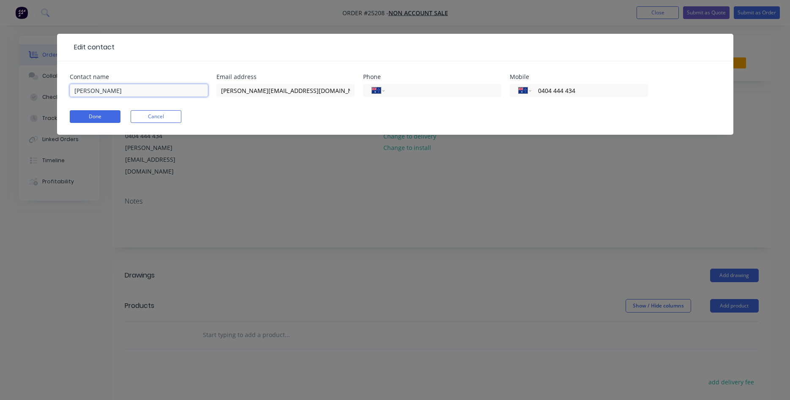
click at [106, 91] on input "[PERSON_NAME]" at bounding box center [139, 90] width 138 height 13
type input "[PERSON_NAME]"
click at [111, 117] on button "Done" at bounding box center [95, 116] width 51 height 13
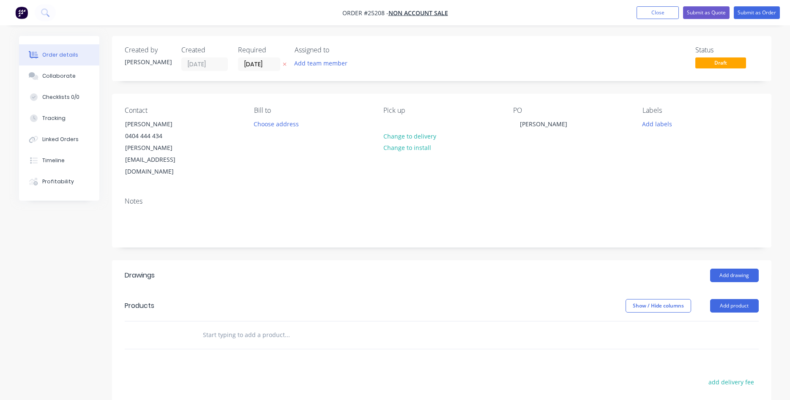
scroll to position [86, 0]
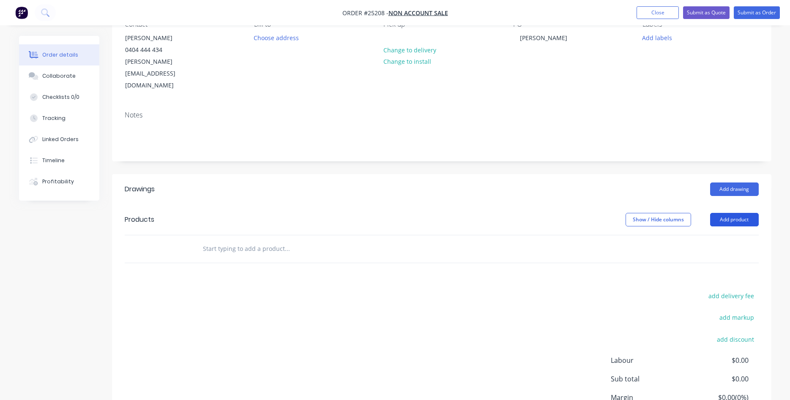
click at [730, 213] on button "Add product" at bounding box center [734, 220] width 49 height 14
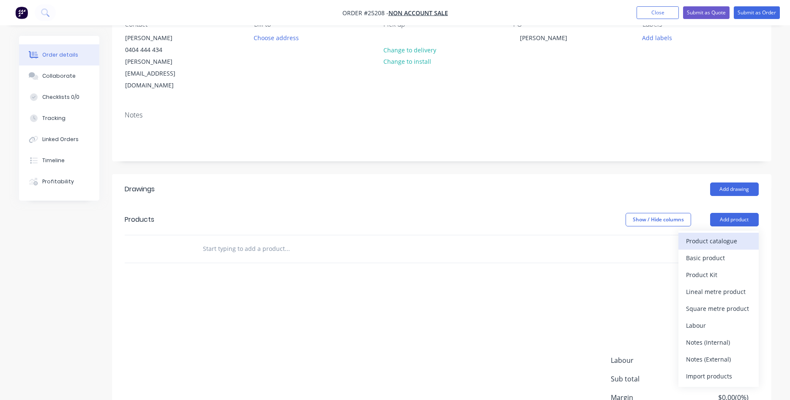
click at [724, 235] on div "Product catalogue" at bounding box center [718, 241] width 65 height 12
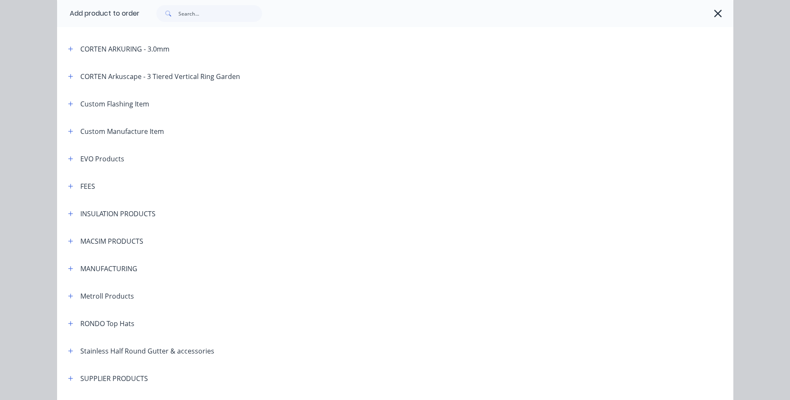
scroll to position [482, 0]
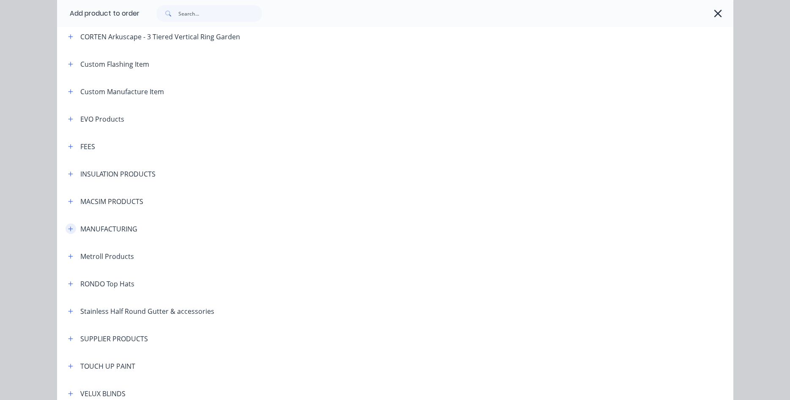
click at [71, 233] on button "button" at bounding box center [70, 228] width 11 height 11
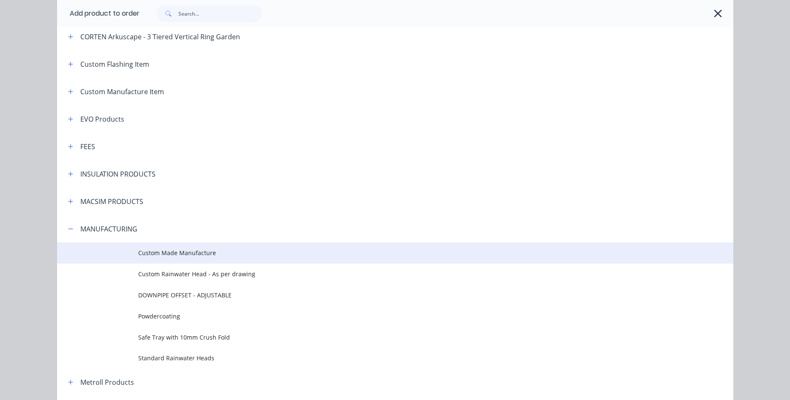
click at [148, 255] on span "Custom Made Manufacture" at bounding box center [376, 252] width 476 height 9
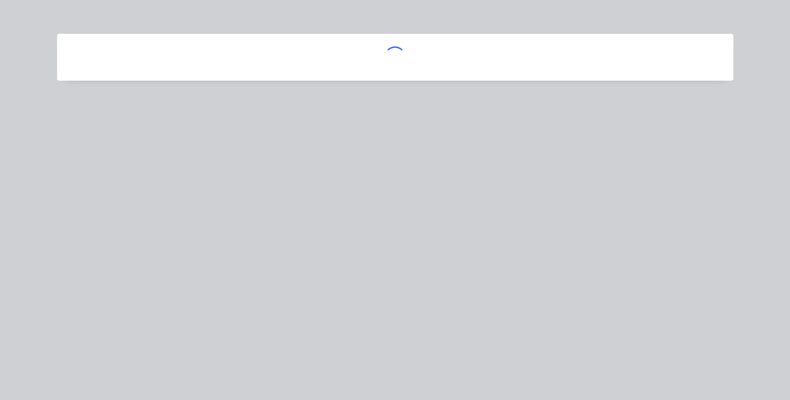
scroll to position [0, 0]
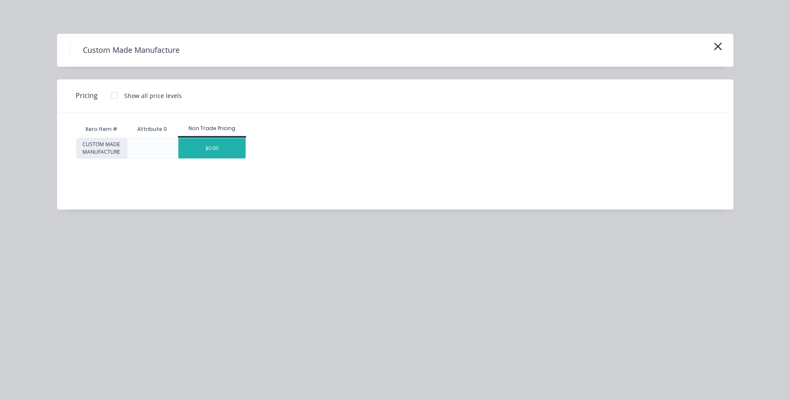
click at [224, 155] on div "$0.00" at bounding box center [211, 148] width 67 height 20
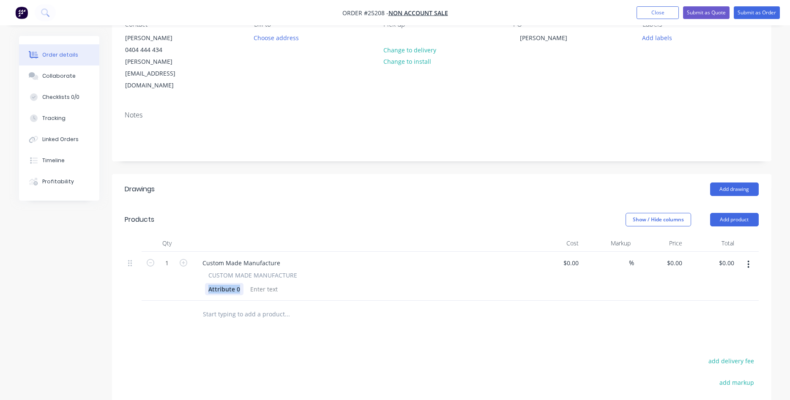
drag, startPoint x: 238, startPoint y: 267, endPoint x: 171, endPoint y: 249, distance: 69.5
click at [205, 283] on div "Attribute 0" at bounding box center [224, 289] width 38 height 12
click at [243, 257] on div "Custom Made Manufacture" at bounding box center [241, 263] width 91 height 12
drag, startPoint x: 282, startPoint y: 239, endPoint x: 178, endPoint y: 237, distance: 103.9
click at [196, 257] on div "Custom Made Manufacture" at bounding box center [241, 263] width 91 height 12
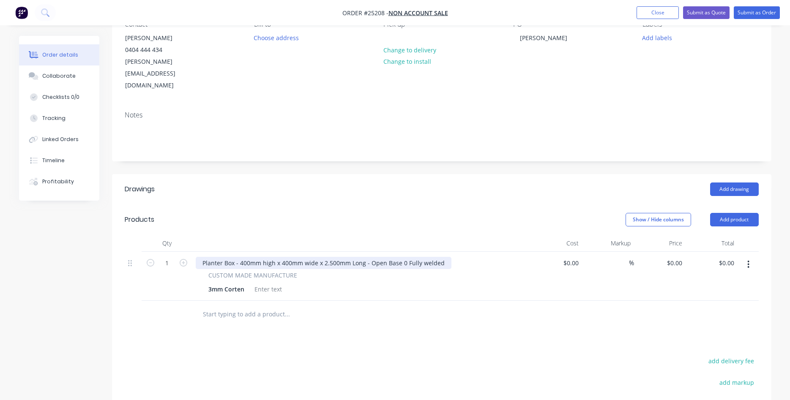
click at [403, 257] on div "Planter Box - 400mm high x 400mm wide x 2.500mm Long - Open Base 0 Fully welded" at bounding box center [324, 263] width 256 height 12
click at [749, 260] on icon "button" at bounding box center [748, 264] width 2 height 9
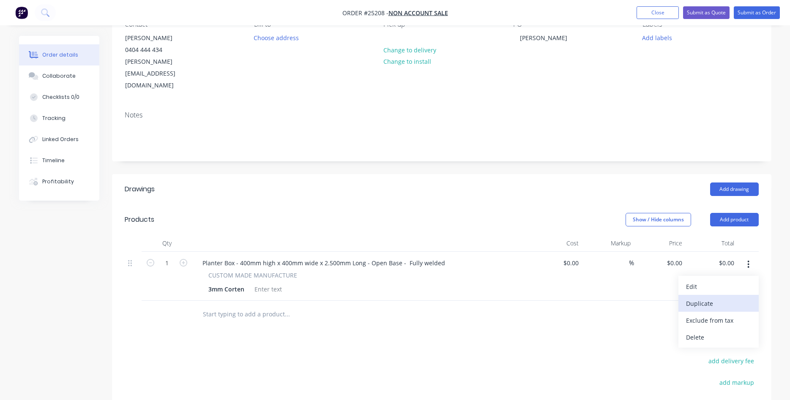
click at [723, 297] on div "Duplicate" at bounding box center [718, 303] width 65 height 12
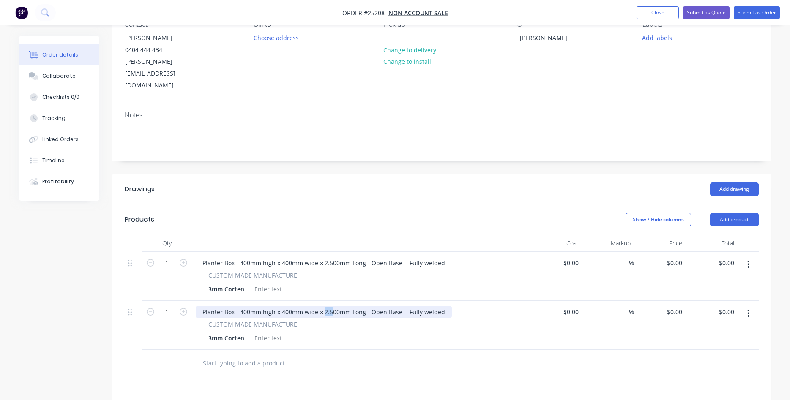
drag, startPoint x: 329, startPoint y: 289, endPoint x: 321, endPoint y: 289, distance: 8.0
click at [321, 306] on div "Planter Box - 400mm high x 400mm wide x 2.500mm Long - Open Base - Fully welded" at bounding box center [324, 312] width 256 height 12
click at [183, 259] on icon "button" at bounding box center [184, 263] width 8 height 8
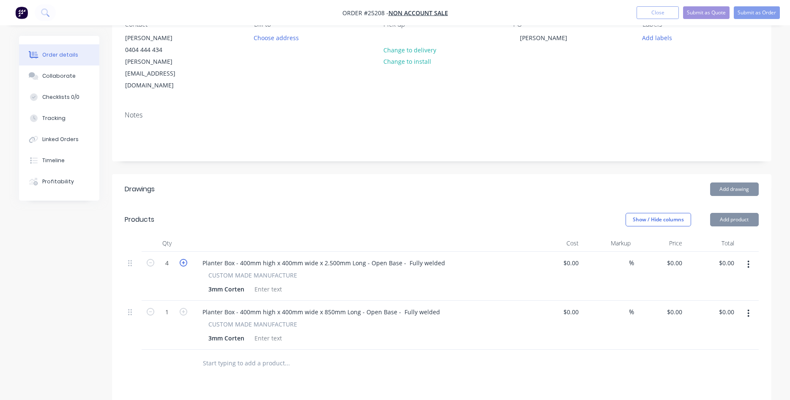
click at [183, 259] on icon "button" at bounding box center [184, 263] width 8 height 8
type input "6"
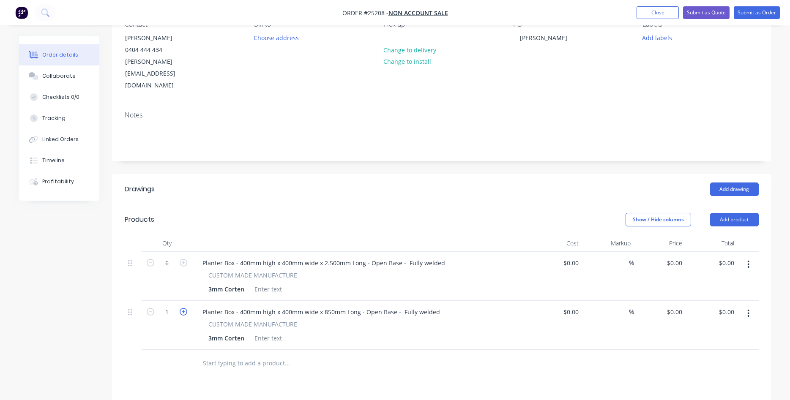
click at [183, 308] on icon "button" at bounding box center [184, 312] width 8 height 8
type input "5"
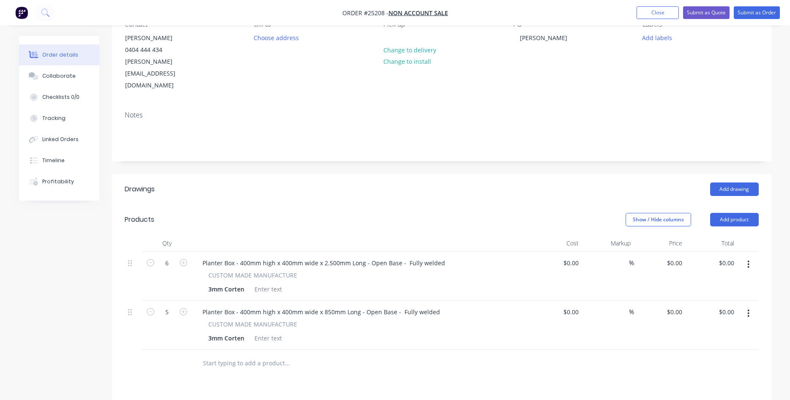
click at [456, 332] on div "3mm Corten" at bounding box center [359, 338] width 309 height 12
click at [676, 306] on input "0" at bounding box center [681, 312] width 10 height 12
type input "$545.78"
type input "$2,728.90"
click at [614, 307] on div "%" at bounding box center [608, 325] width 52 height 49
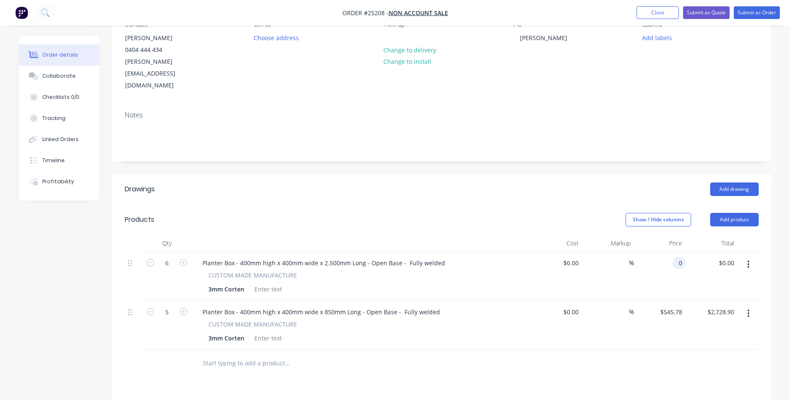
click at [676, 257] on input "0" at bounding box center [681, 263] width 10 height 12
type input "$720.00"
type input "$4,320.00"
click at [588, 276] on div "%" at bounding box center [608, 276] width 52 height 49
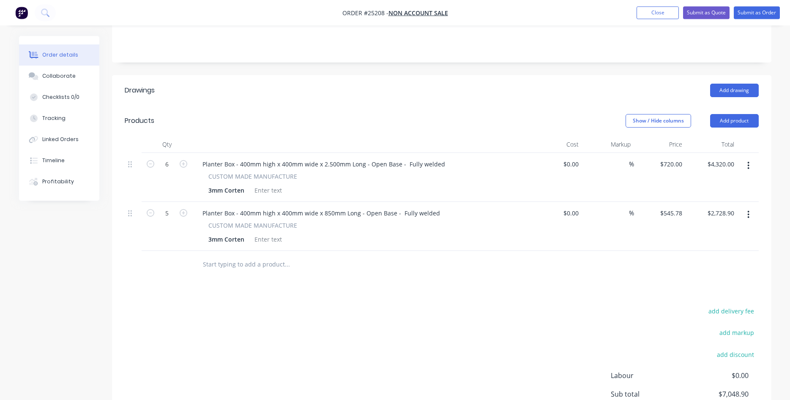
scroll to position [83, 0]
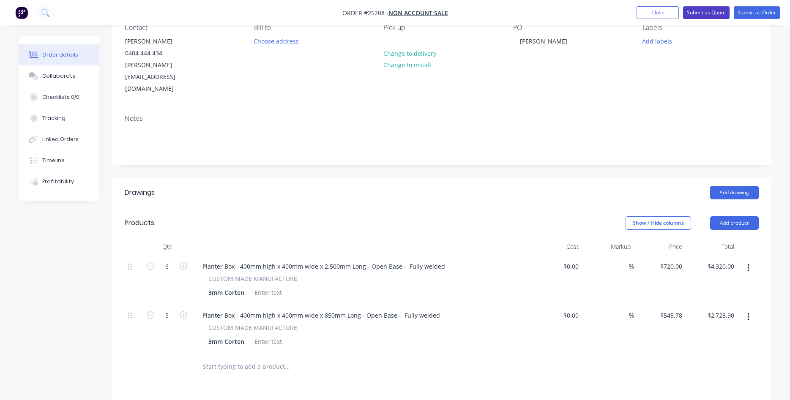
click at [702, 10] on button "Submit as Quote" at bounding box center [706, 12] width 46 height 13
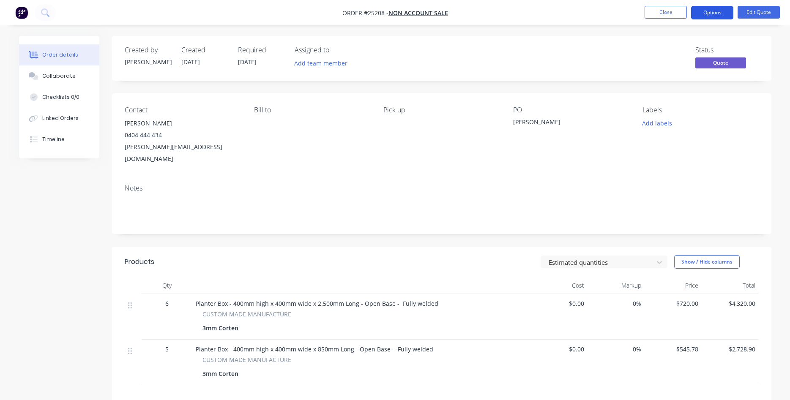
click at [718, 13] on button "Options" at bounding box center [712, 13] width 42 height 14
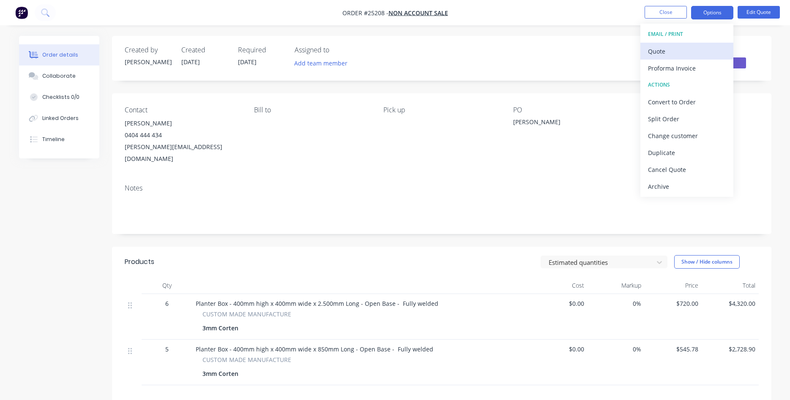
click at [669, 49] on div "Quote" at bounding box center [687, 51] width 78 height 12
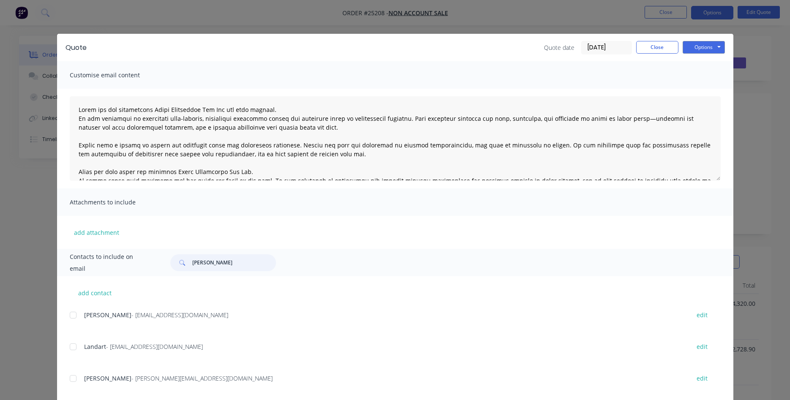
drag, startPoint x: 209, startPoint y: 258, endPoint x: 181, endPoint y: 262, distance: 28.1
click at [192, 262] on input "[PERSON_NAME]" at bounding box center [234, 262] width 84 height 17
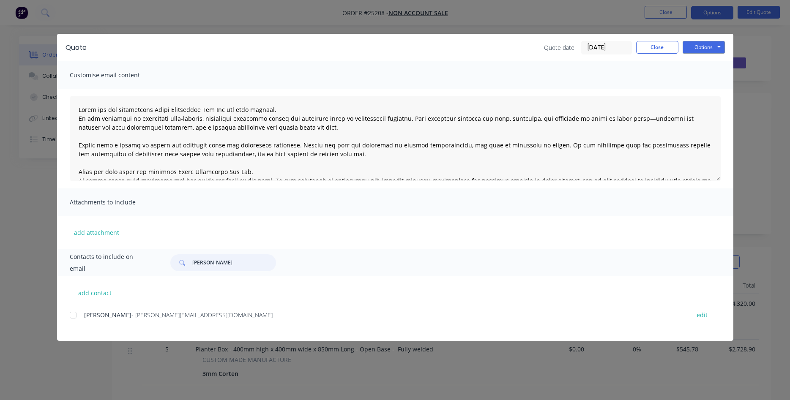
click at [73, 316] on div at bounding box center [73, 315] width 17 height 17
type input "[PERSON_NAME]"
click at [703, 44] on button "Options" at bounding box center [703, 47] width 42 height 13
click at [704, 89] on button "Email" at bounding box center [709, 90] width 54 height 14
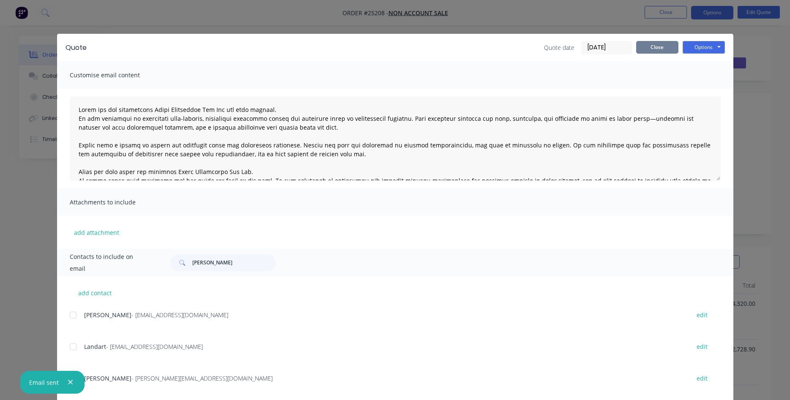
click at [655, 49] on button "Close" at bounding box center [657, 47] width 42 height 13
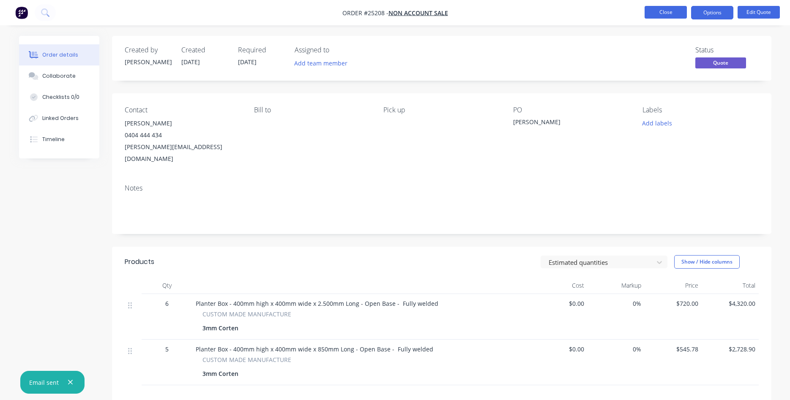
click at [659, 9] on button "Close" at bounding box center [665, 12] width 42 height 13
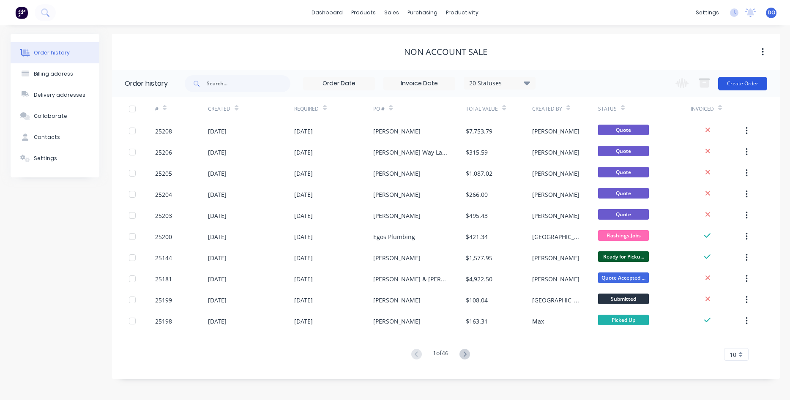
click at [734, 82] on button "Create Order" at bounding box center [742, 84] width 49 height 14
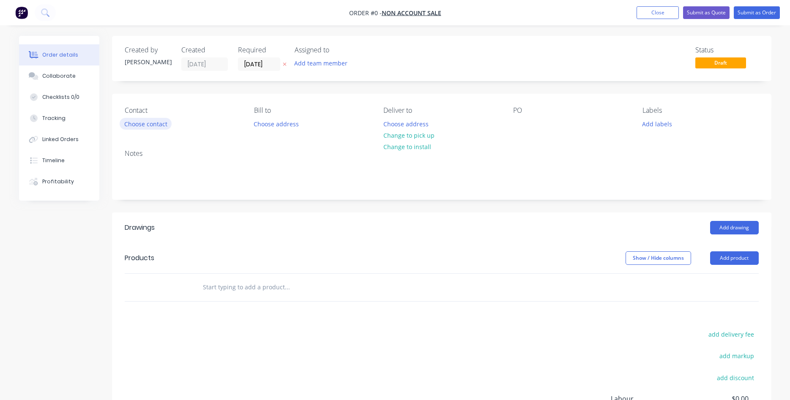
click at [133, 125] on button "Choose contact" at bounding box center [146, 123] width 52 height 11
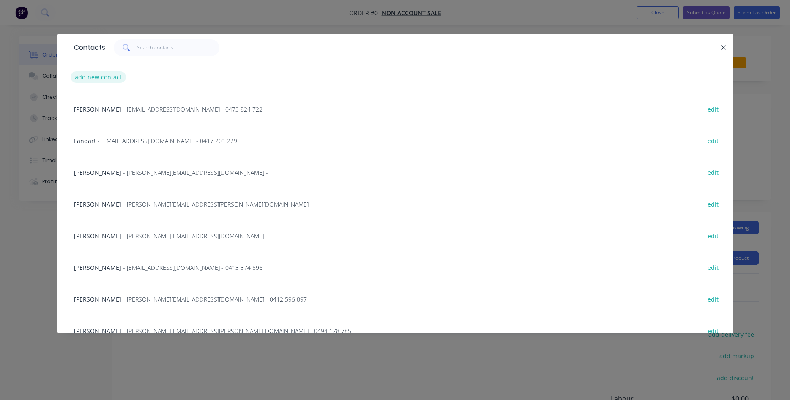
click at [108, 79] on button "add new contact" at bounding box center [99, 76] width 56 height 11
select select "AU"
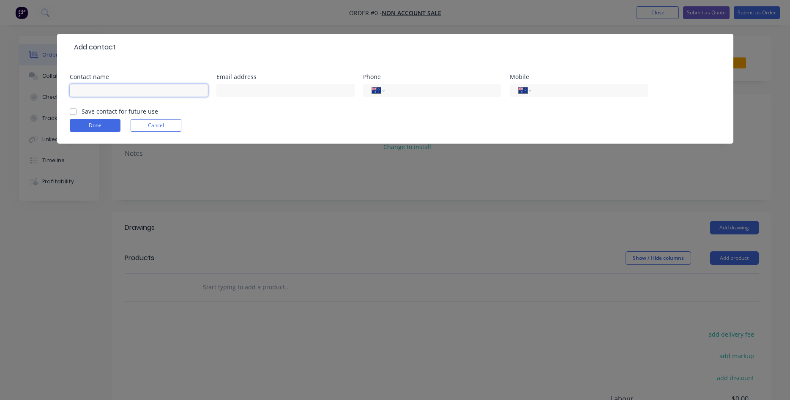
click at [112, 89] on input "text" at bounding box center [139, 90] width 138 height 13
type input "[PERSON_NAME]"
type input "[EMAIL_ADDRESS][DOMAIN_NAME]"
click at [548, 86] on input "tel" at bounding box center [587, 91] width 101 height 10
type input "0430 475 939"
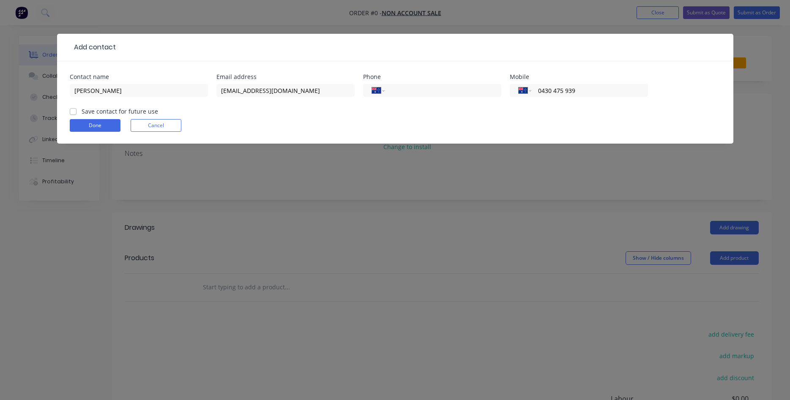
click at [82, 113] on label "Save contact for future use" at bounding box center [120, 111] width 76 height 9
click at [74, 113] on input "Save contact for future use" at bounding box center [73, 111] width 7 height 8
checkbox input "true"
click at [92, 124] on button "Done" at bounding box center [95, 125] width 51 height 13
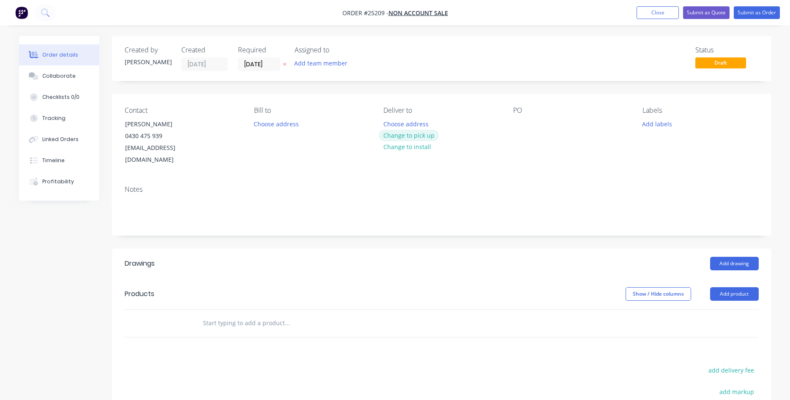
click at [417, 137] on button "Change to pick up" at bounding box center [409, 135] width 60 height 11
click at [520, 125] on div at bounding box center [520, 124] width 14 height 12
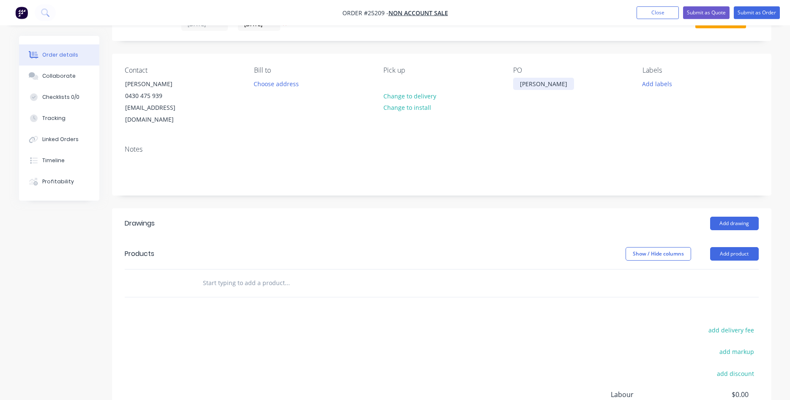
scroll to position [129, 0]
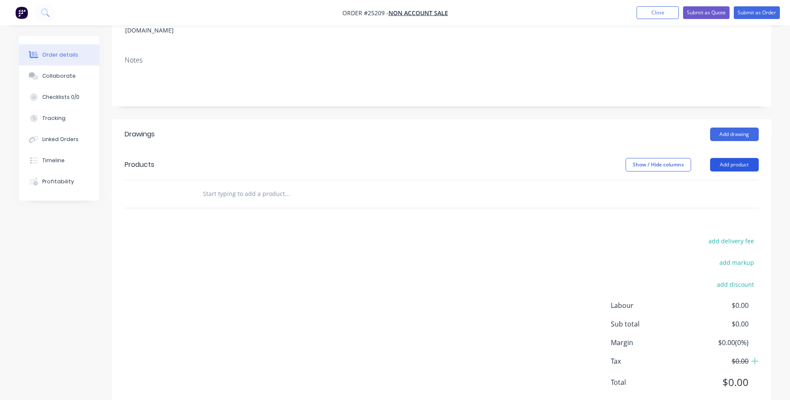
click at [731, 158] on button "Add product" at bounding box center [734, 165] width 49 height 14
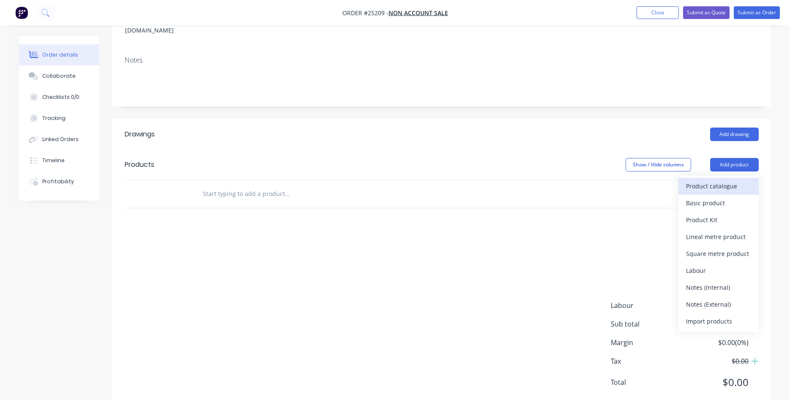
click at [712, 180] on div "Product catalogue" at bounding box center [718, 186] width 65 height 12
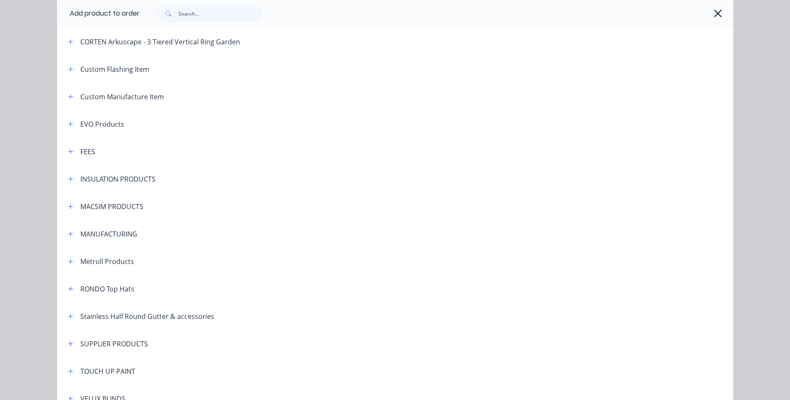
scroll to position [482, 0]
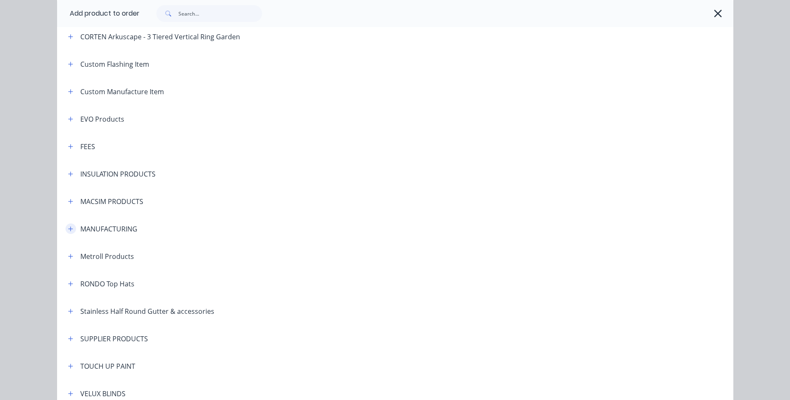
click at [72, 229] on icon "button" at bounding box center [70, 229] width 5 height 6
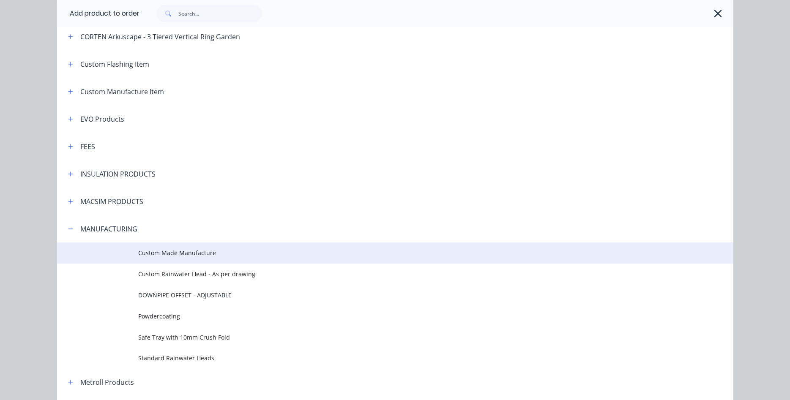
click at [170, 252] on span "Custom Made Manufacture" at bounding box center [376, 252] width 476 height 9
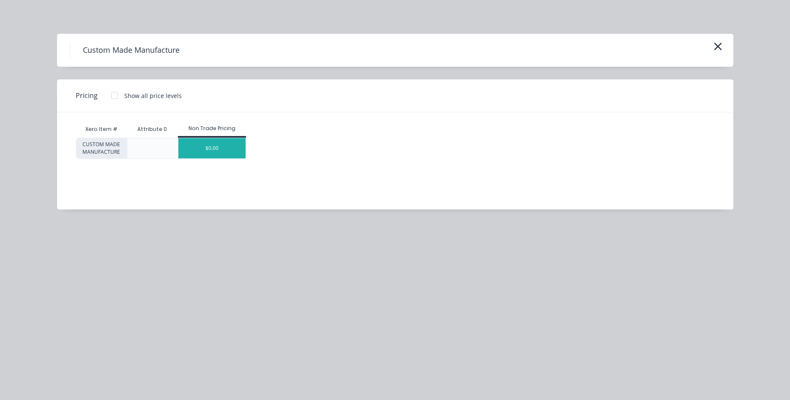
click at [232, 143] on div "$0.00" at bounding box center [211, 148] width 67 height 20
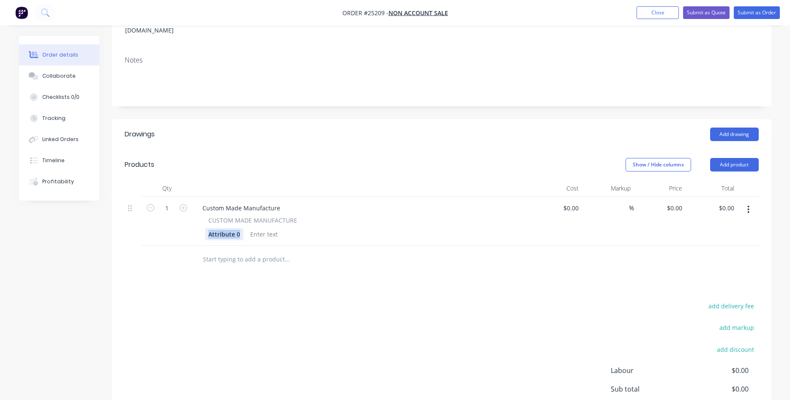
drag, startPoint x: 239, startPoint y: 226, endPoint x: 182, endPoint y: 220, distance: 57.3
click at [205, 228] on div "Attribute 0" at bounding box center [224, 234] width 38 height 12
click at [246, 202] on div "Custom Made Manufacture" at bounding box center [241, 208] width 91 height 12
drag, startPoint x: 280, startPoint y: 198, endPoint x: 194, endPoint y: 196, distance: 85.8
click at [196, 202] on div "Custom Made Manufacture" at bounding box center [241, 208] width 91 height 12
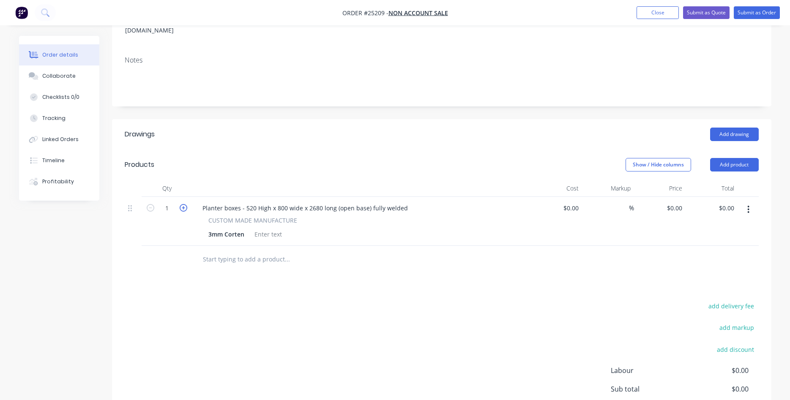
click at [183, 204] on icon "button" at bounding box center [184, 208] width 8 height 8
click at [184, 204] on icon "button" at bounding box center [184, 208] width 8 height 8
type input "4"
click at [678, 202] on input "0" at bounding box center [675, 208] width 19 height 12
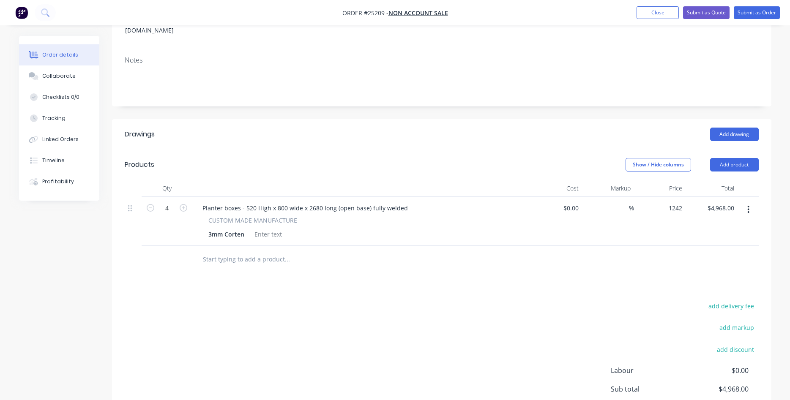
type input "$1,242.00"
type input "$4,968.00"
click at [611, 218] on div "%" at bounding box center [608, 221] width 52 height 49
click at [637, 246] on div at bounding box center [442, 259] width 634 height 27
click at [717, 14] on button "Submit as Quote" at bounding box center [706, 12] width 46 height 13
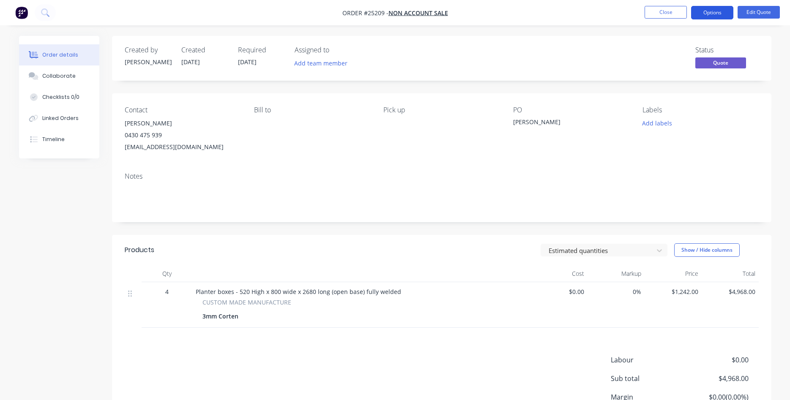
click at [701, 12] on button "Options" at bounding box center [712, 13] width 42 height 14
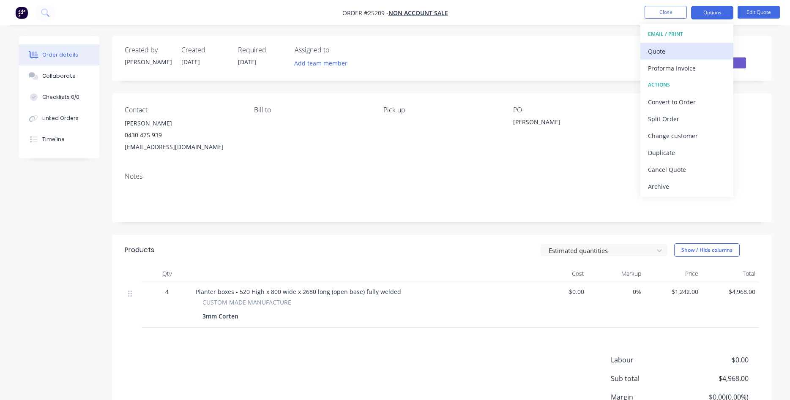
click at [665, 52] on div "Quote" at bounding box center [687, 51] width 78 height 12
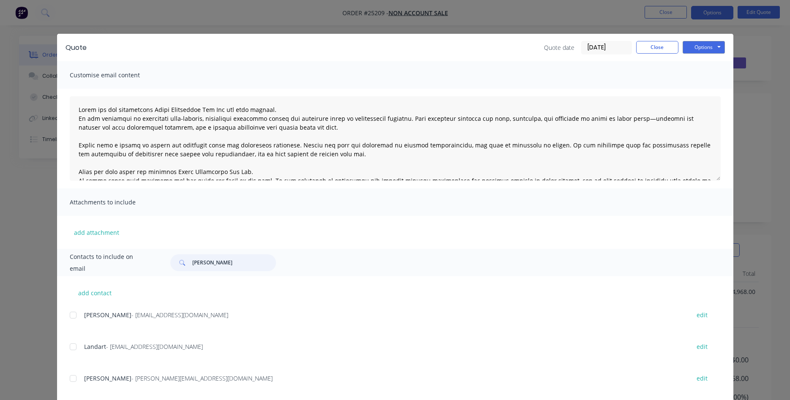
drag, startPoint x: 215, startPoint y: 260, endPoint x: 127, endPoint y: 259, distance: 88.7
click at [192, 259] on input "[PERSON_NAME]" at bounding box center [234, 262] width 84 height 17
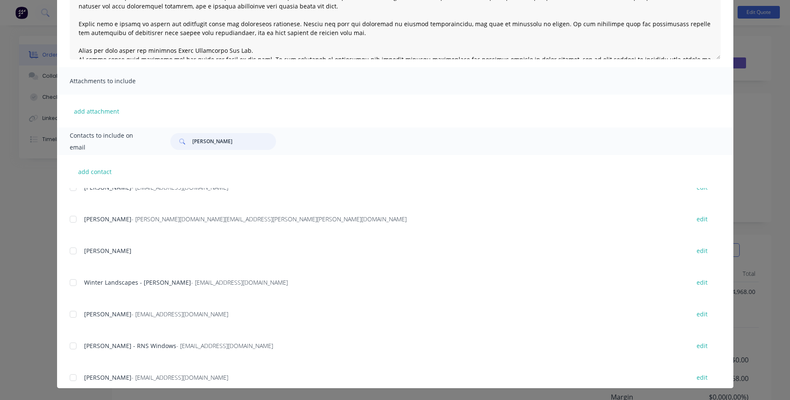
scroll to position [497, 0]
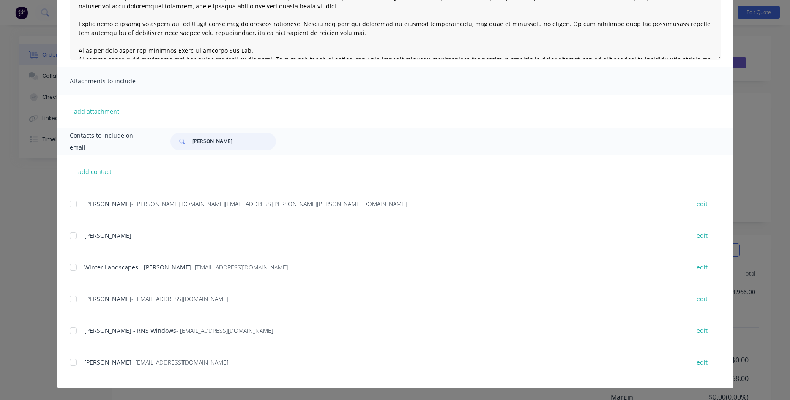
type input "[PERSON_NAME]"
click at [69, 363] on div "add contact Ryan - [EMAIL_ADDRESS][DOMAIN_NAME] edit [PERSON_NAME] - [EMAIL_ADD…" at bounding box center [395, 271] width 676 height 233
click at [70, 361] on div at bounding box center [73, 362] width 17 height 17
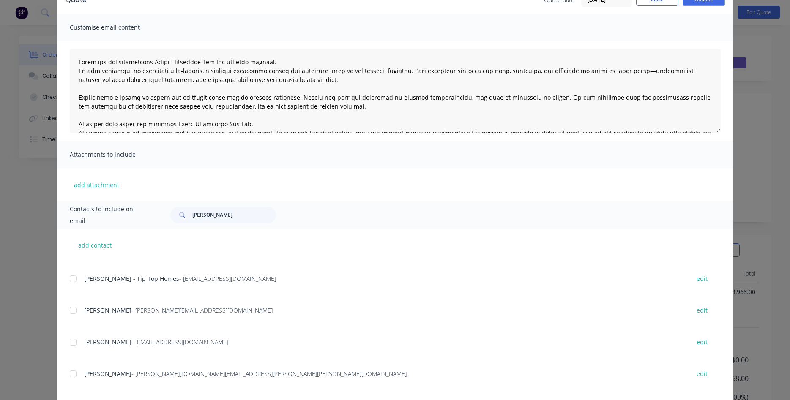
scroll to position [0, 0]
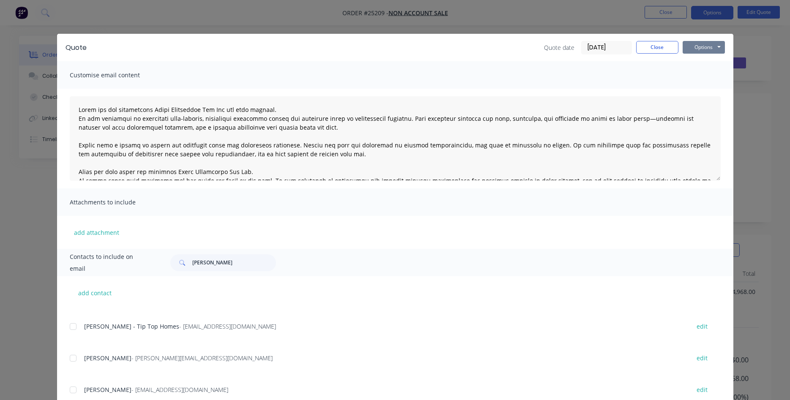
click at [705, 50] on button "Options" at bounding box center [703, 47] width 42 height 13
click at [707, 89] on button "Email" at bounding box center [709, 90] width 54 height 14
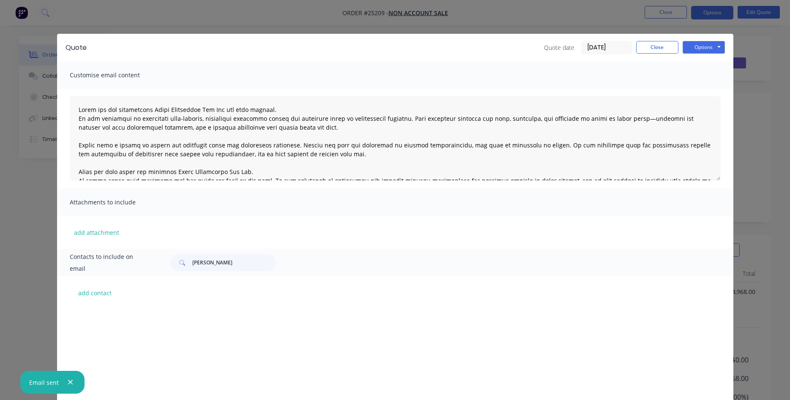
scroll to position [400, 0]
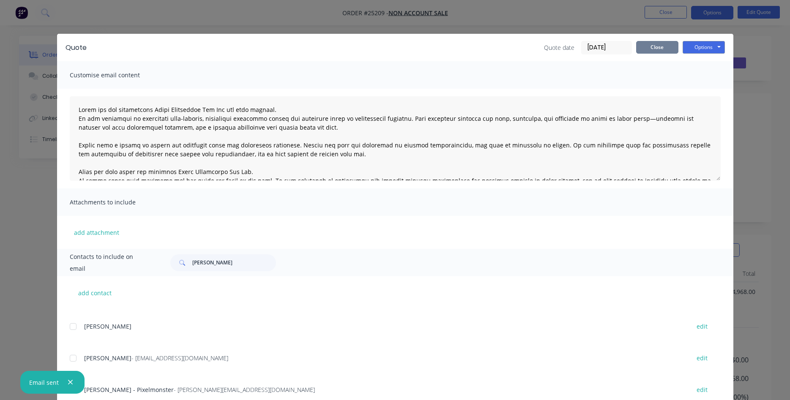
click at [655, 49] on button "Close" at bounding box center [657, 47] width 42 height 13
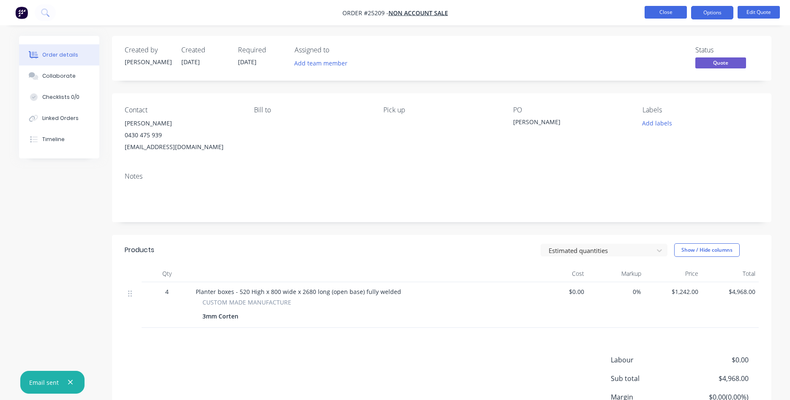
click at [659, 13] on button "Close" at bounding box center [665, 12] width 42 height 13
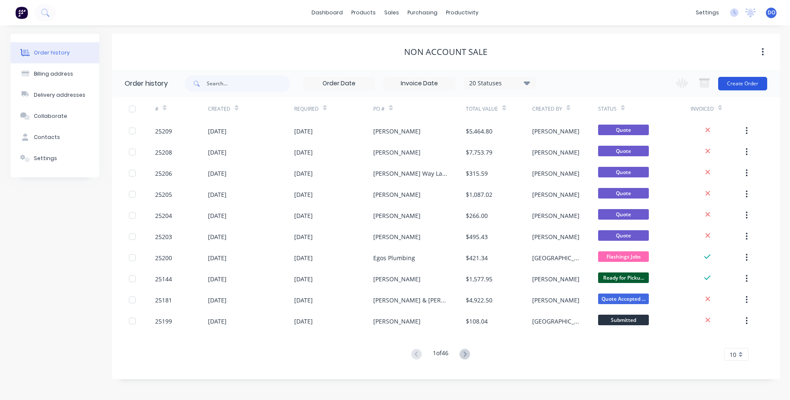
click at [742, 78] on button "Create Order" at bounding box center [742, 84] width 49 height 14
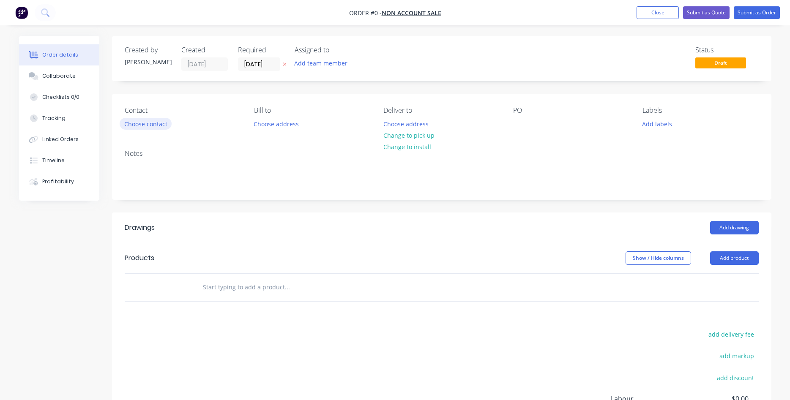
click at [151, 123] on button "Choose contact" at bounding box center [146, 123] width 52 height 11
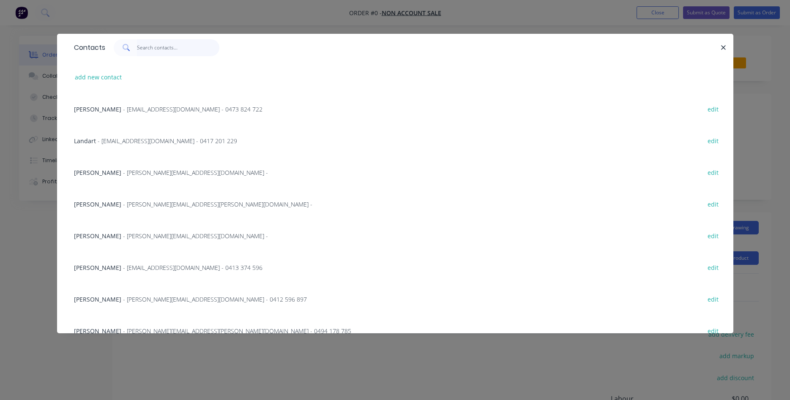
drag, startPoint x: 152, startPoint y: 40, endPoint x: 154, endPoint y: 46, distance: 6.4
click at [153, 44] on input "text" at bounding box center [178, 47] width 82 height 17
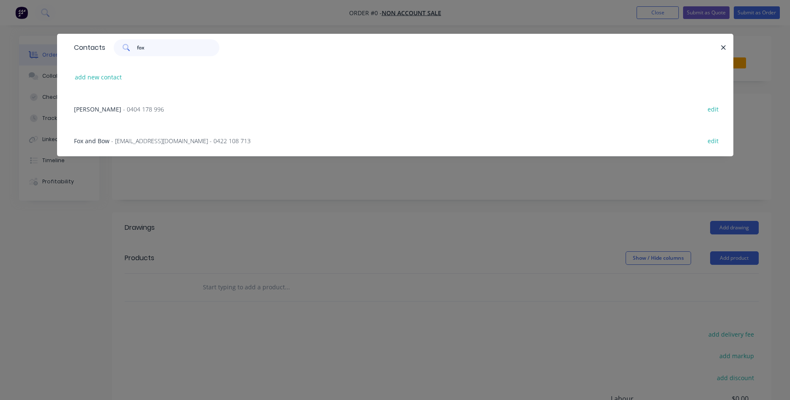
type input "fox"
click at [139, 140] on span "- [EMAIL_ADDRESS][DOMAIN_NAME] - 0422 108 713" at bounding box center [180, 141] width 139 height 8
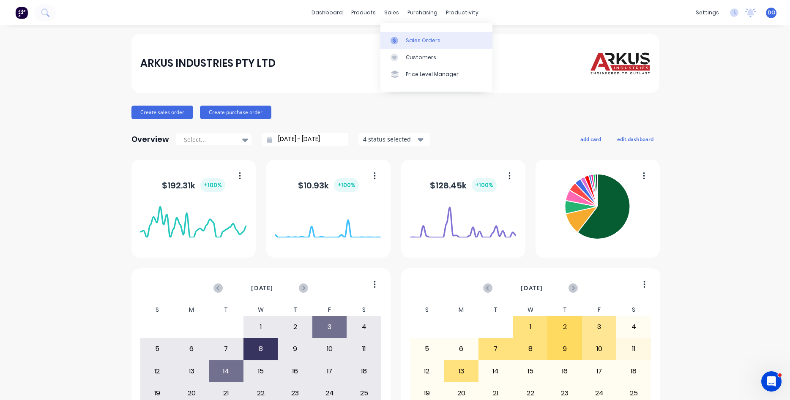
click at [422, 40] on div "Sales Orders" at bounding box center [423, 41] width 35 height 8
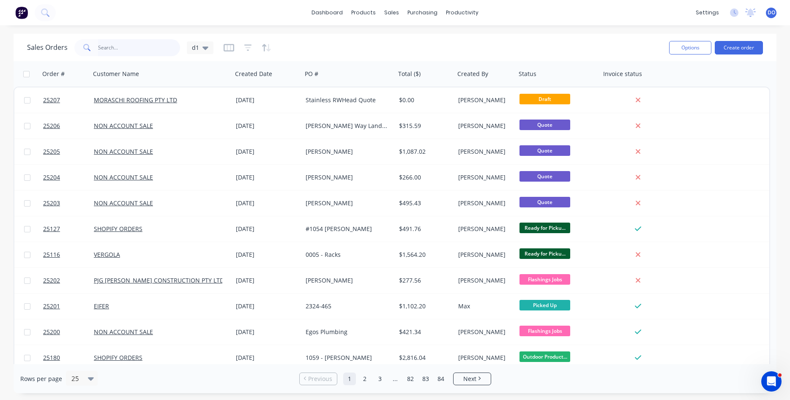
drag, startPoint x: 140, startPoint y: 47, endPoint x: 147, endPoint y: 49, distance: 6.5
click at [140, 47] on input "text" at bounding box center [139, 47] width 82 height 17
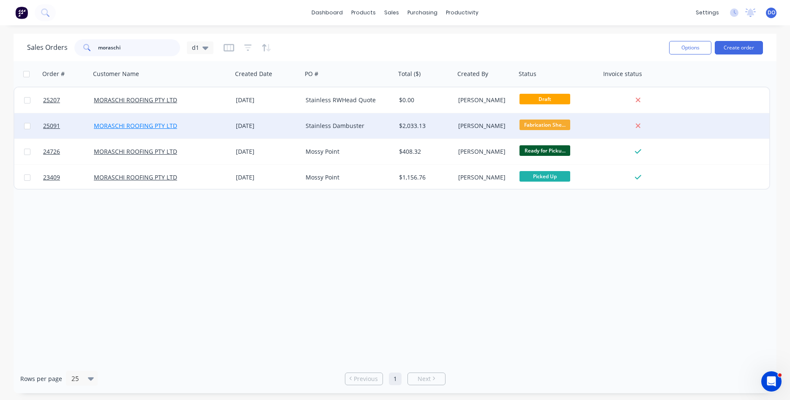
type input "moraschi"
click at [149, 127] on link "MORASCHI ROOFING PTY LTD" at bounding box center [135, 126] width 83 height 8
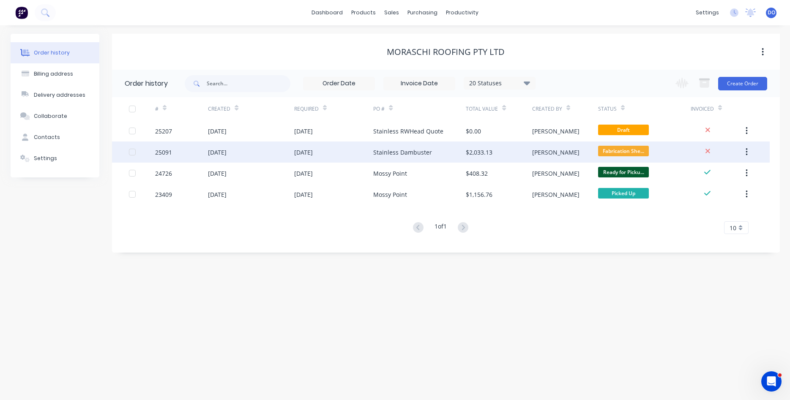
click at [163, 153] on div "25091" at bounding box center [163, 152] width 17 height 9
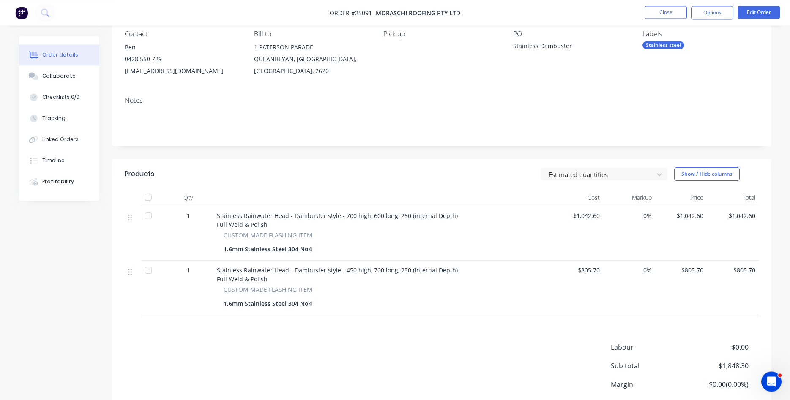
scroll to position [86, 0]
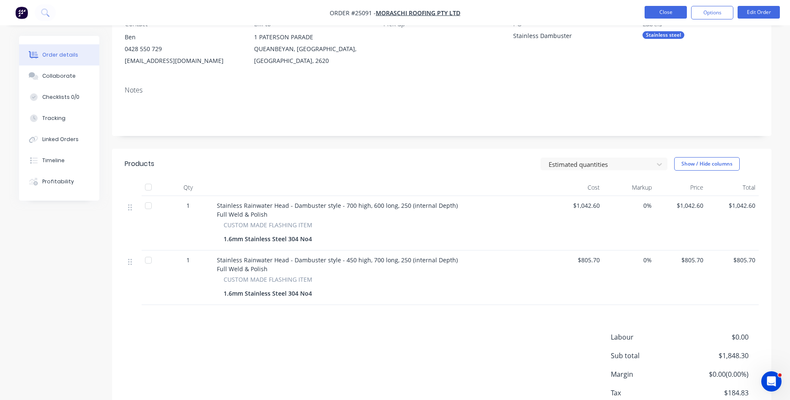
click at [658, 12] on button "Close" at bounding box center [665, 12] width 42 height 13
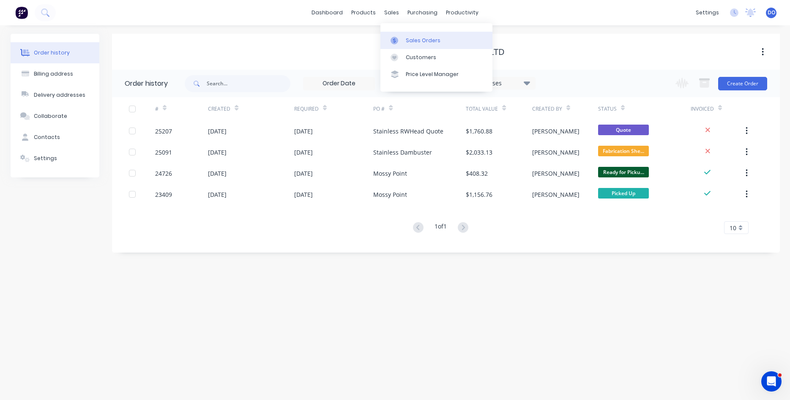
click at [406, 36] on link "Sales Orders" at bounding box center [436, 40] width 112 height 17
